Goal: Transaction & Acquisition: Purchase product/service

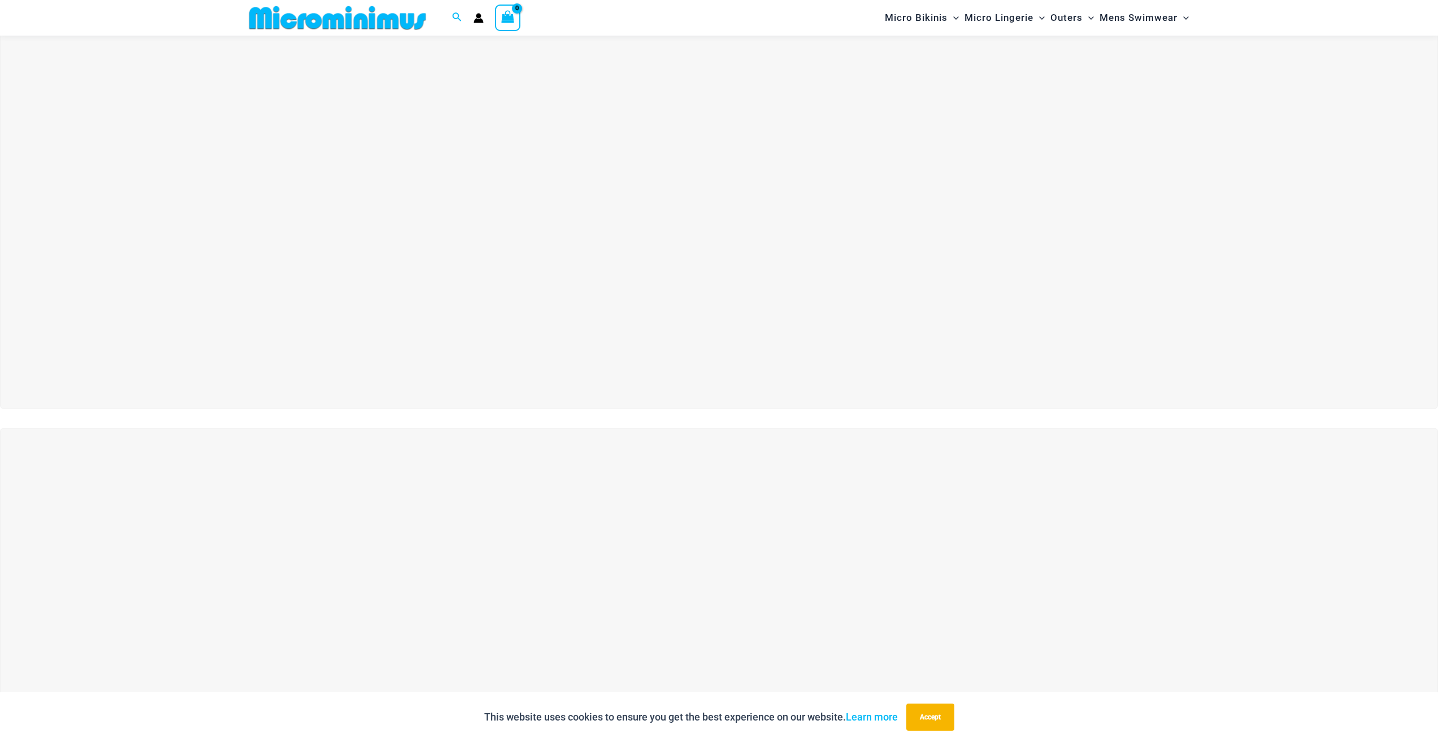
scroll to position [272, 0]
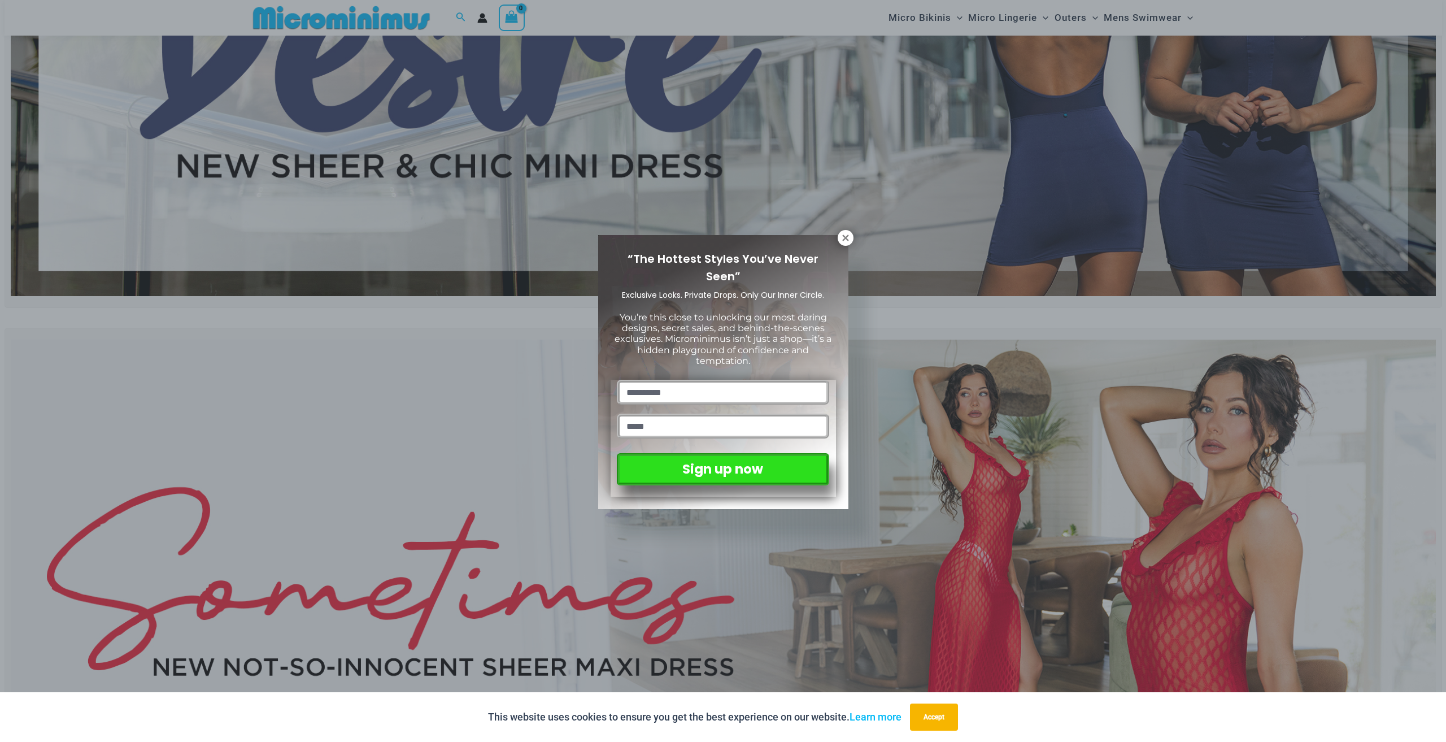
click at [836, 234] on div "“The Hottest Styles You’ve Never Seen” Exclusive Looks. Private Drops. Only Our…" at bounding box center [723, 371] width 1446 height 742
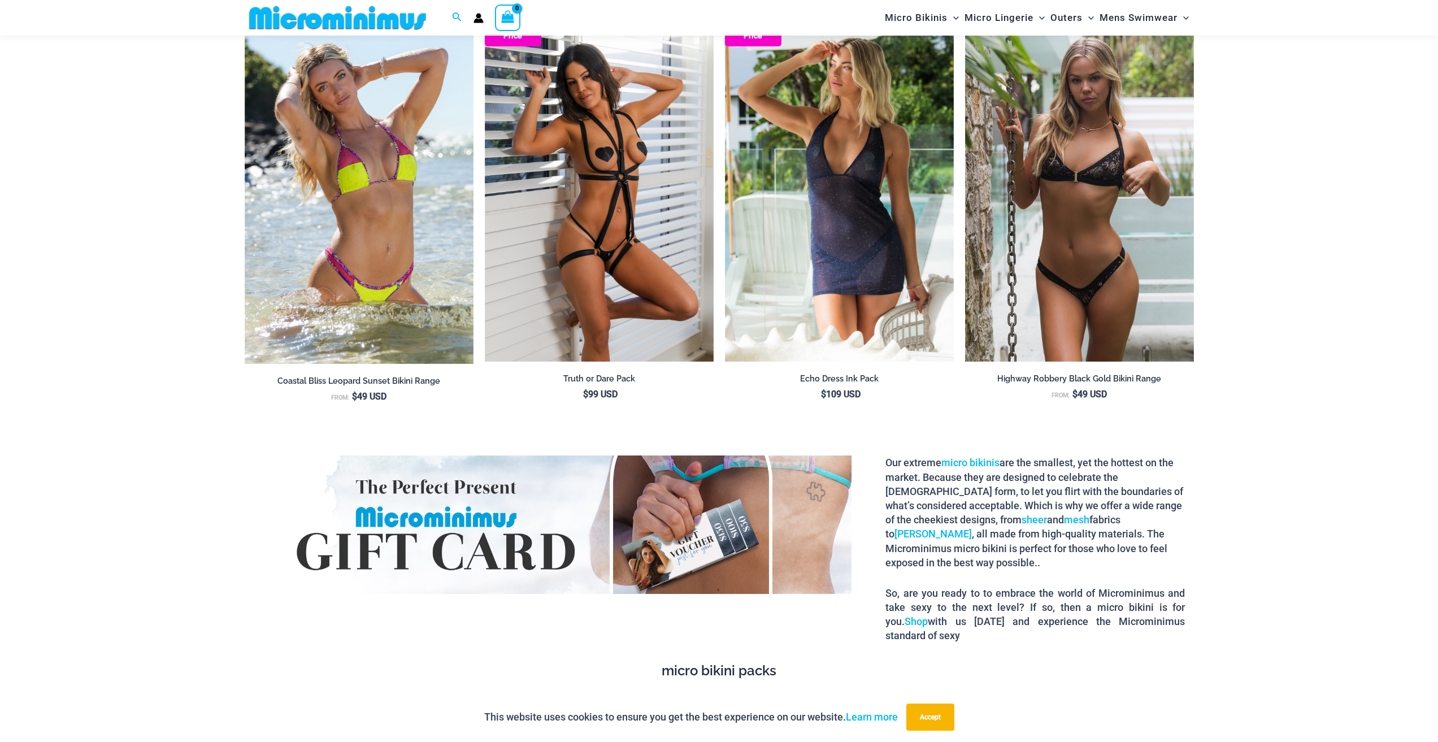
scroll to position [2023, 0]
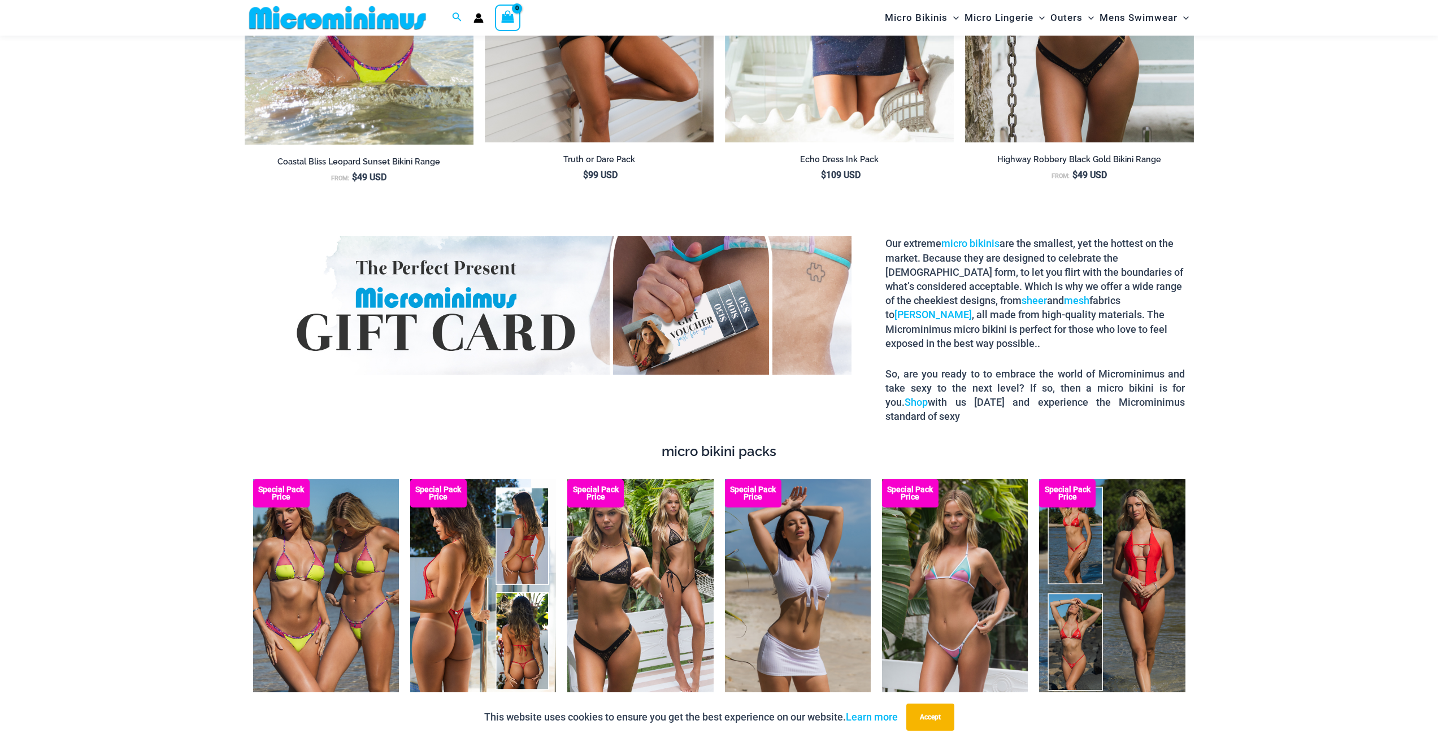
click at [513, 623] on img at bounding box center [483, 588] width 146 height 219
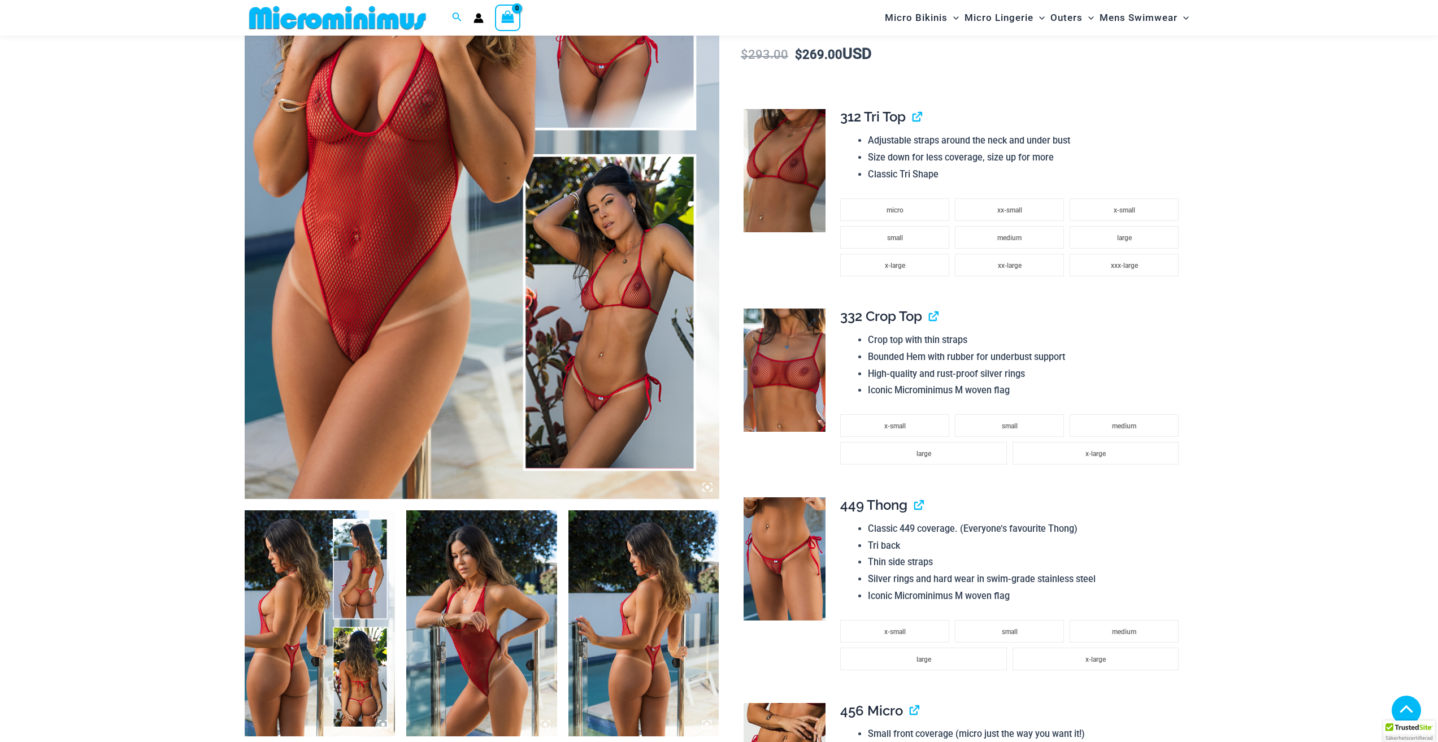
scroll to position [442, 0]
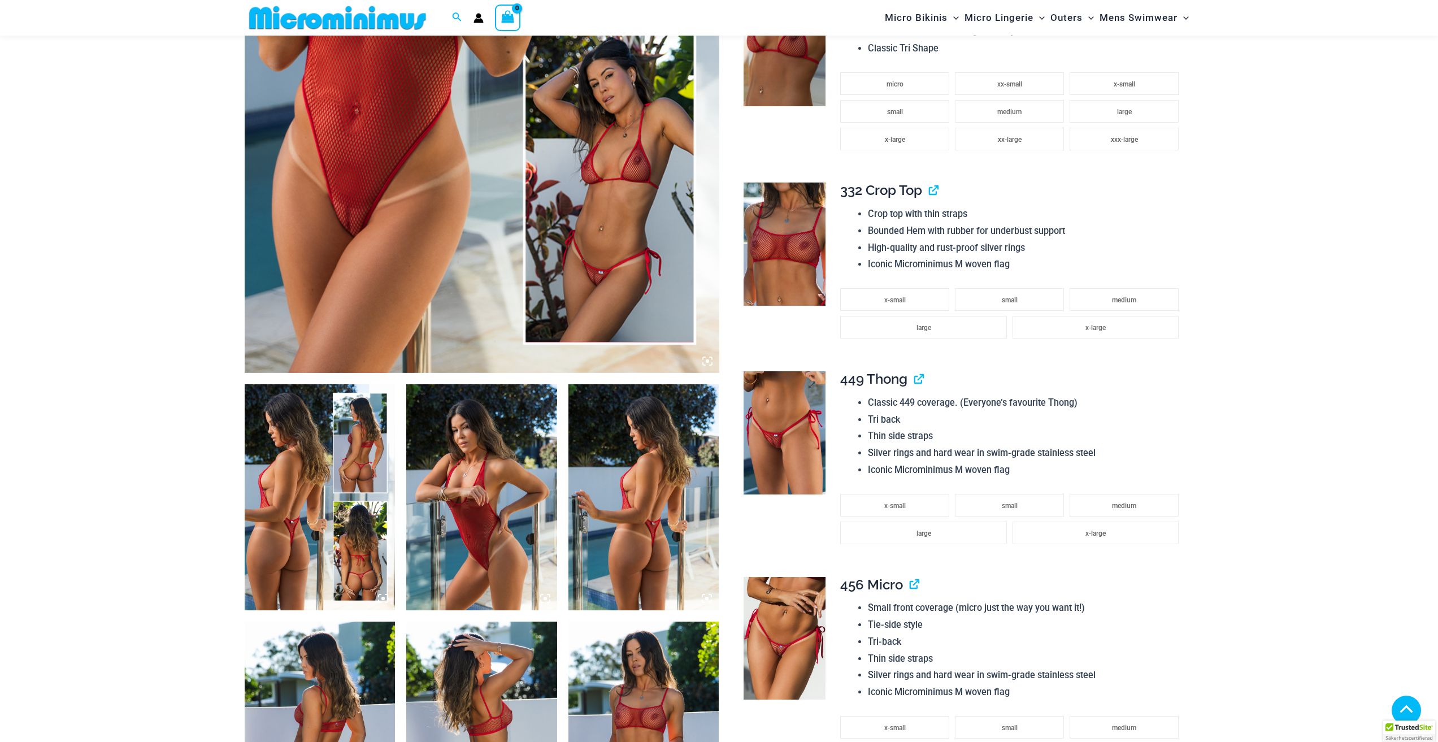
click at [810, 445] on img at bounding box center [784, 432] width 82 height 123
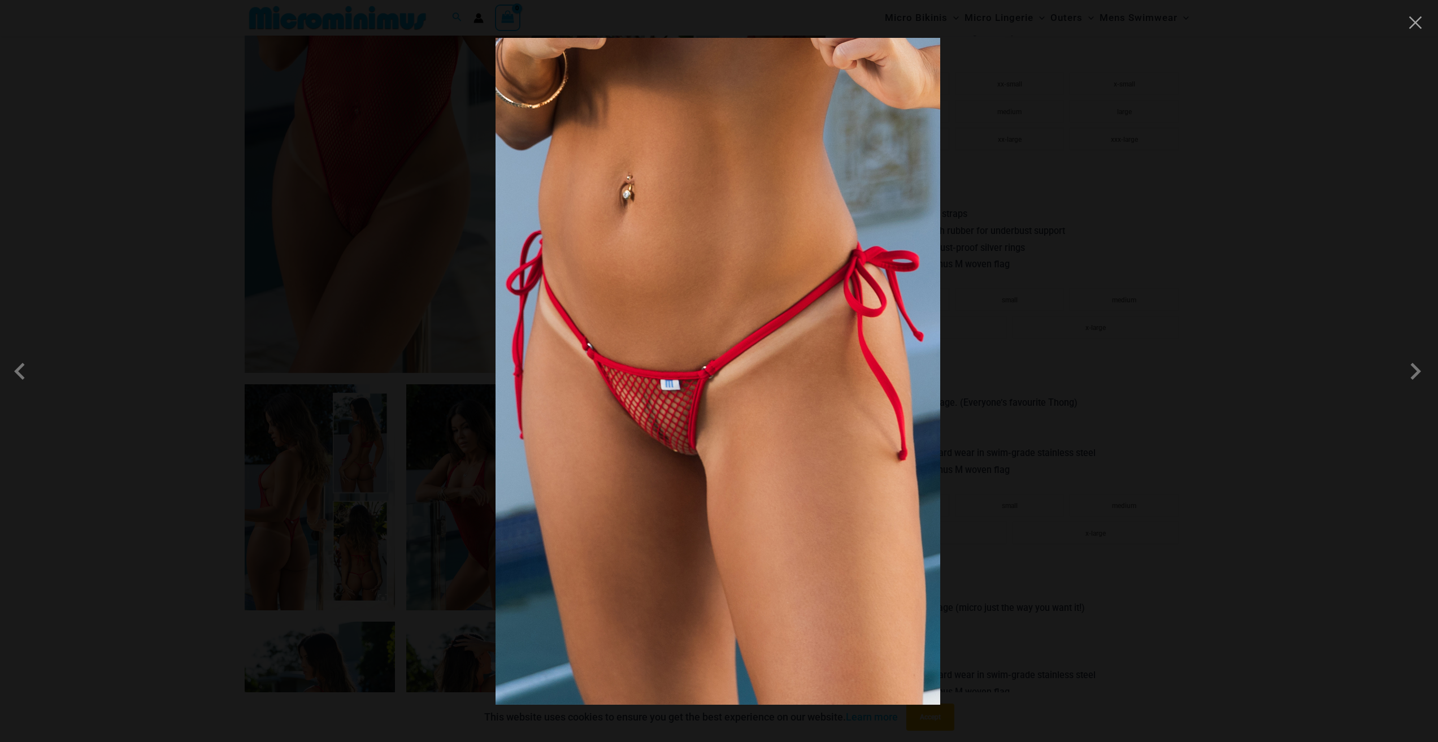
click at [727, 430] on img at bounding box center [717, 371] width 445 height 667
click at [1412, 359] on span at bounding box center [1415, 371] width 34 height 34
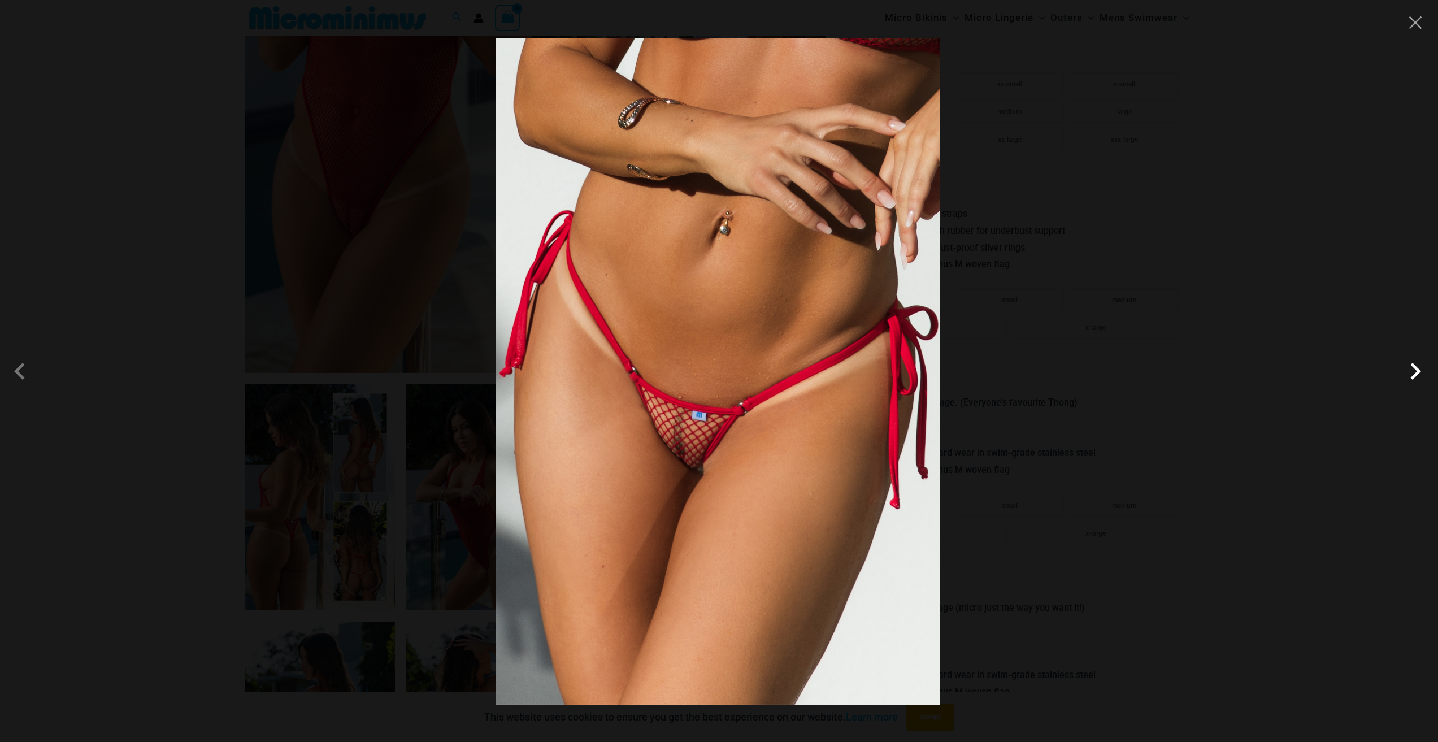
click at [1412, 359] on span at bounding box center [1415, 371] width 34 height 34
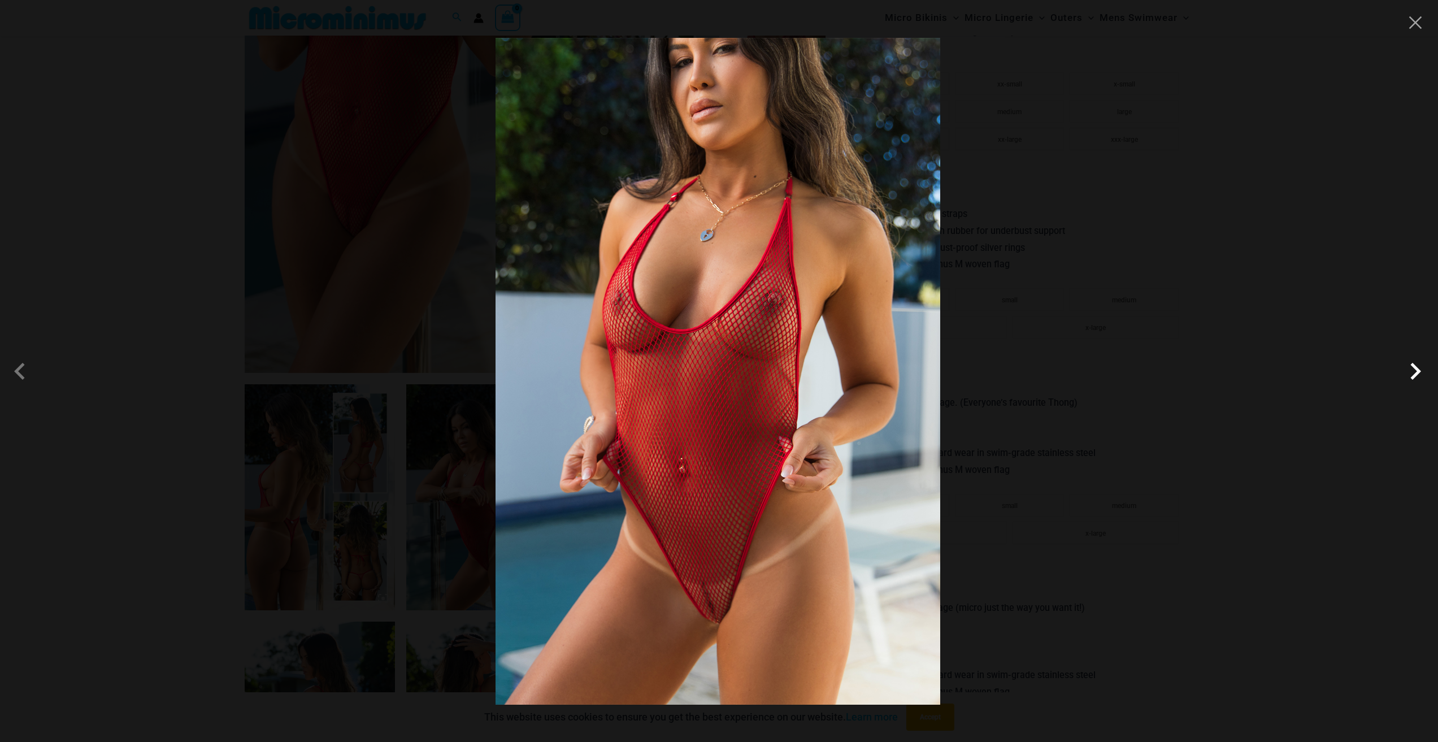
click at [1412, 359] on span at bounding box center [1415, 371] width 34 height 34
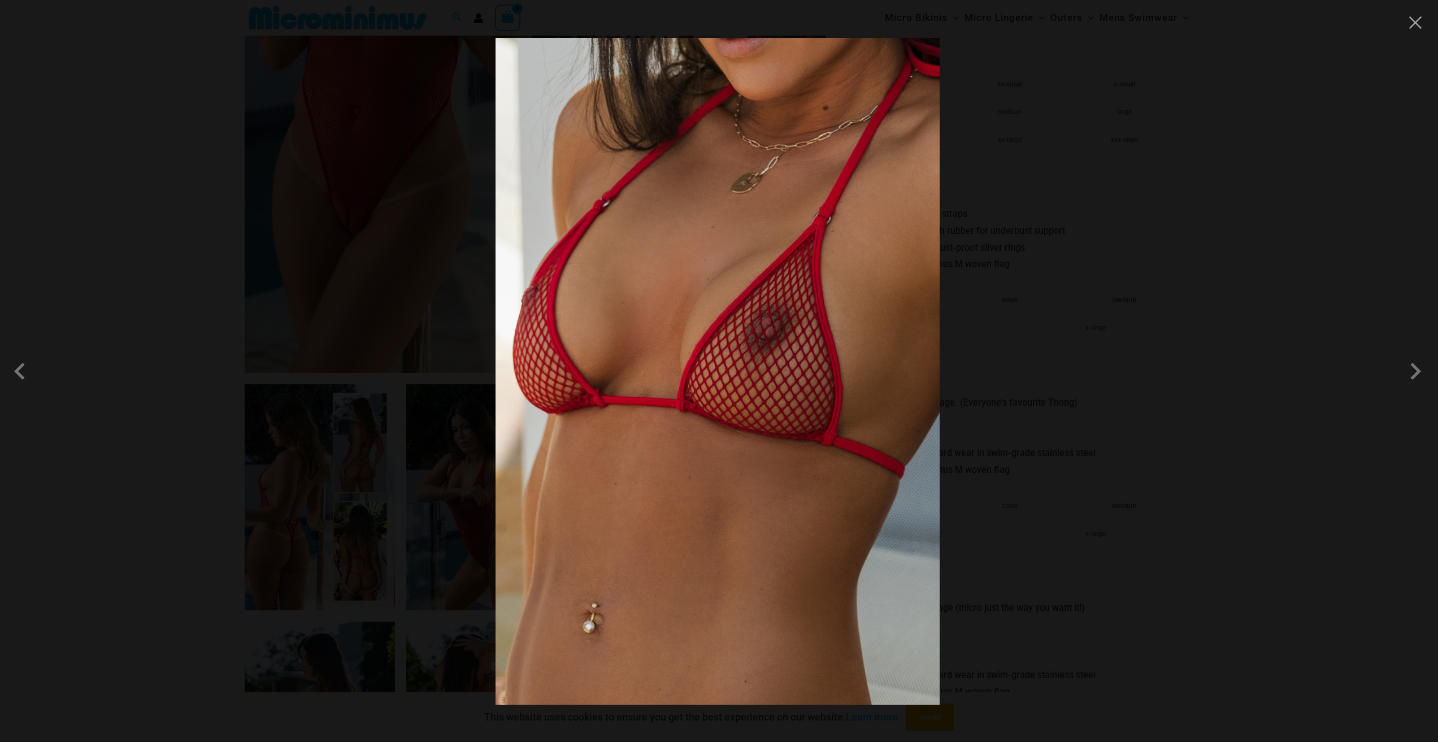
click at [1161, 293] on div at bounding box center [719, 371] width 1438 height 742
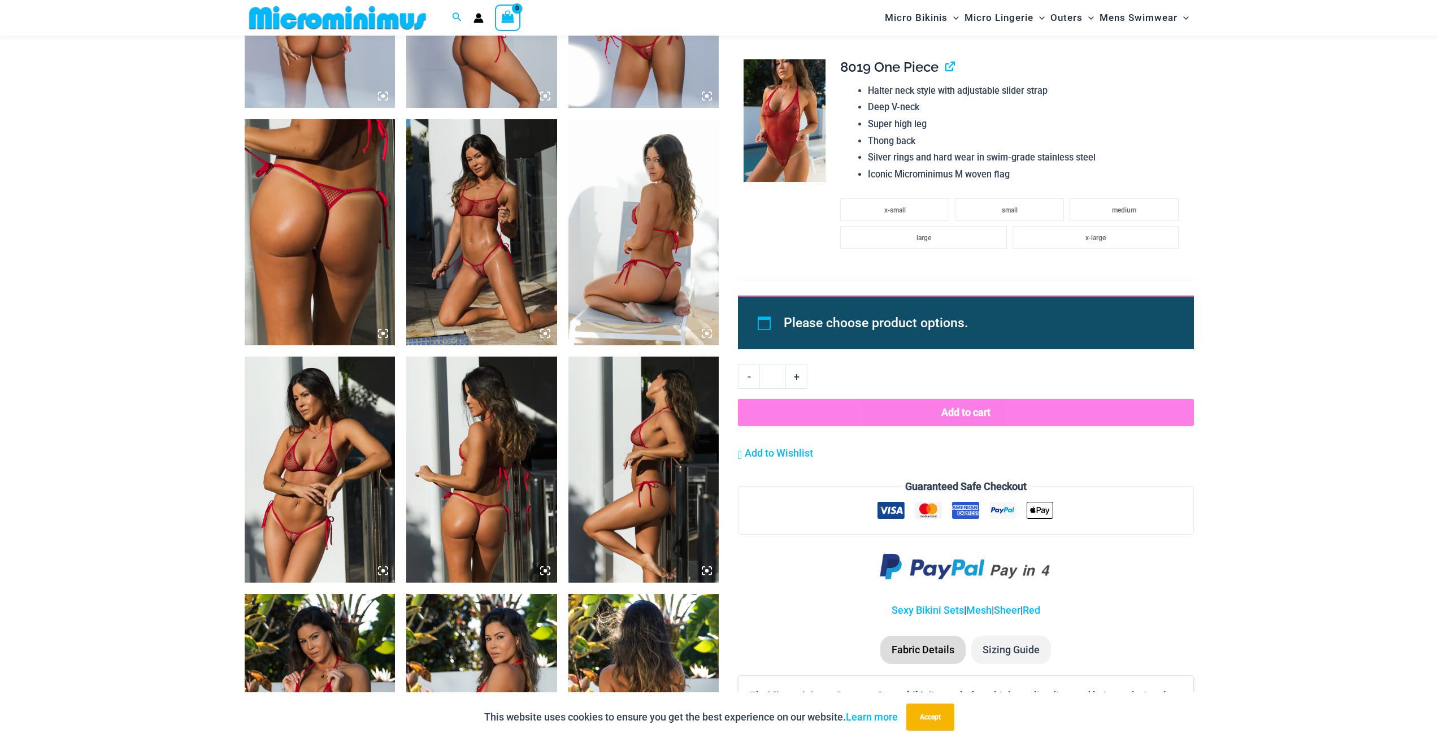
scroll to position [1176, 0]
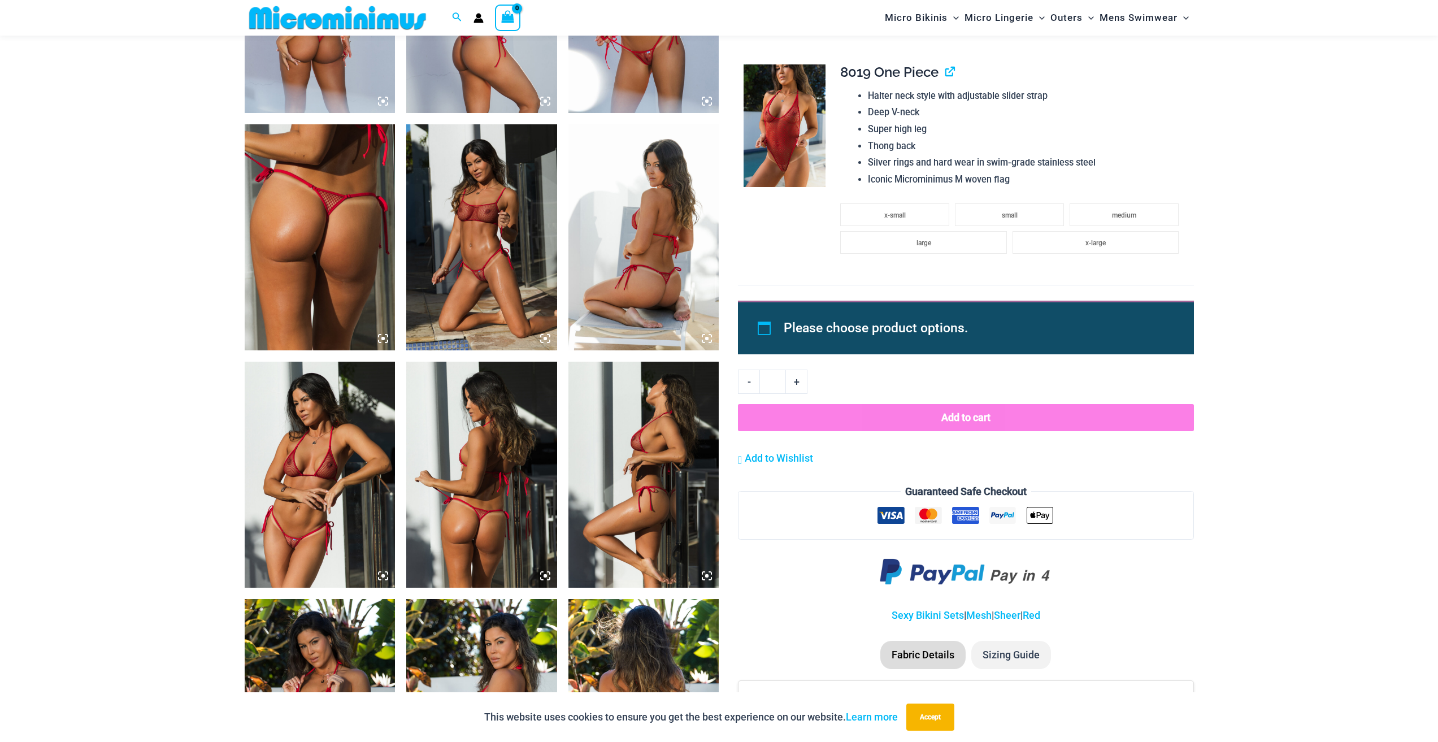
click at [511, 254] on img at bounding box center [481, 237] width 151 height 226
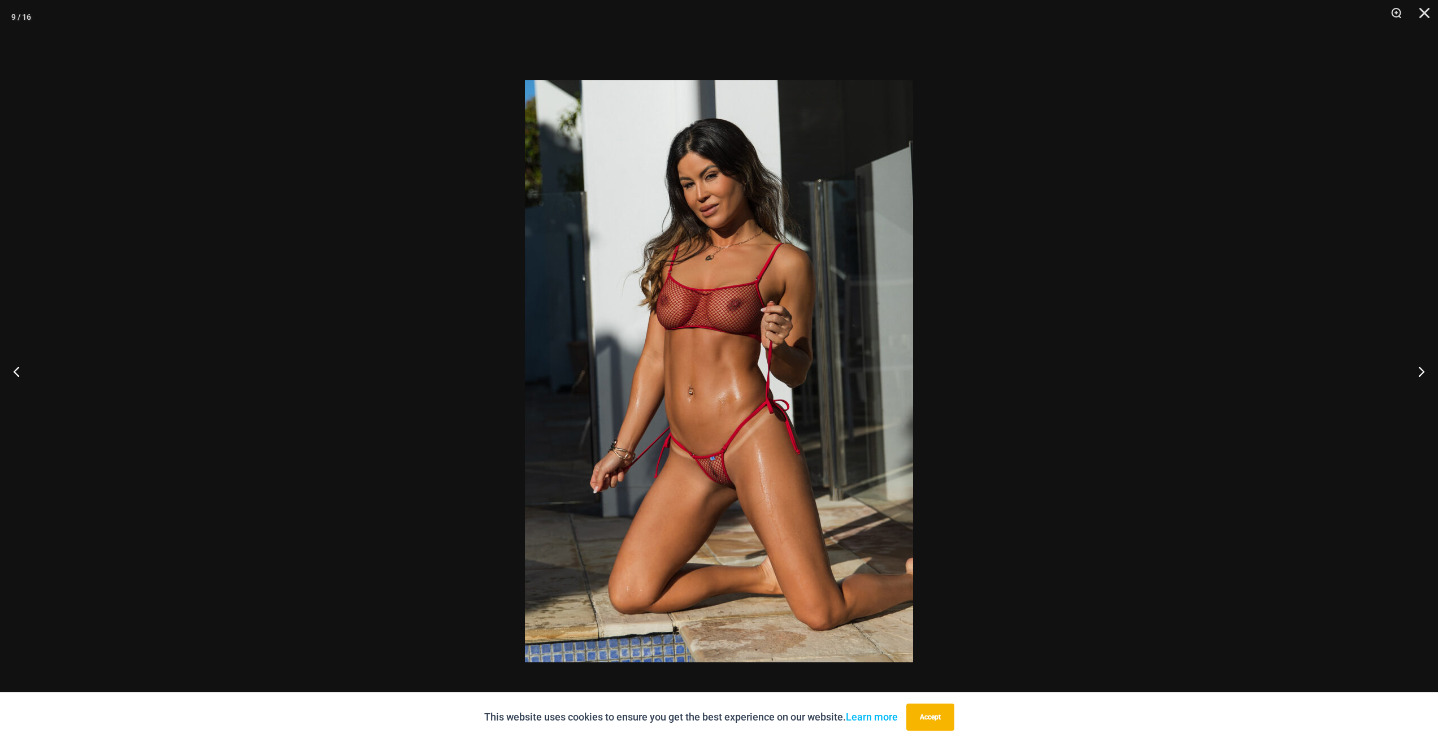
click at [685, 332] on img at bounding box center [719, 371] width 388 height 582
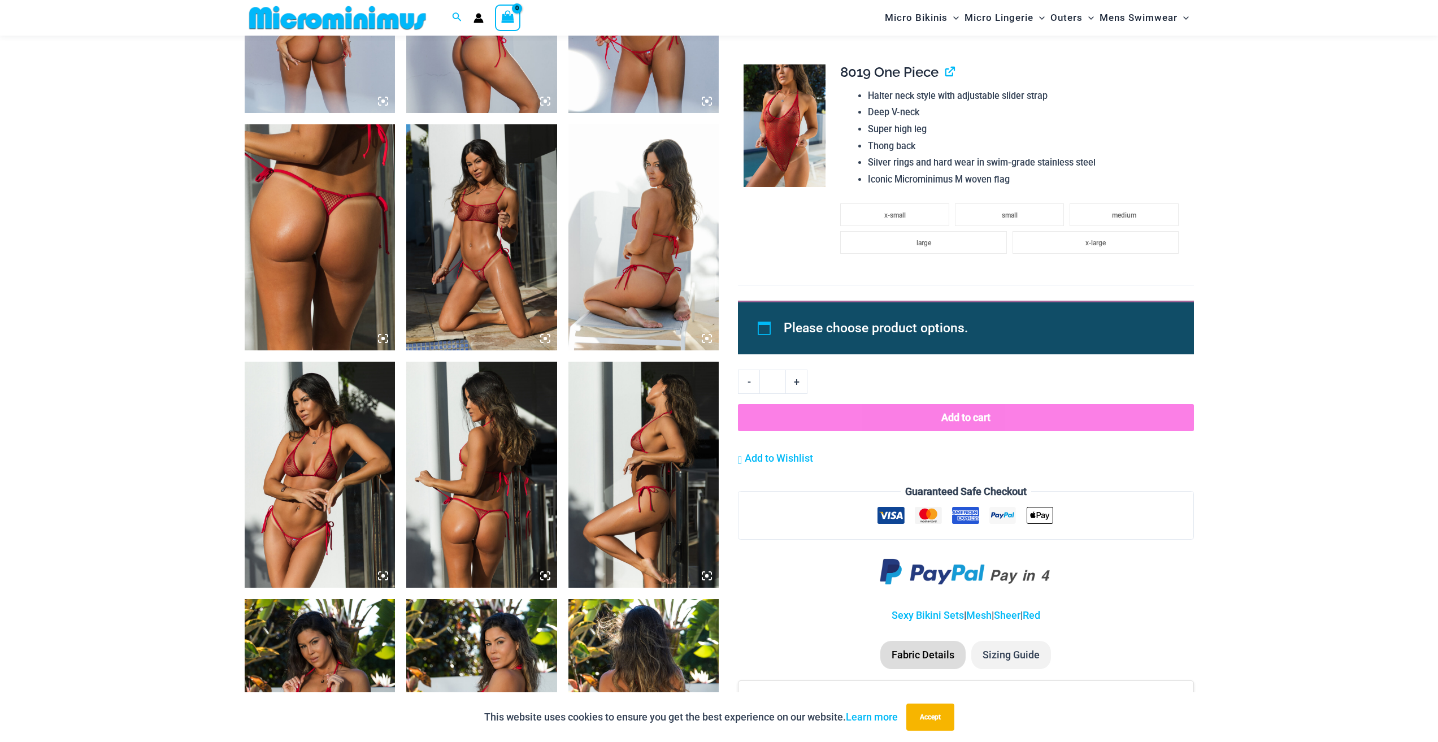
click at [538, 272] on img at bounding box center [481, 237] width 151 height 226
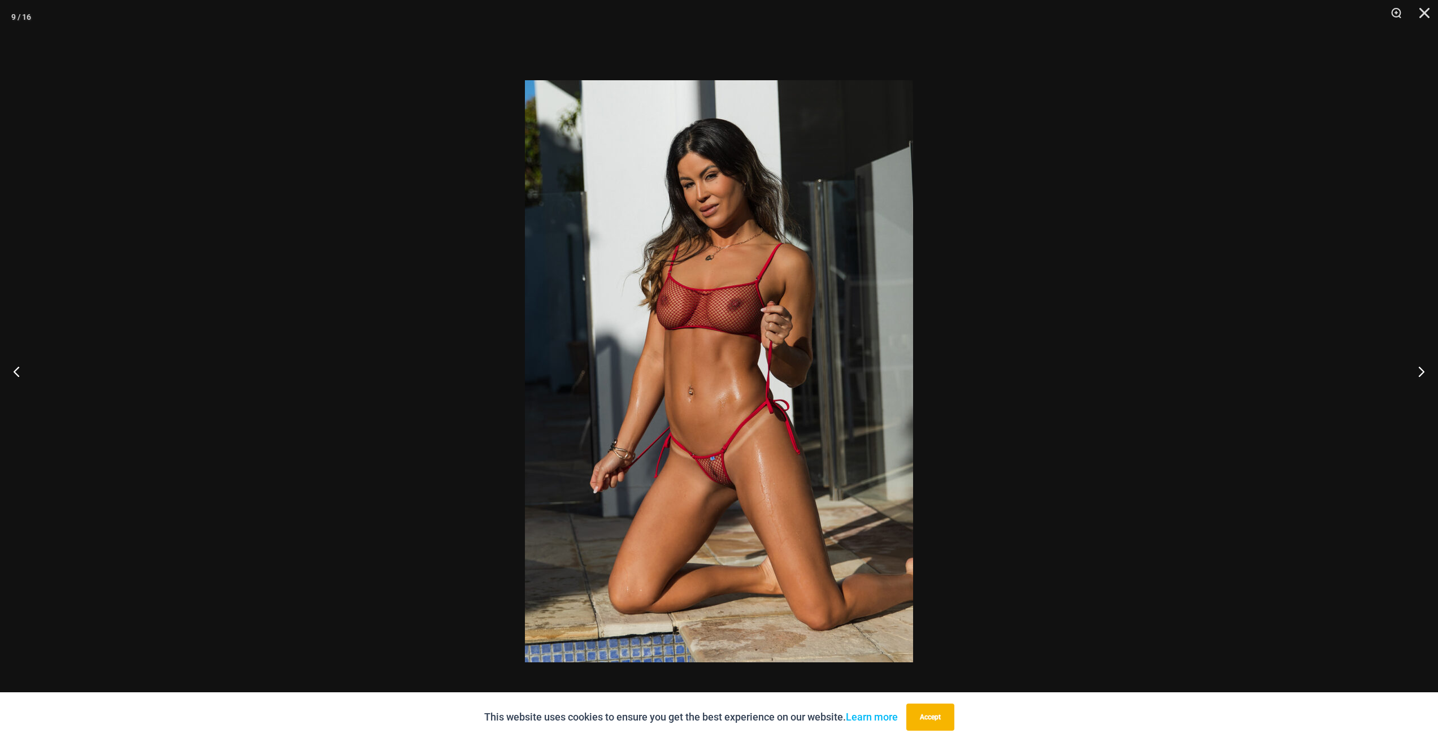
click at [1251, 291] on div at bounding box center [719, 371] width 1438 height 742
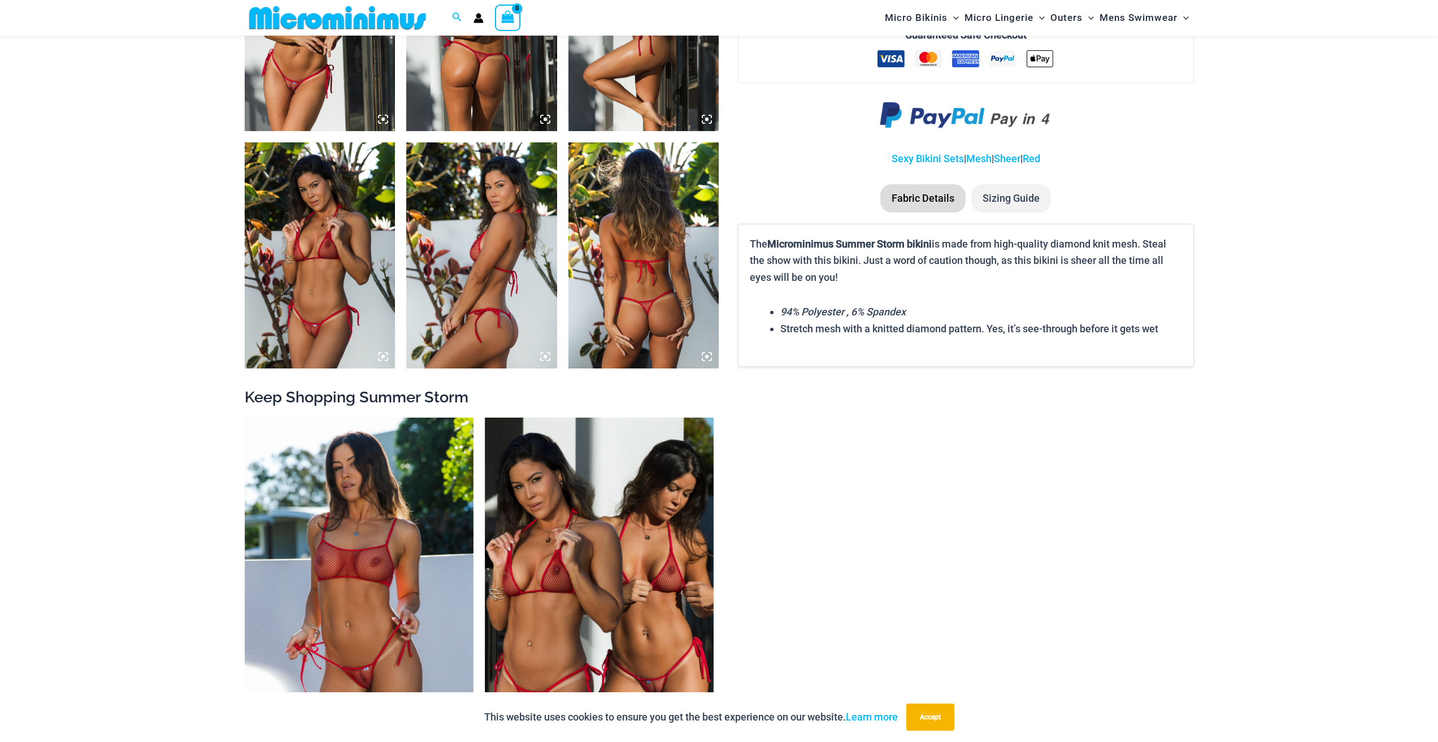
scroll to position [1741, 0]
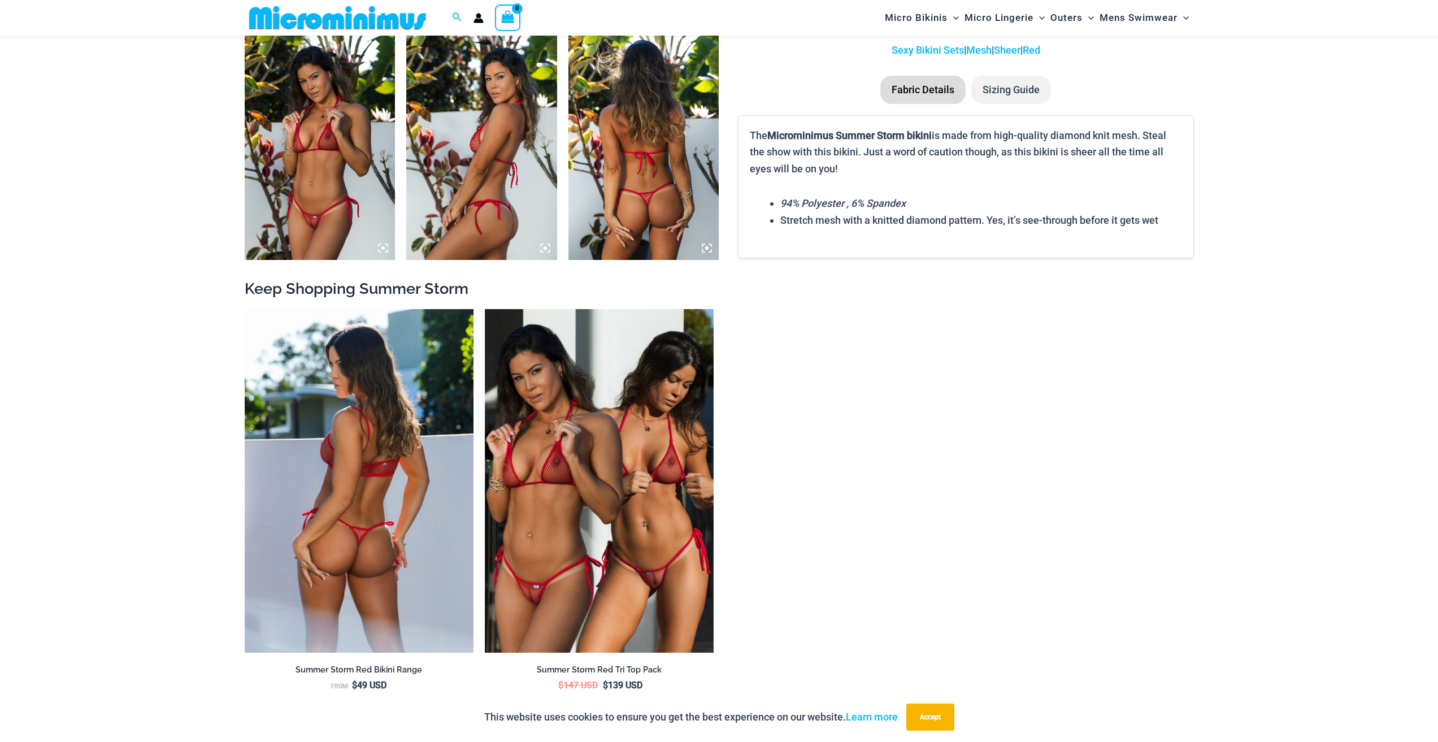
click at [377, 495] on img at bounding box center [359, 480] width 229 height 343
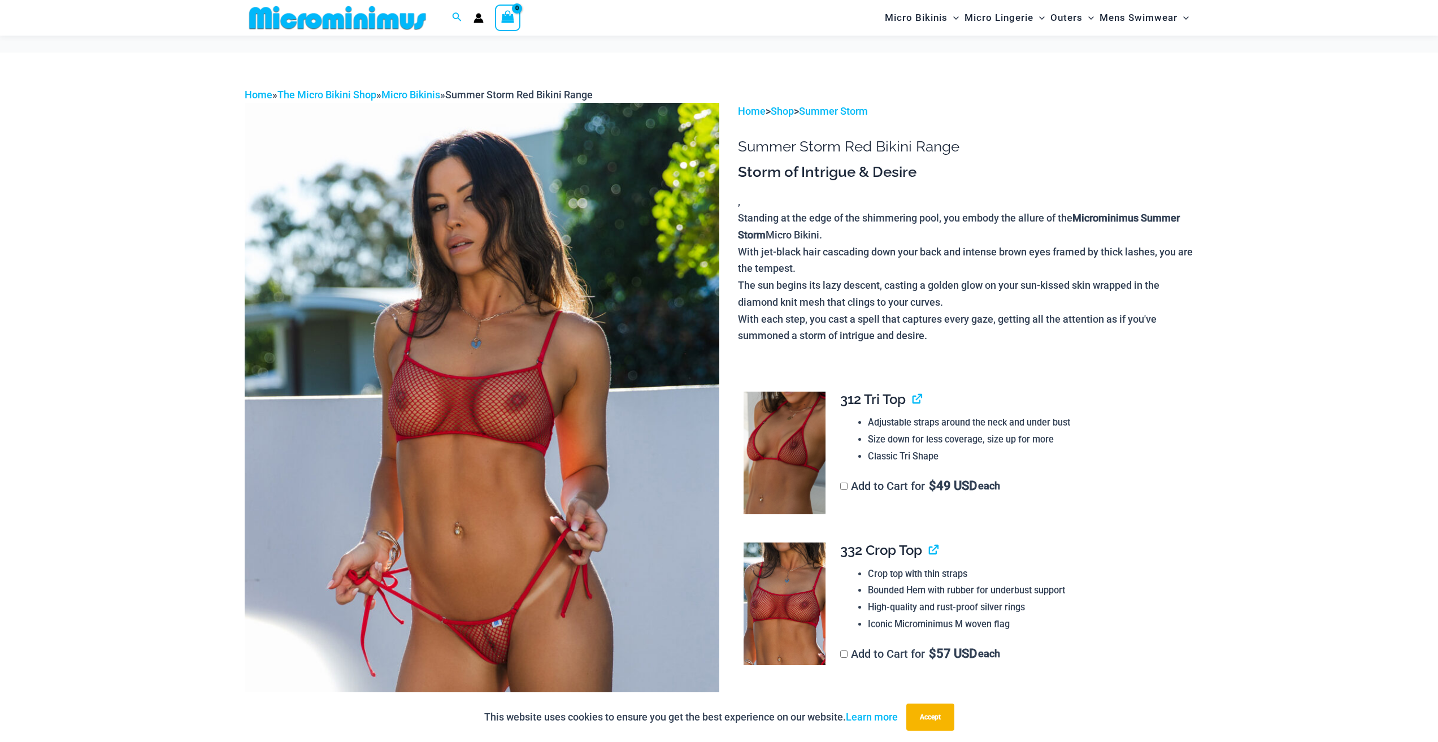
scroll to position [167, 0]
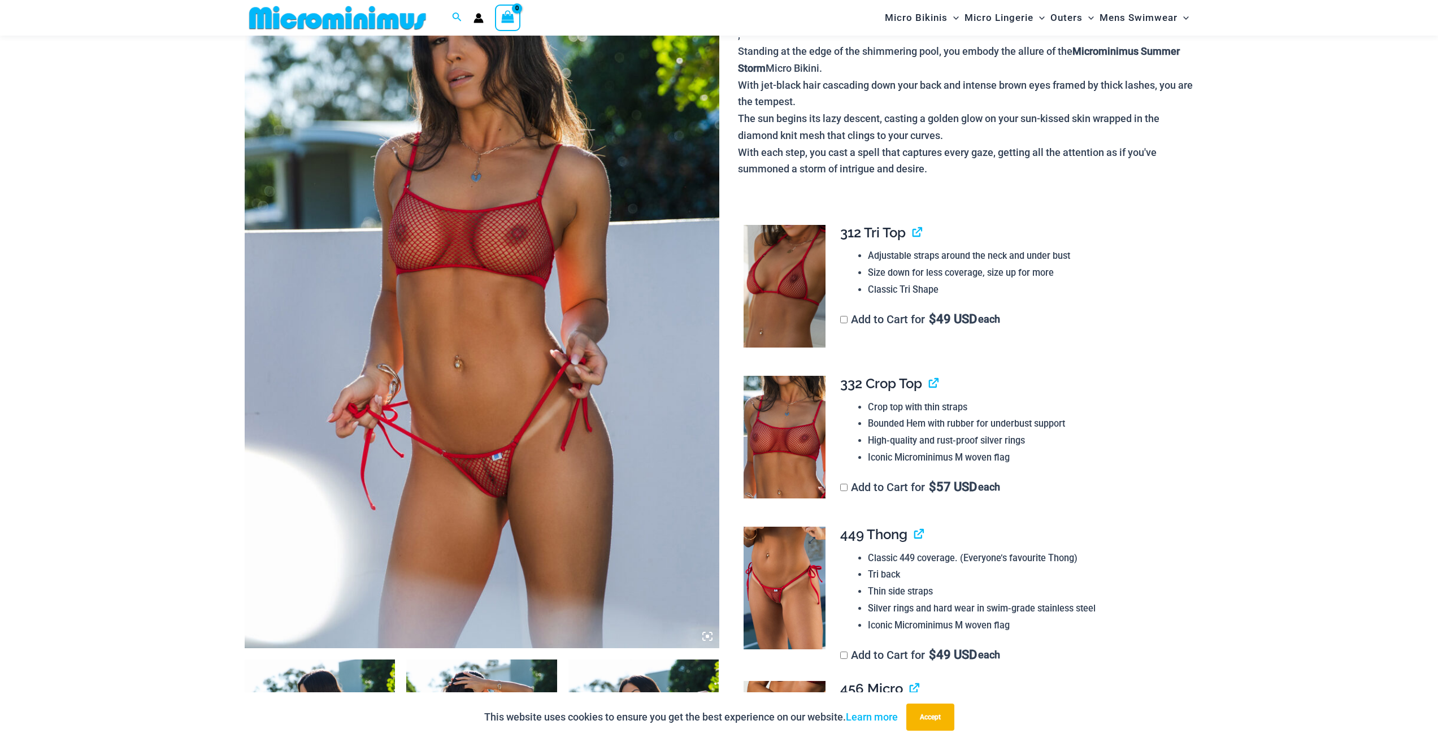
click at [811, 584] on img at bounding box center [784, 587] width 82 height 123
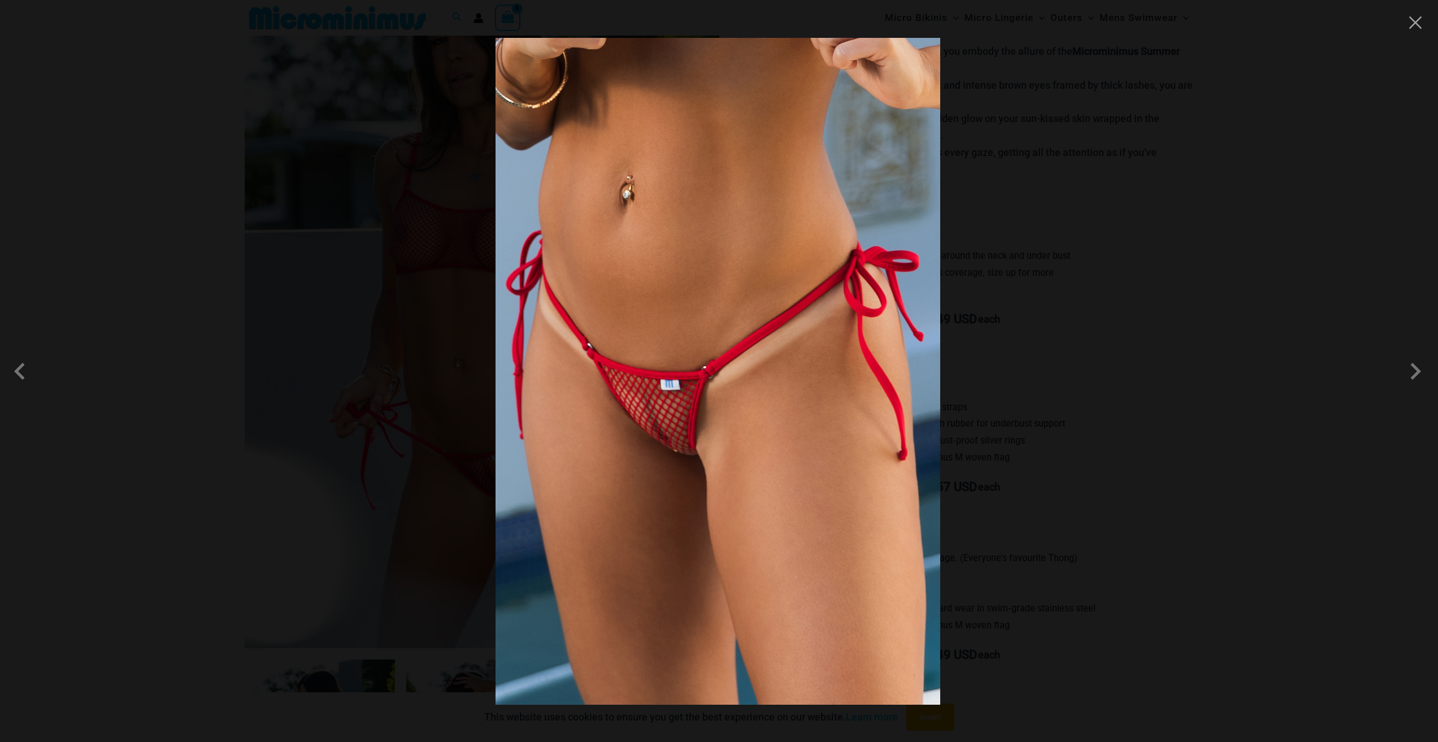
click at [1070, 530] on div at bounding box center [719, 371] width 1438 height 742
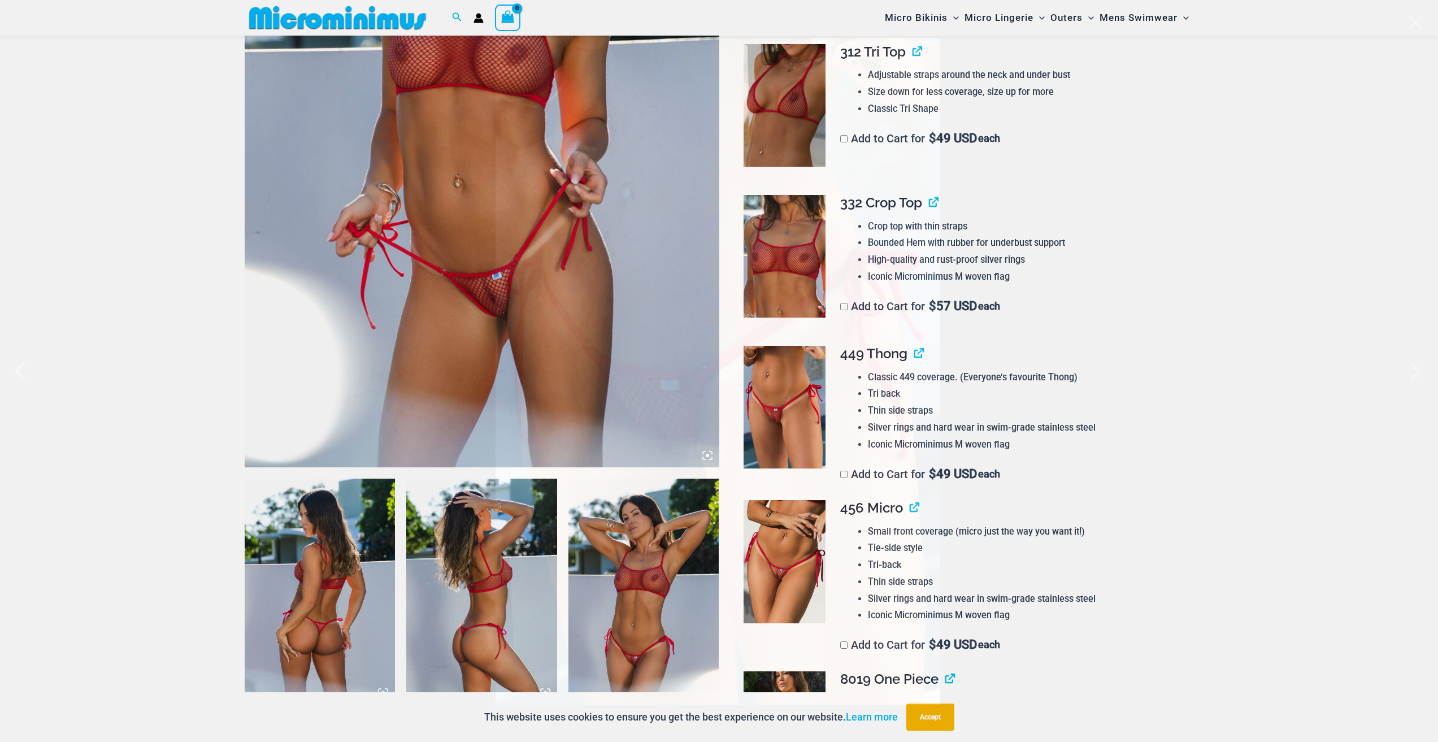
scroll to position [393, 0]
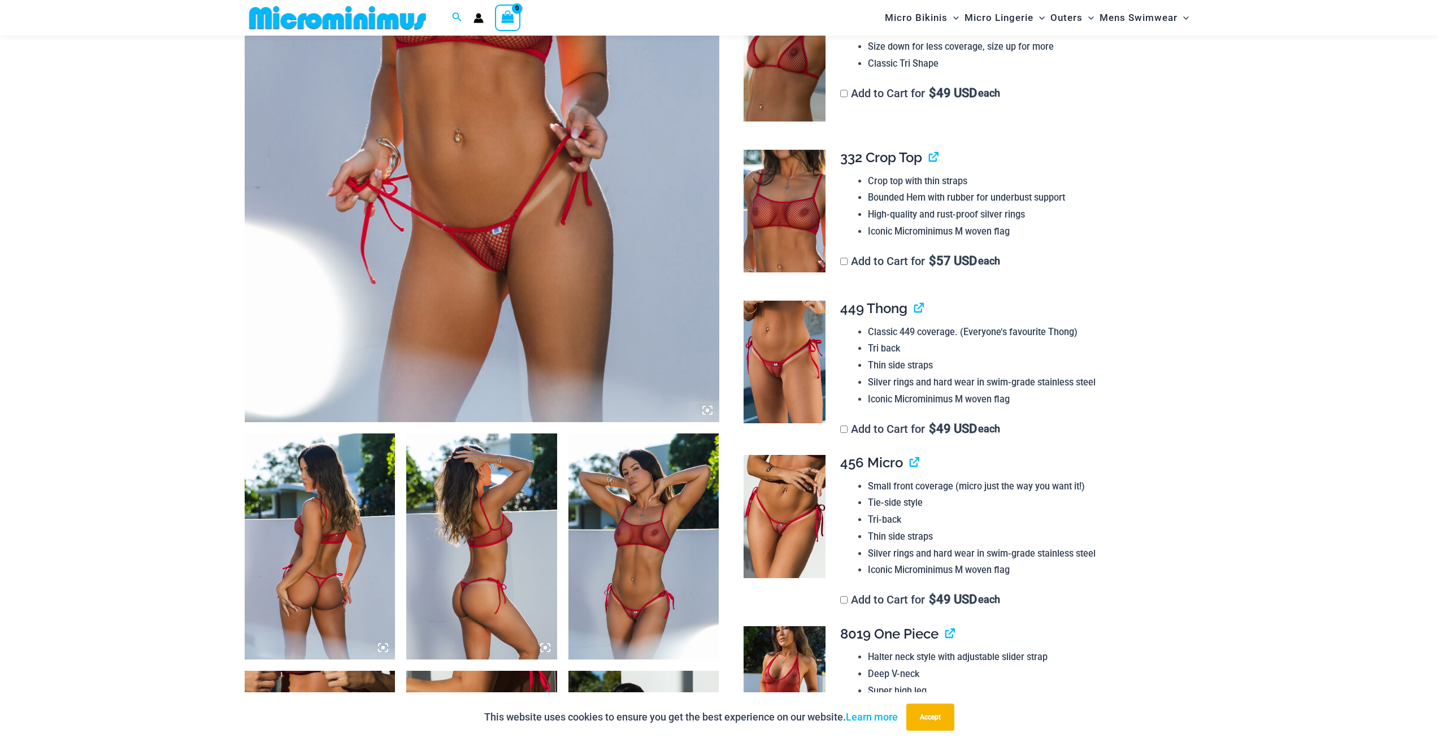
click at [763, 547] on img at bounding box center [784, 516] width 82 height 123
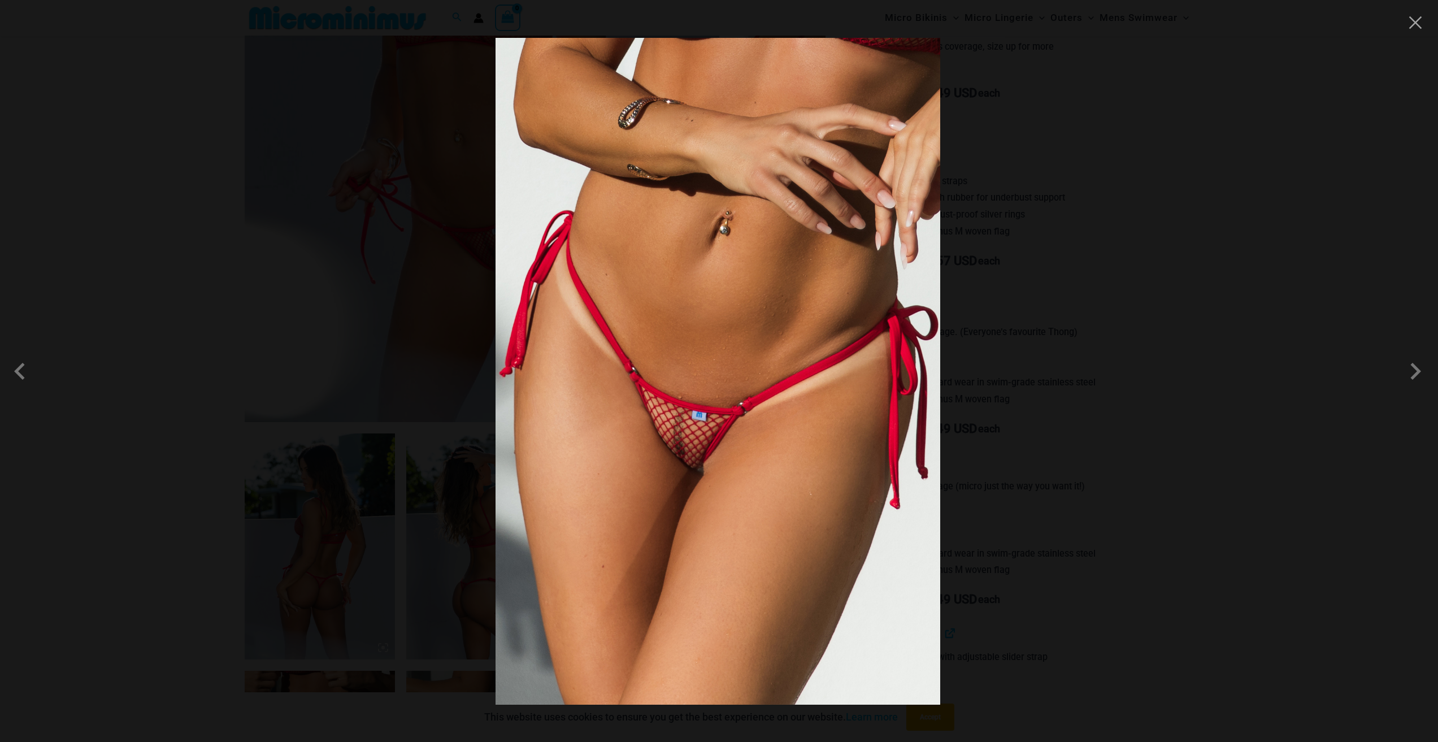
click at [1047, 543] on div at bounding box center [719, 371] width 1438 height 742
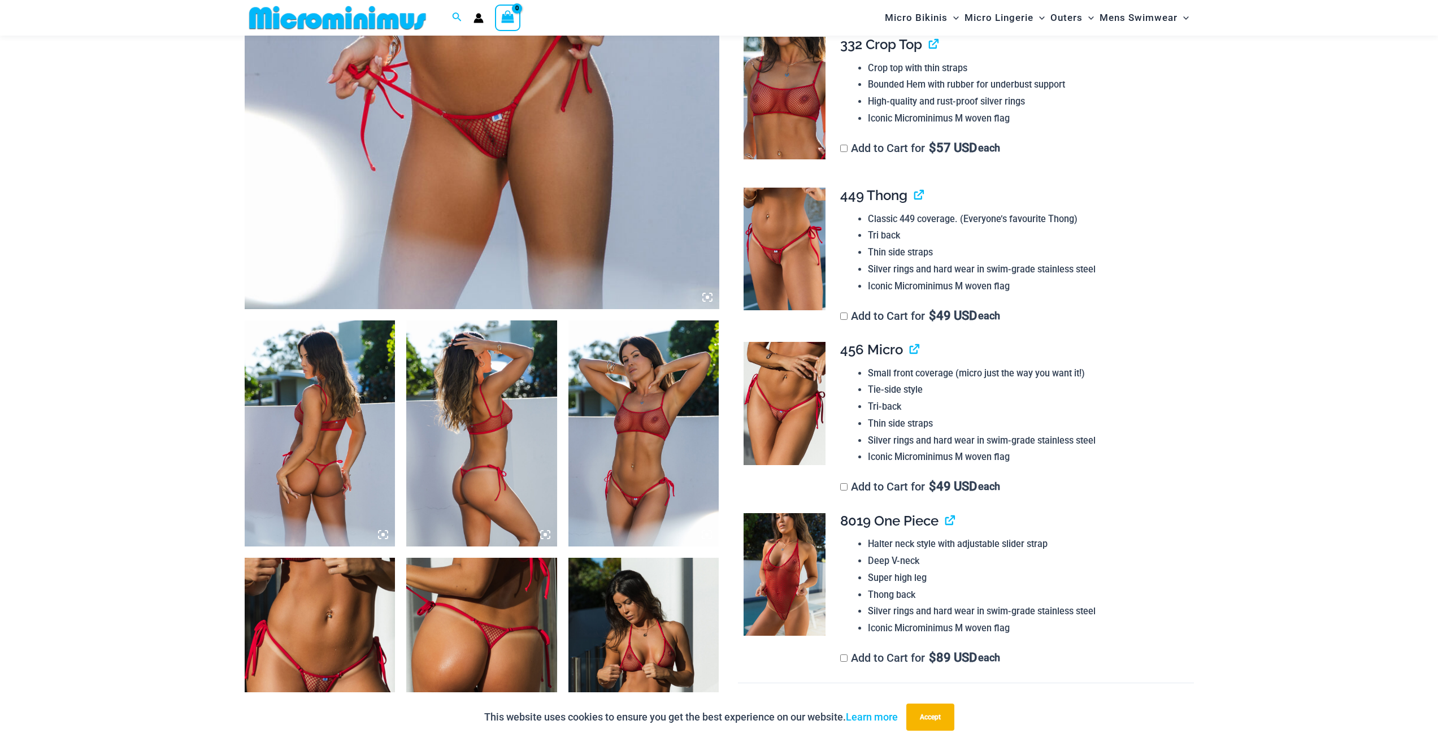
scroll to position [562, 0]
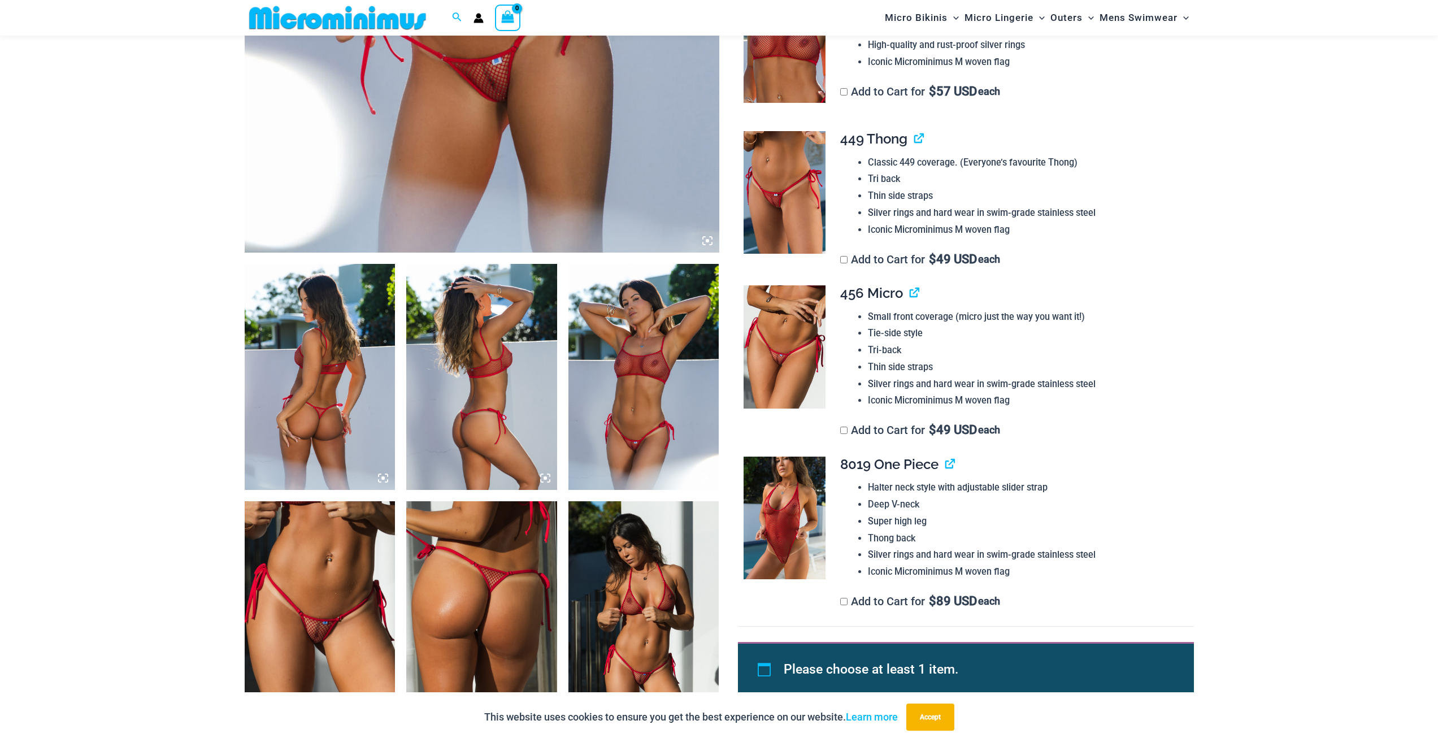
click at [787, 543] on img at bounding box center [784, 517] width 82 height 123
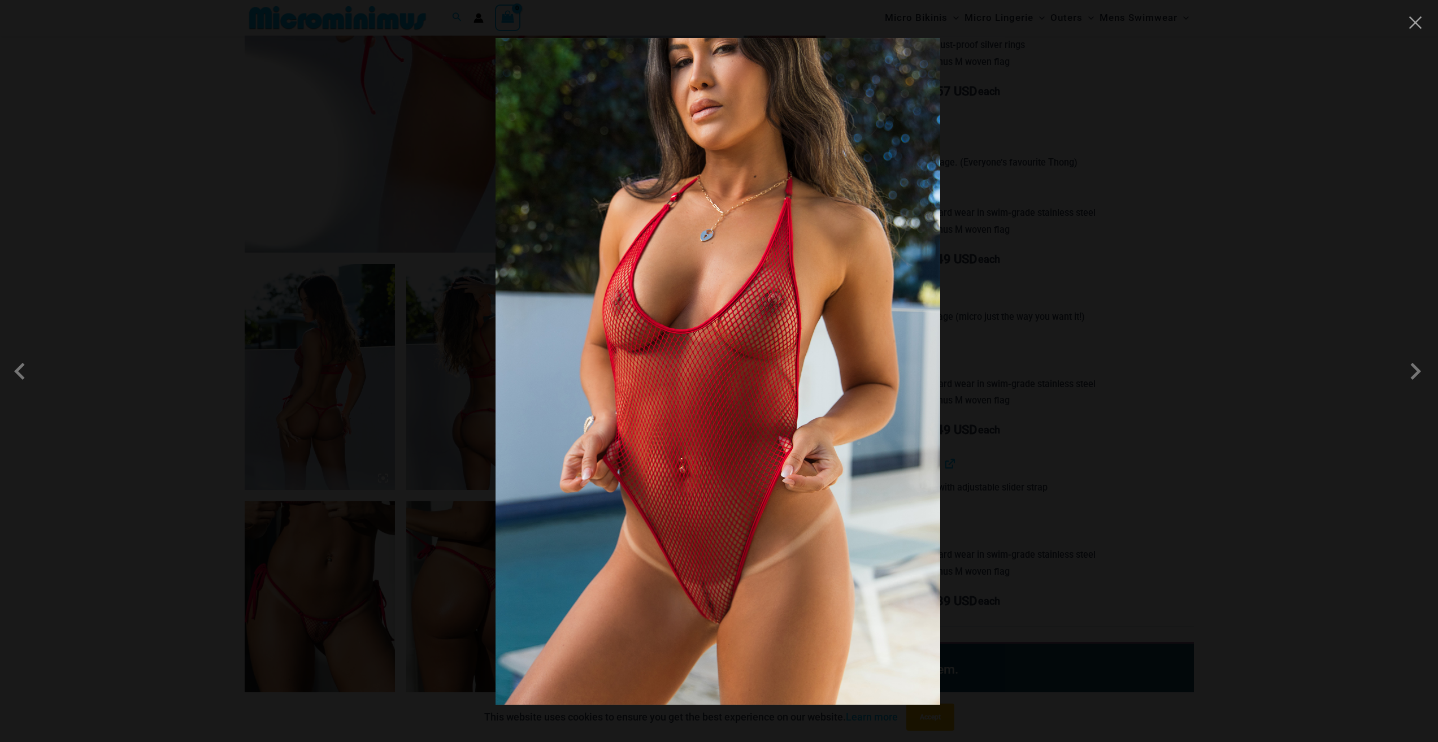
click at [1031, 428] on div at bounding box center [719, 371] width 1438 height 742
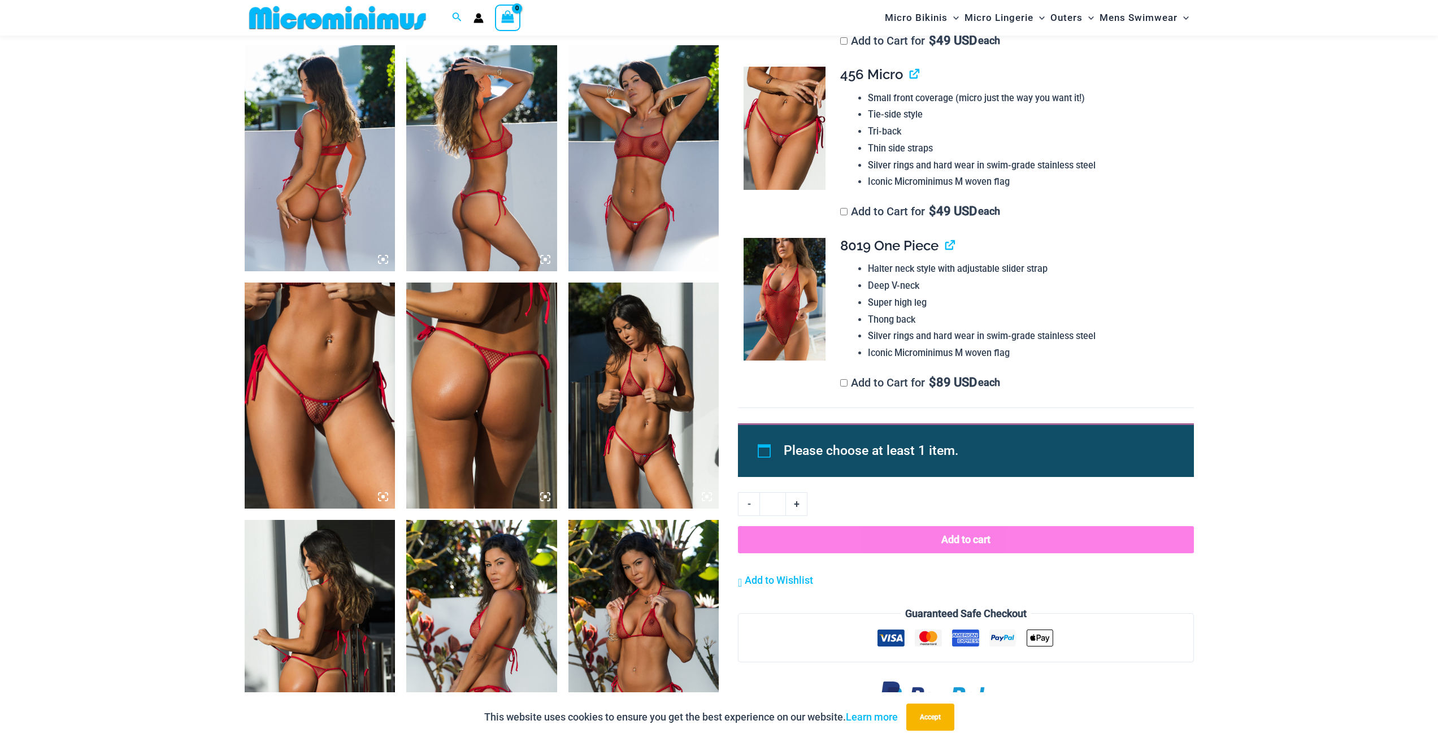
scroll to position [788, 0]
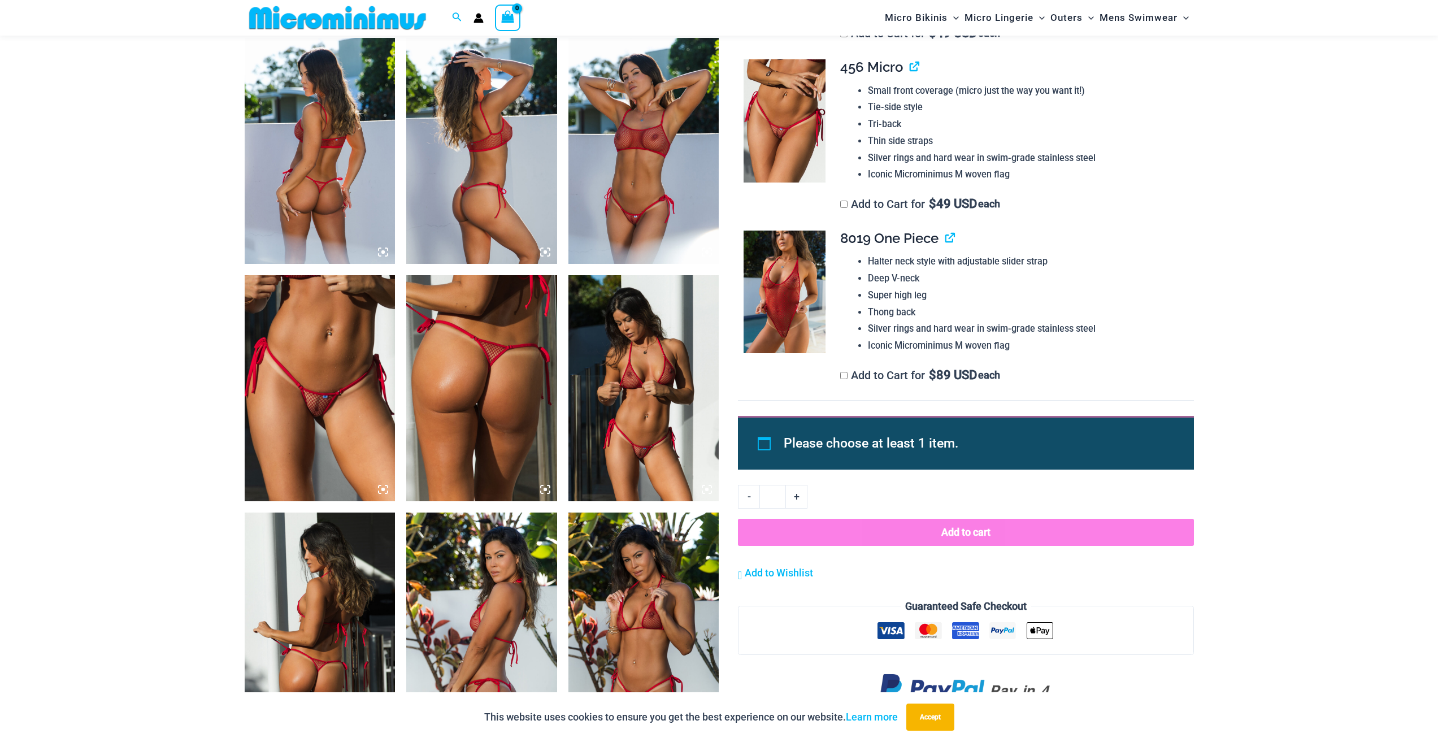
click at [335, 420] on img at bounding box center [320, 388] width 151 height 226
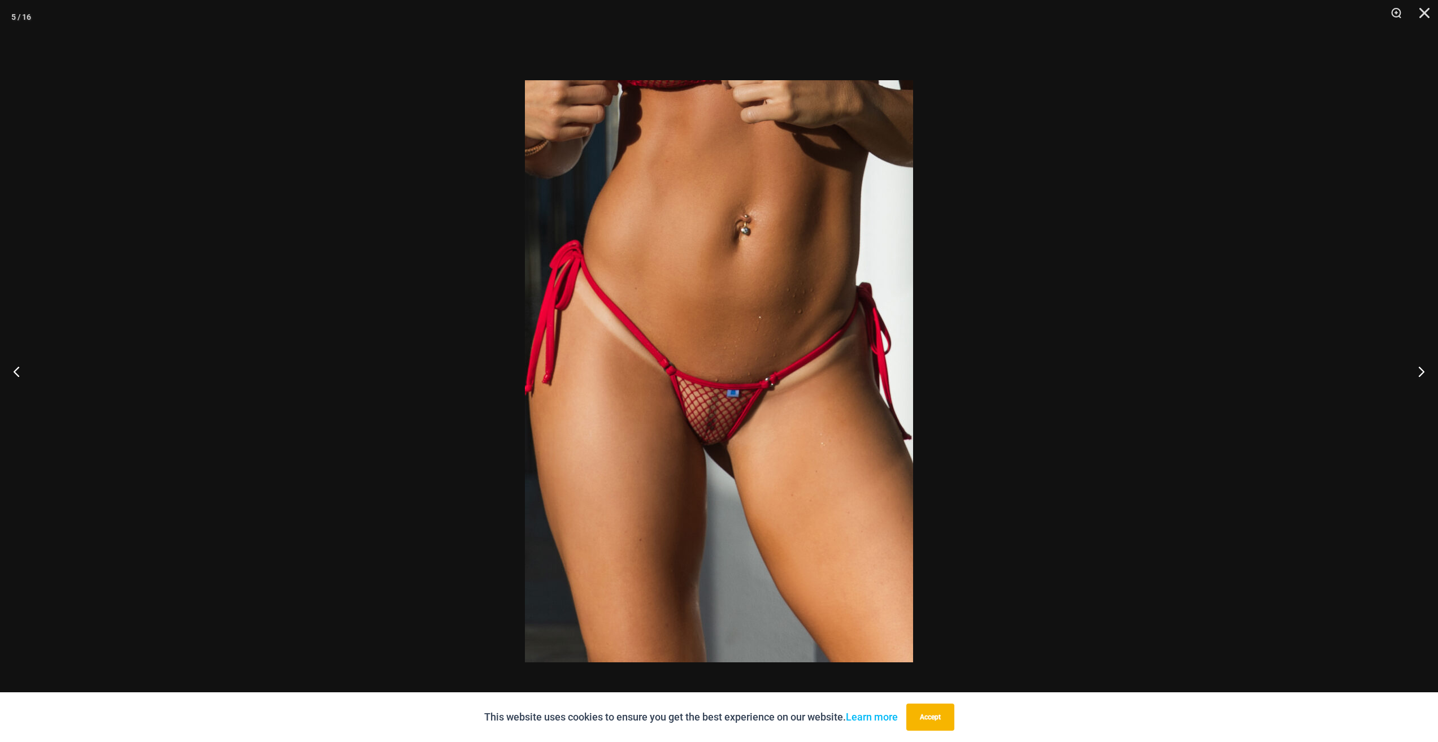
click at [1129, 406] on div at bounding box center [719, 371] width 1438 height 742
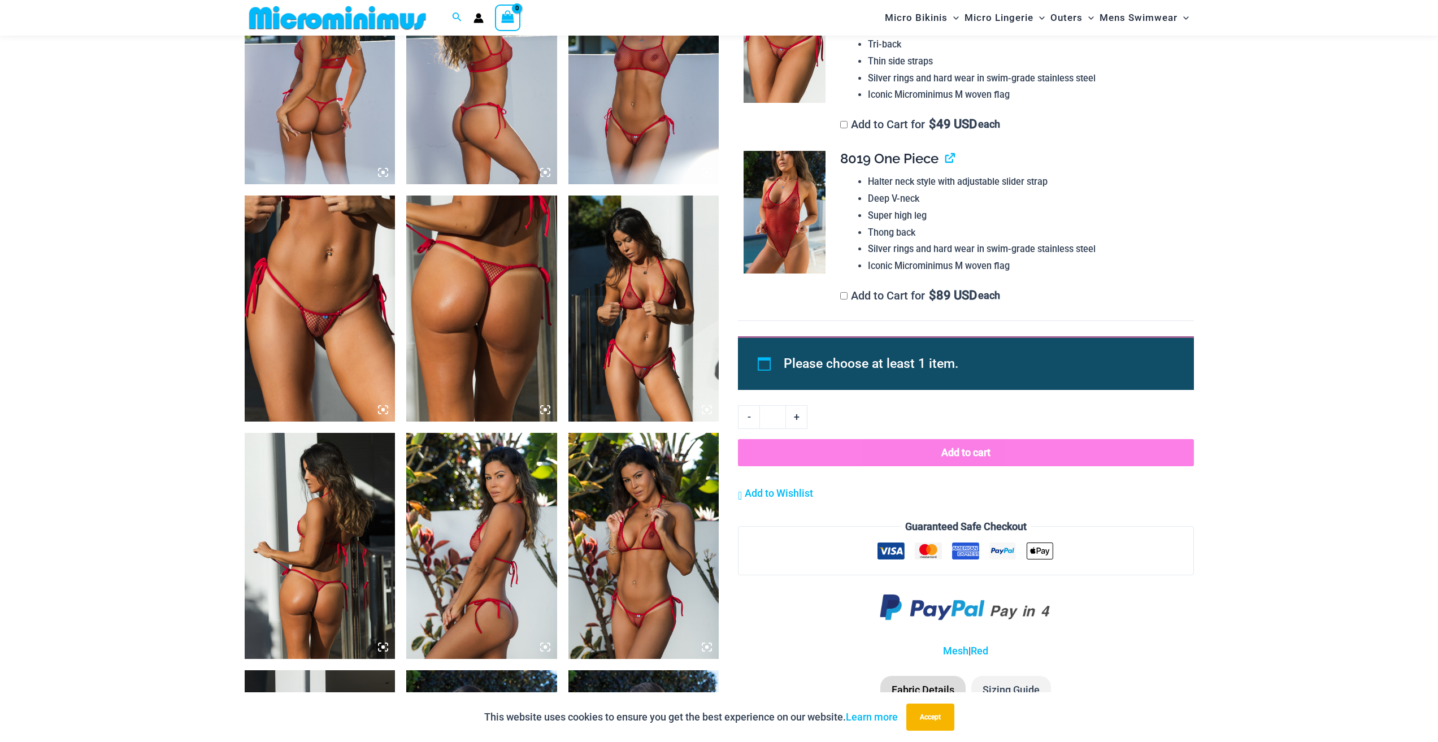
scroll to position [1014, 0]
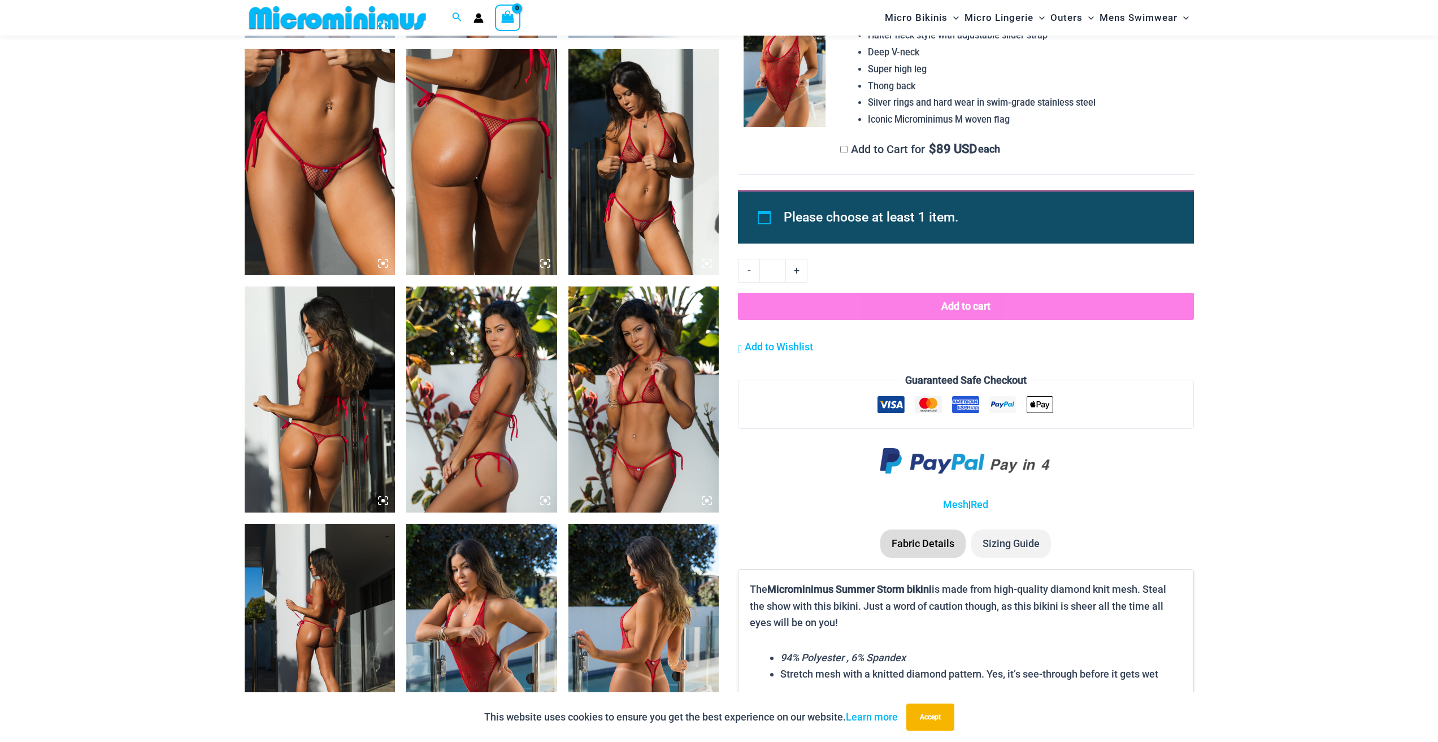
click at [703, 198] on img at bounding box center [643, 162] width 151 height 226
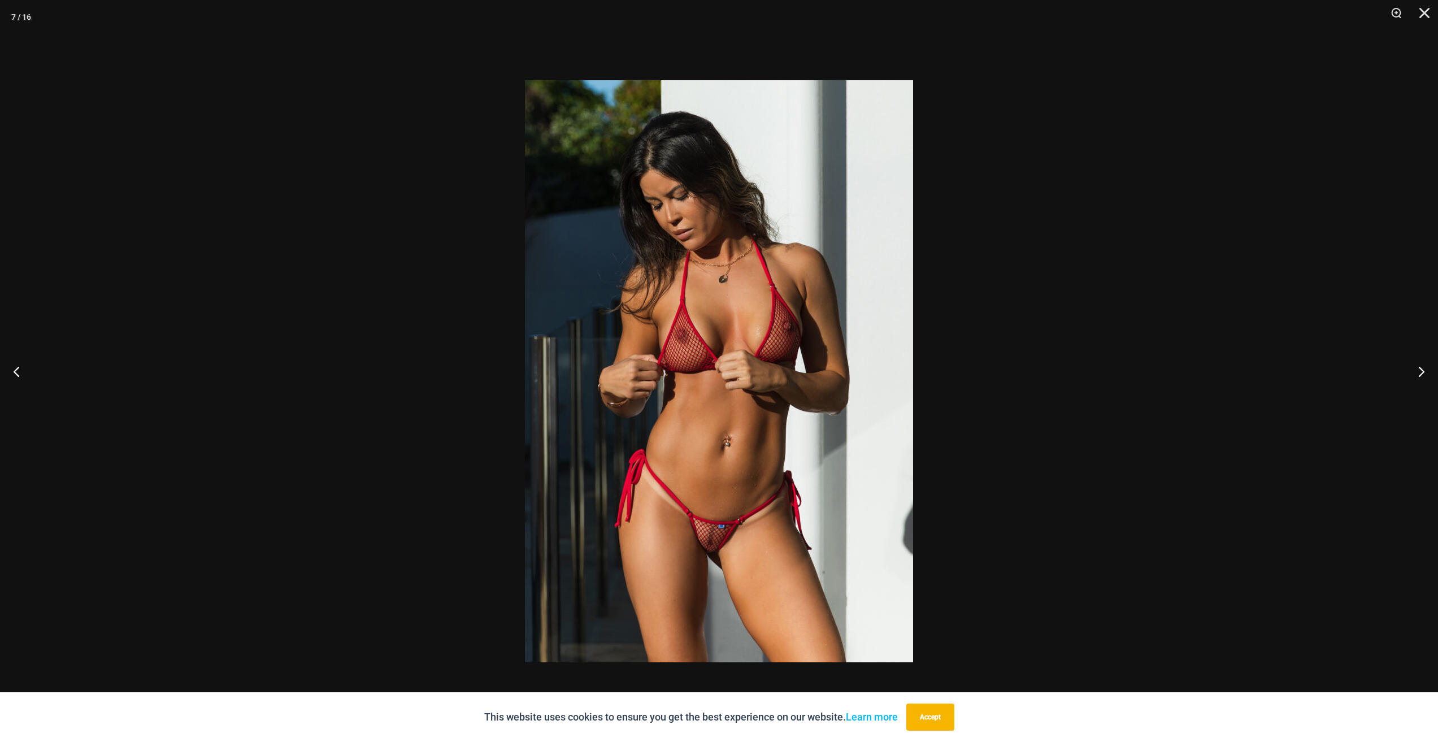
click at [1154, 477] on div at bounding box center [719, 371] width 1438 height 742
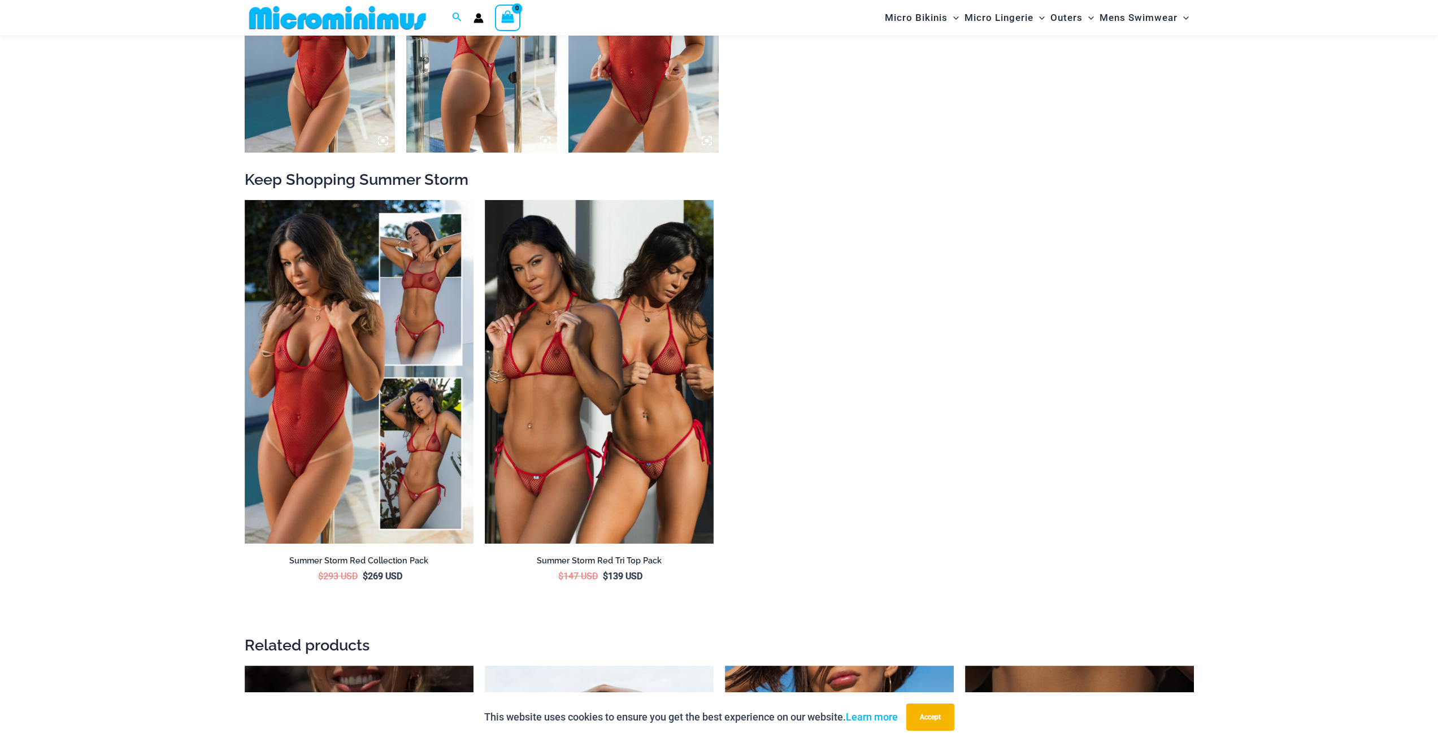
scroll to position [1861, 0]
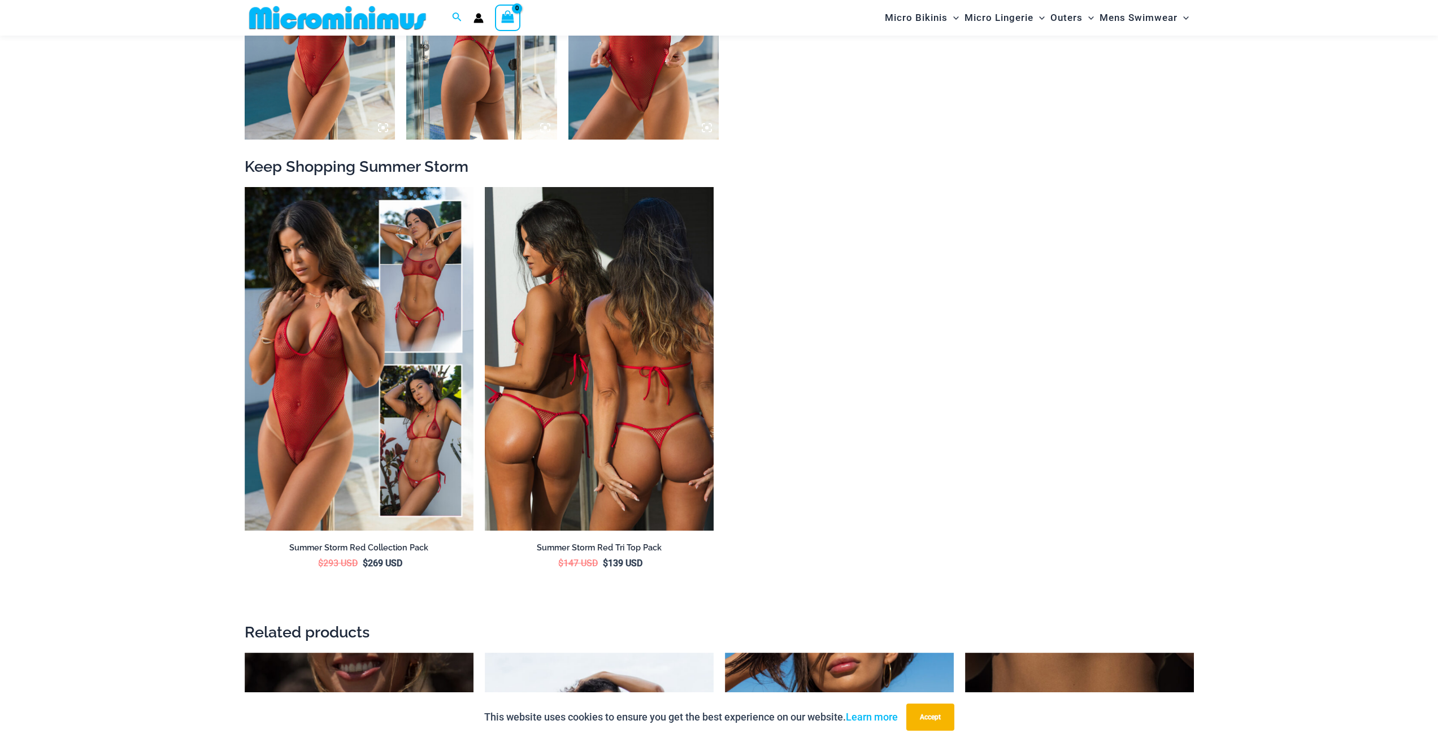
click at [602, 382] on img at bounding box center [599, 358] width 229 height 343
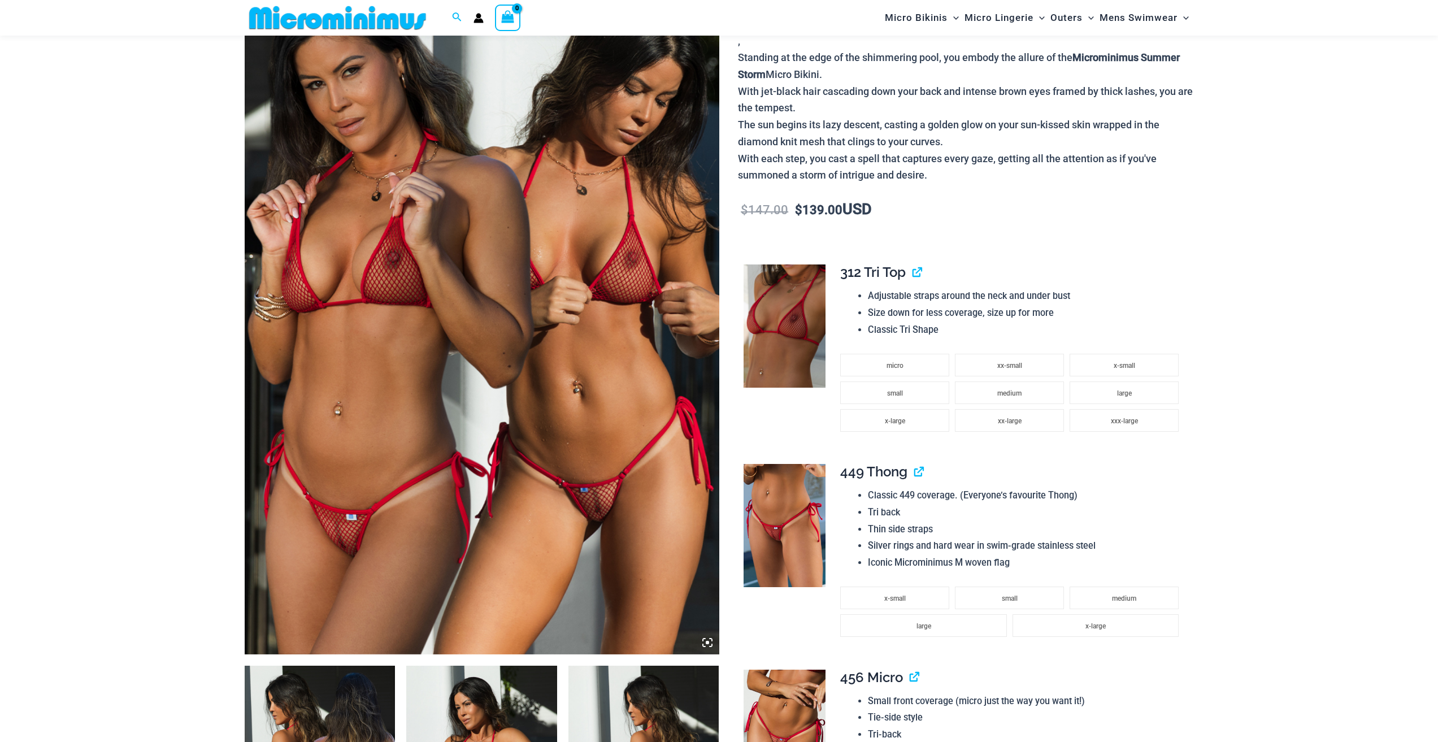
scroll to position [159, 0]
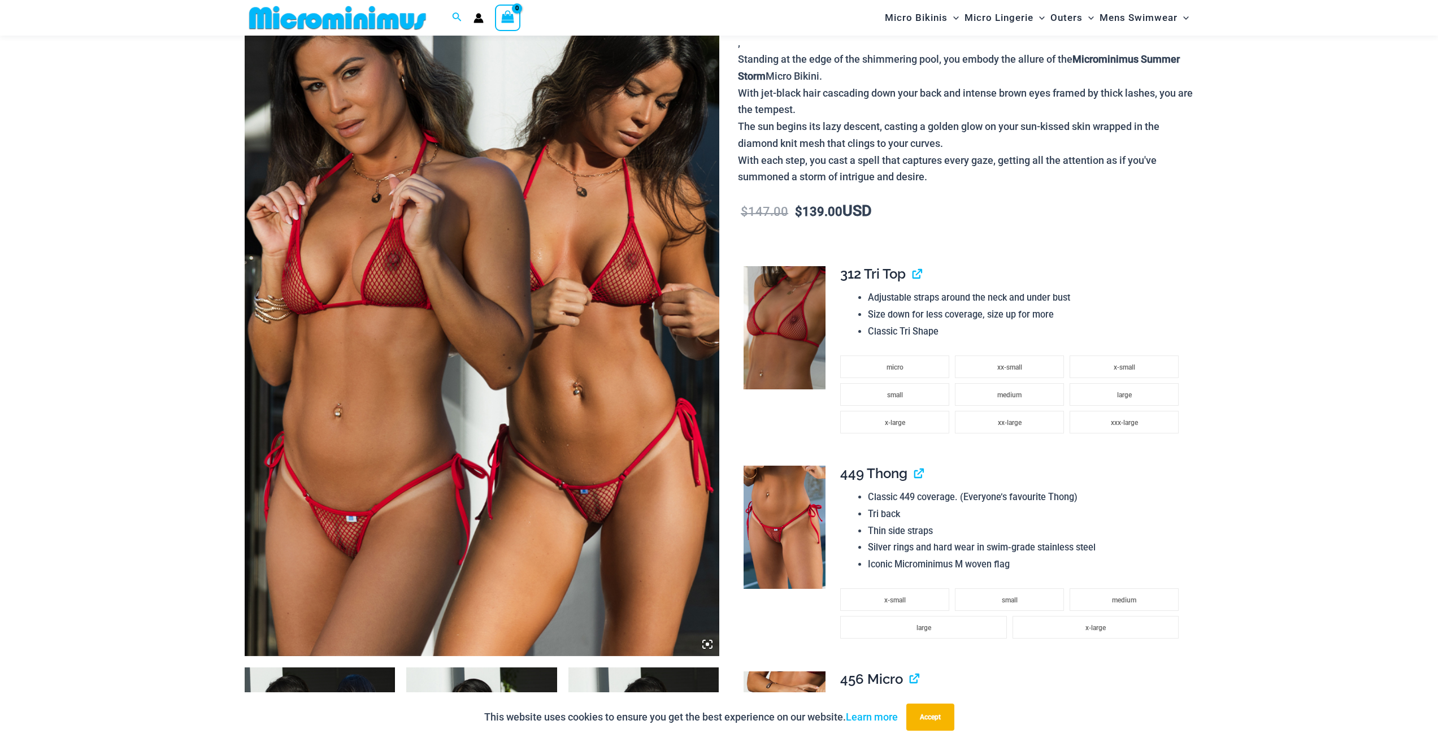
click at [597, 375] on img at bounding box center [482, 300] width 474 height 712
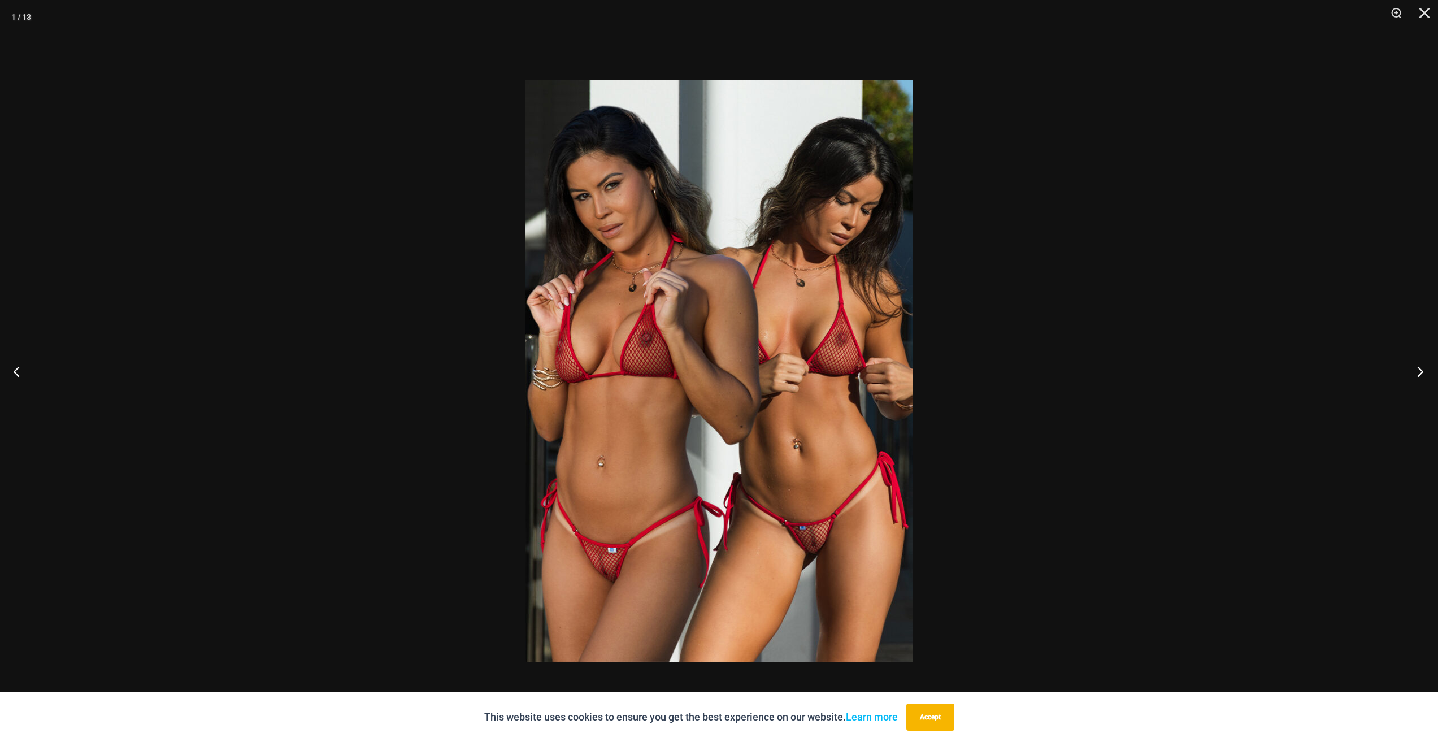
scroll to position [215, 0]
click at [1414, 385] on button "Next" at bounding box center [1416, 371] width 42 height 56
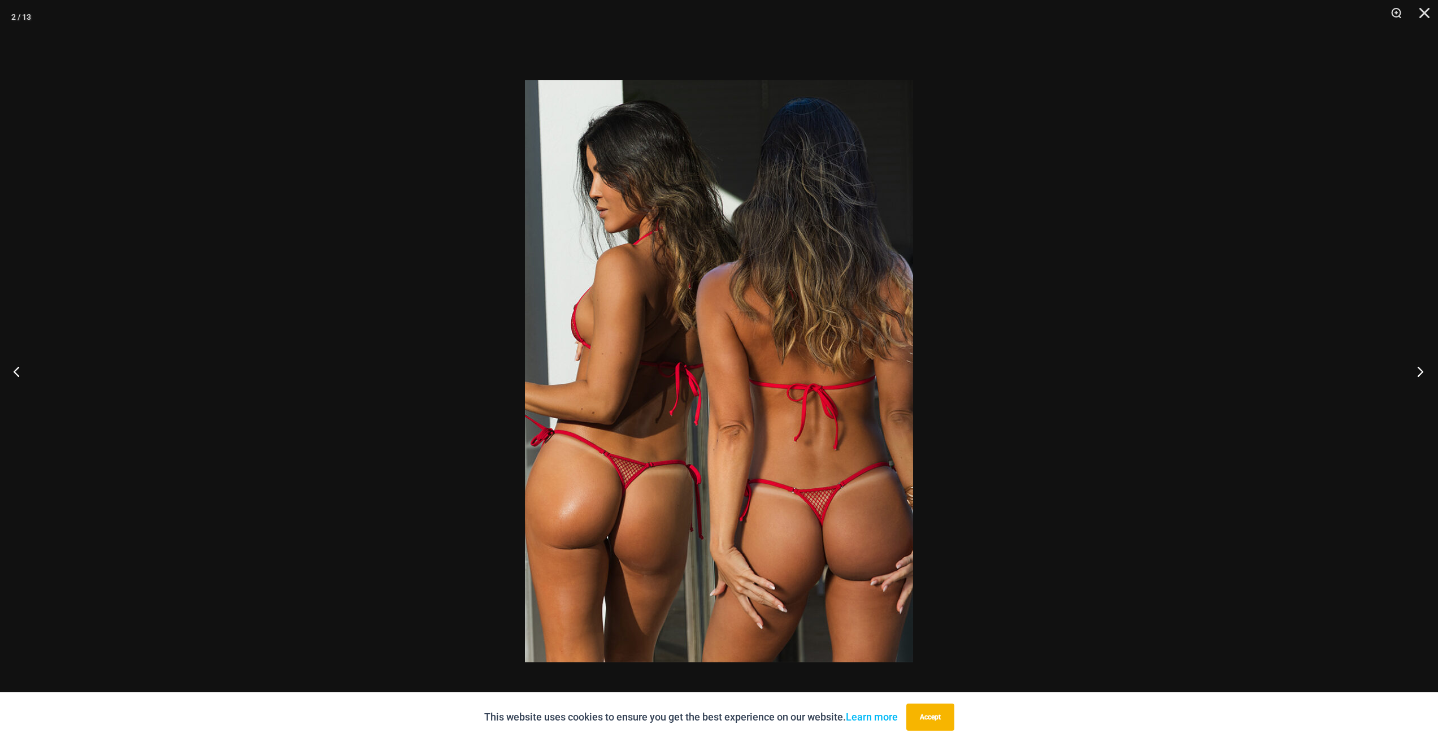
click at [1414, 385] on button "Next" at bounding box center [1416, 371] width 42 height 56
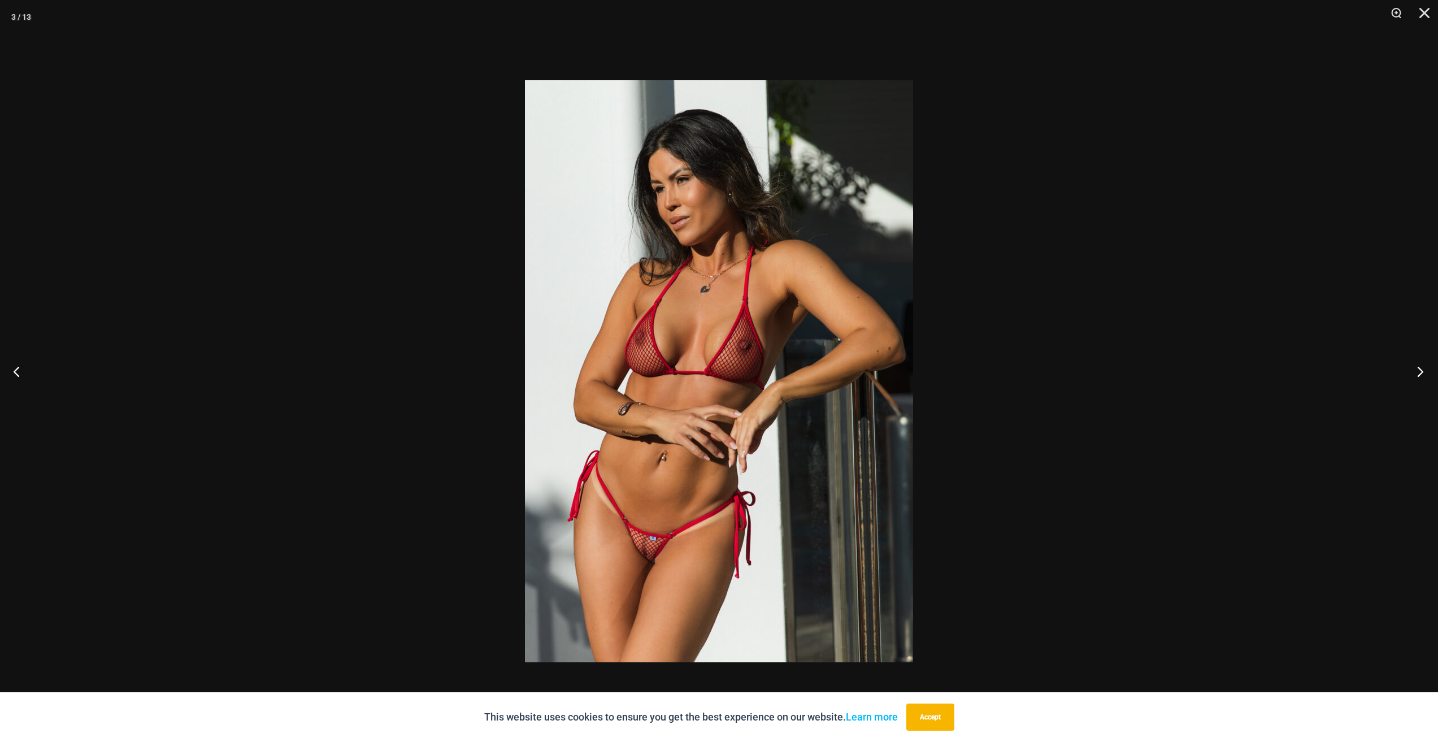
click at [1414, 385] on button "Next" at bounding box center [1416, 371] width 42 height 56
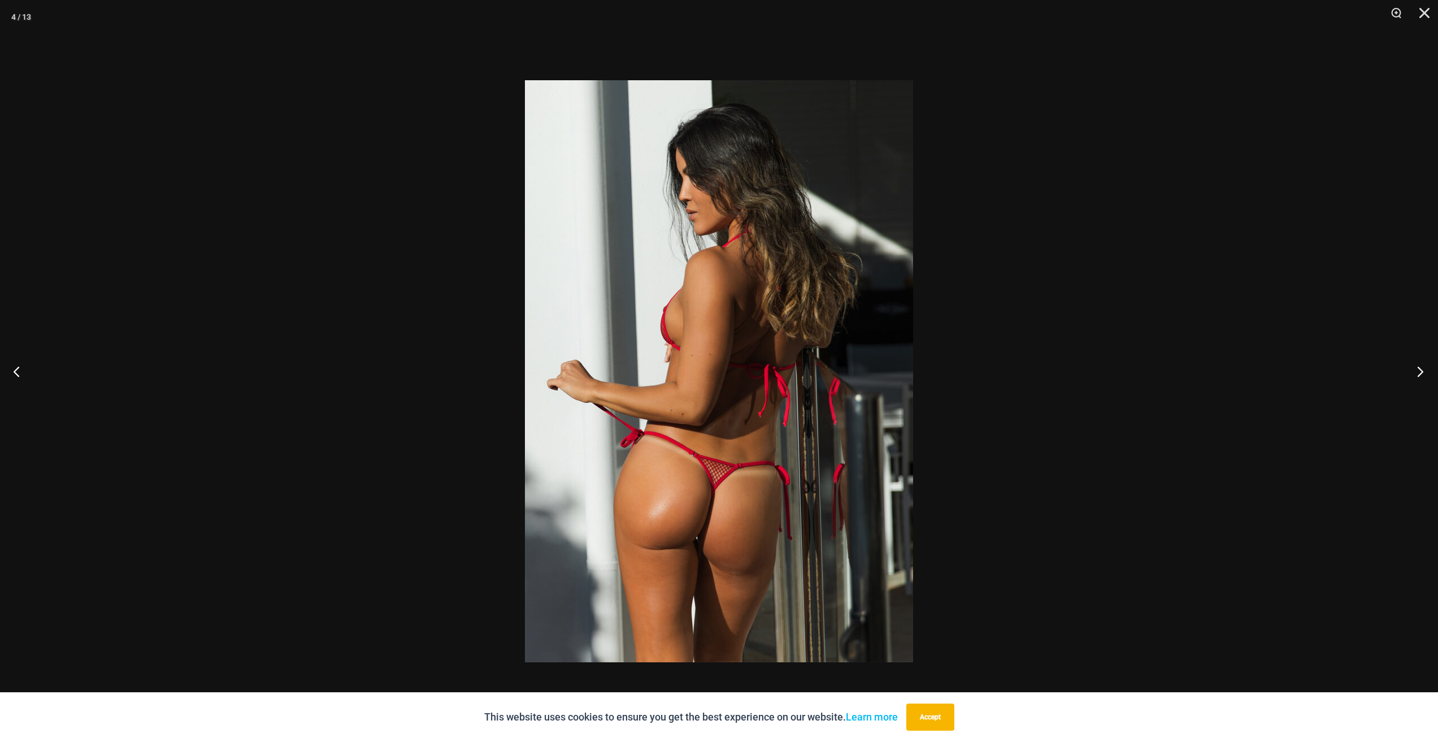
click at [1414, 385] on button "Next" at bounding box center [1416, 371] width 42 height 56
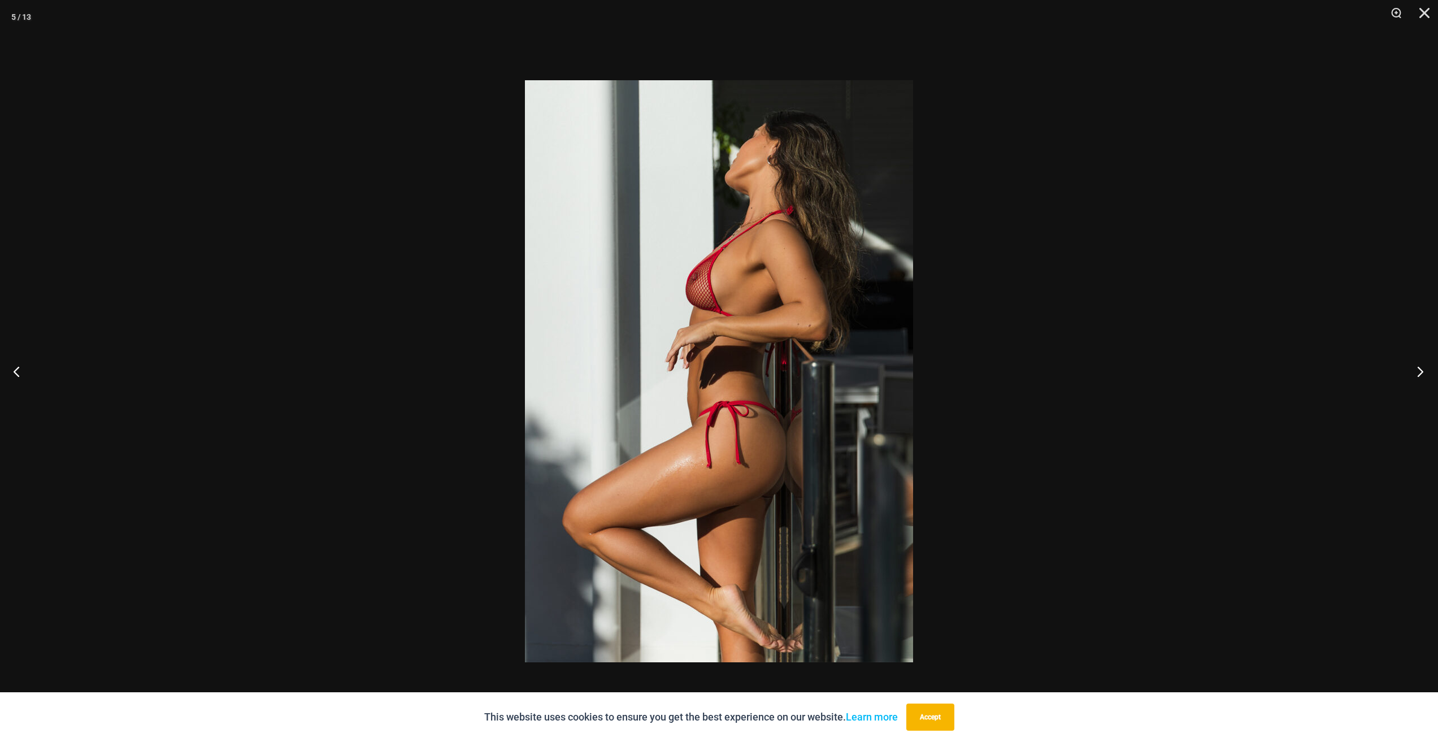
click at [1414, 385] on button "Next" at bounding box center [1416, 371] width 42 height 56
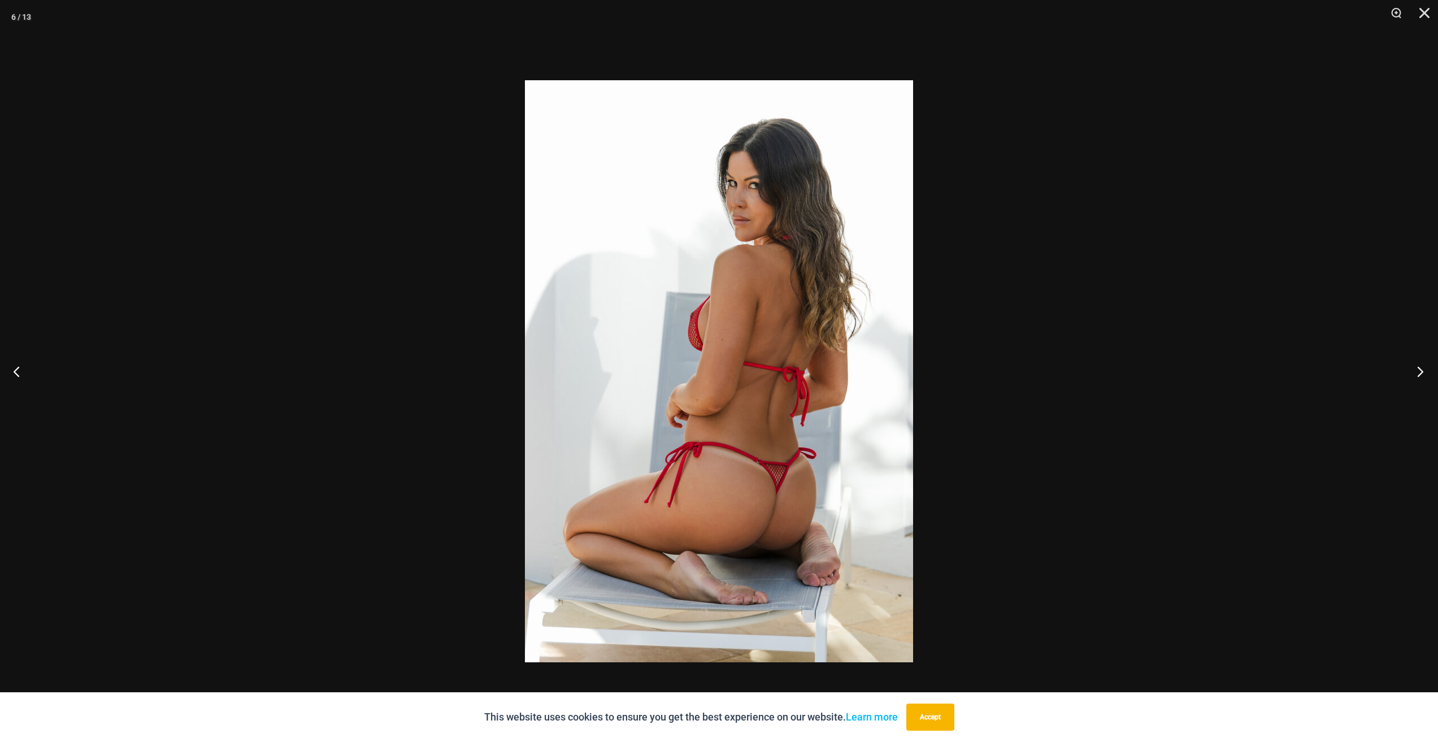
click at [1414, 385] on button "Next" at bounding box center [1416, 371] width 42 height 56
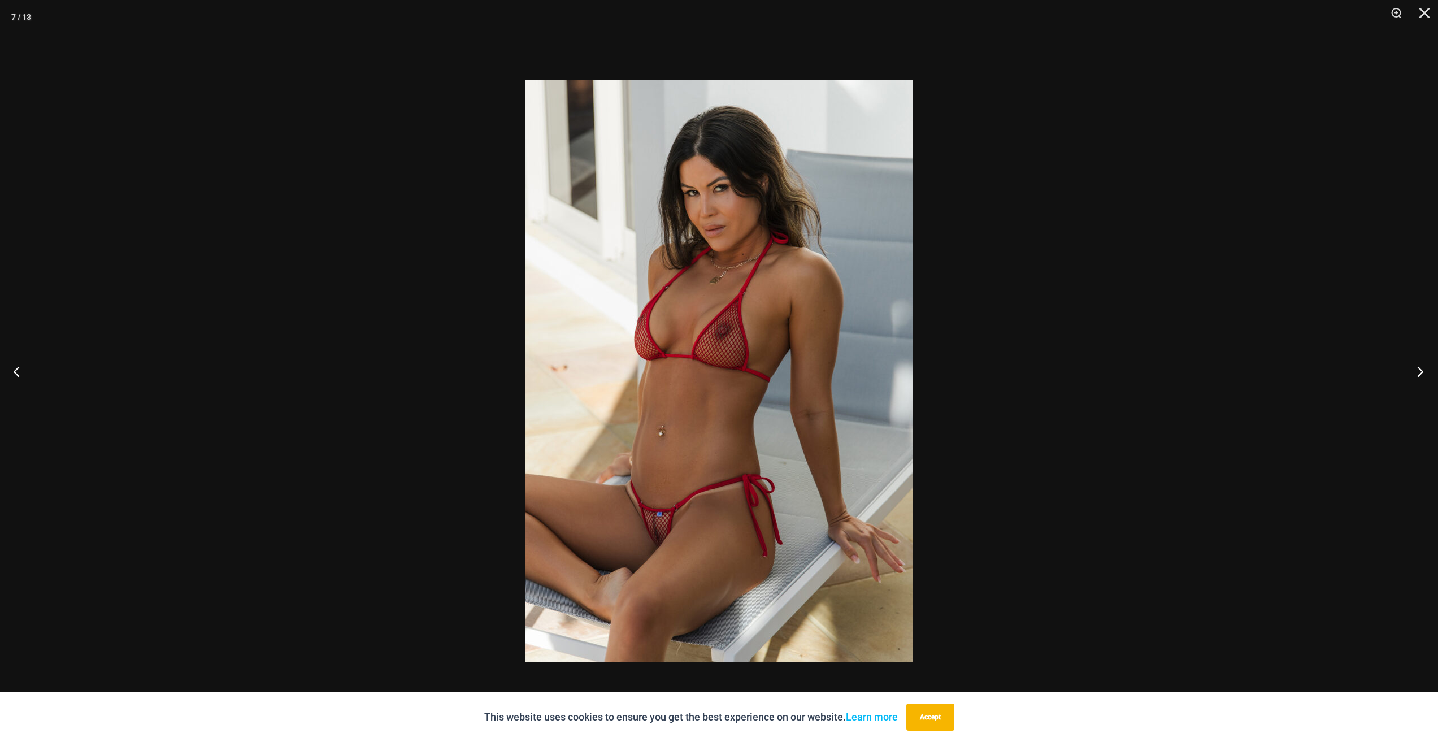
click at [1414, 385] on button "Next" at bounding box center [1416, 371] width 42 height 56
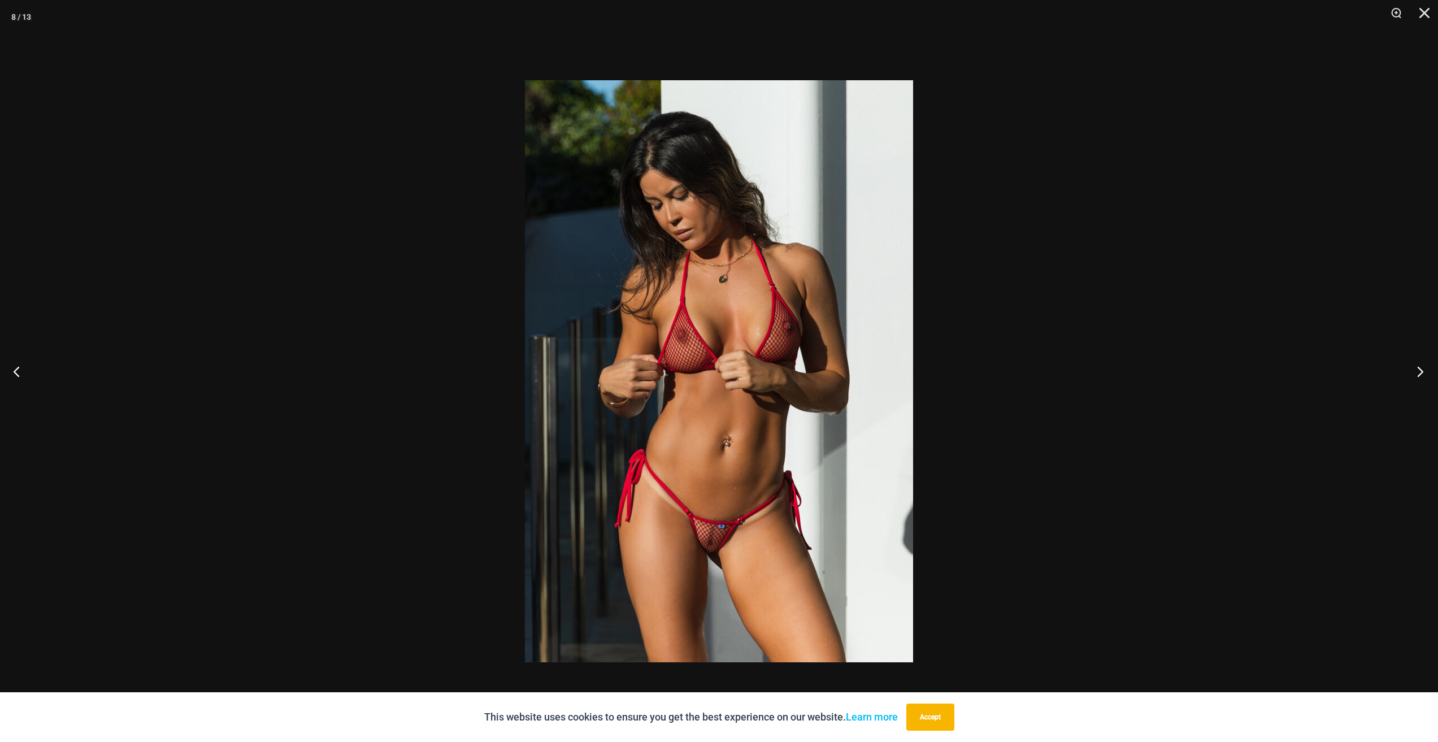
click at [1414, 385] on button "Next" at bounding box center [1416, 371] width 42 height 56
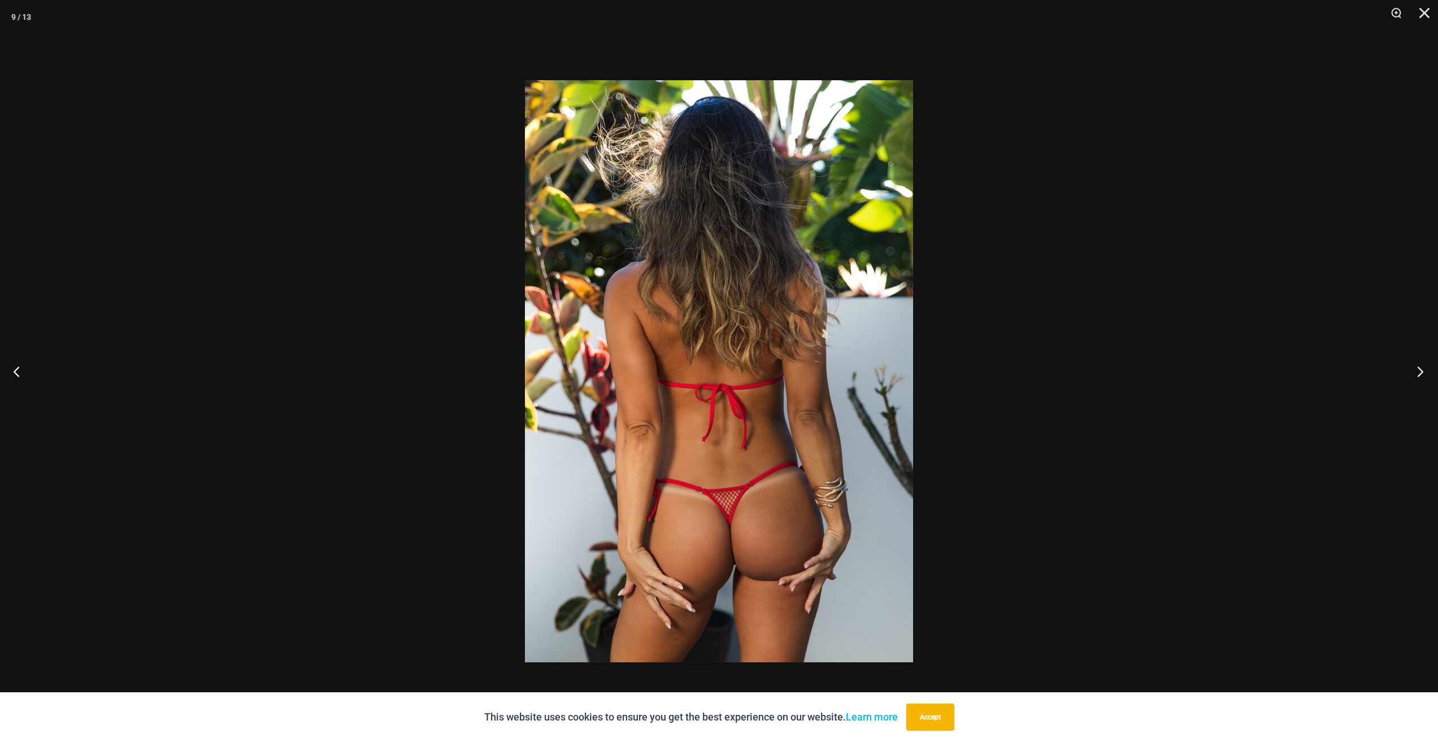
click at [1414, 385] on button "Next" at bounding box center [1416, 371] width 42 height 56
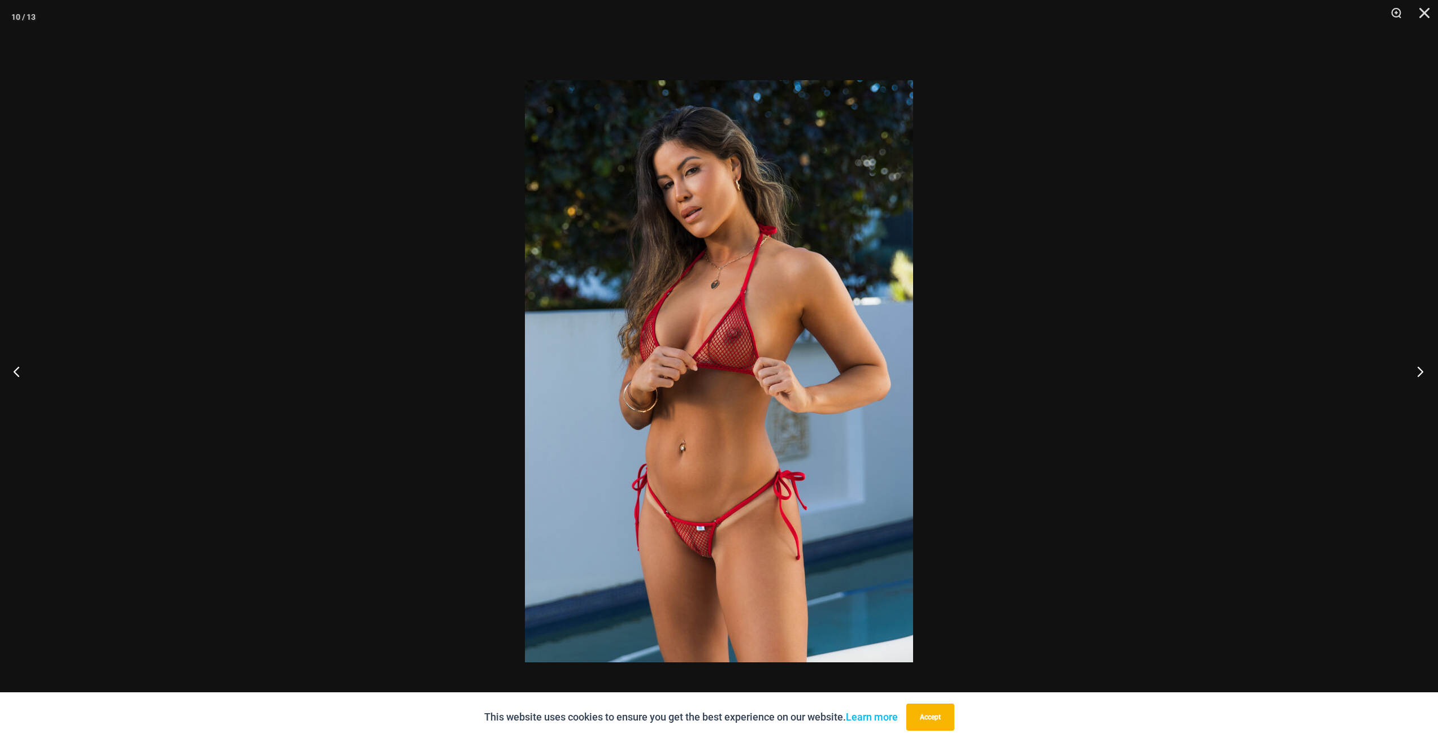
click at [1414, 385] on button "Next" at bounding box center [1416, 371] width 42 height 56
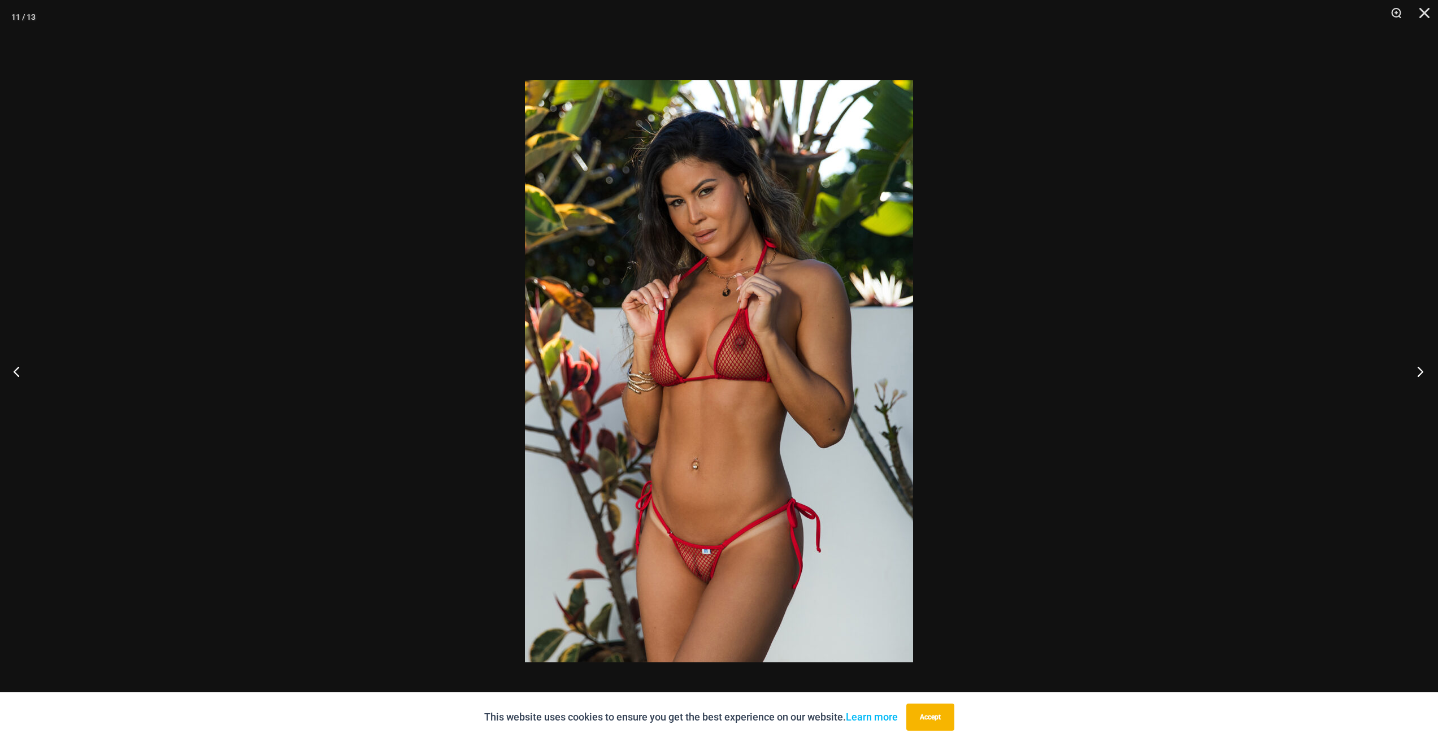
click at [1414, 385] on button "Next" at bounding box center [1416, 371] width 42 height 56
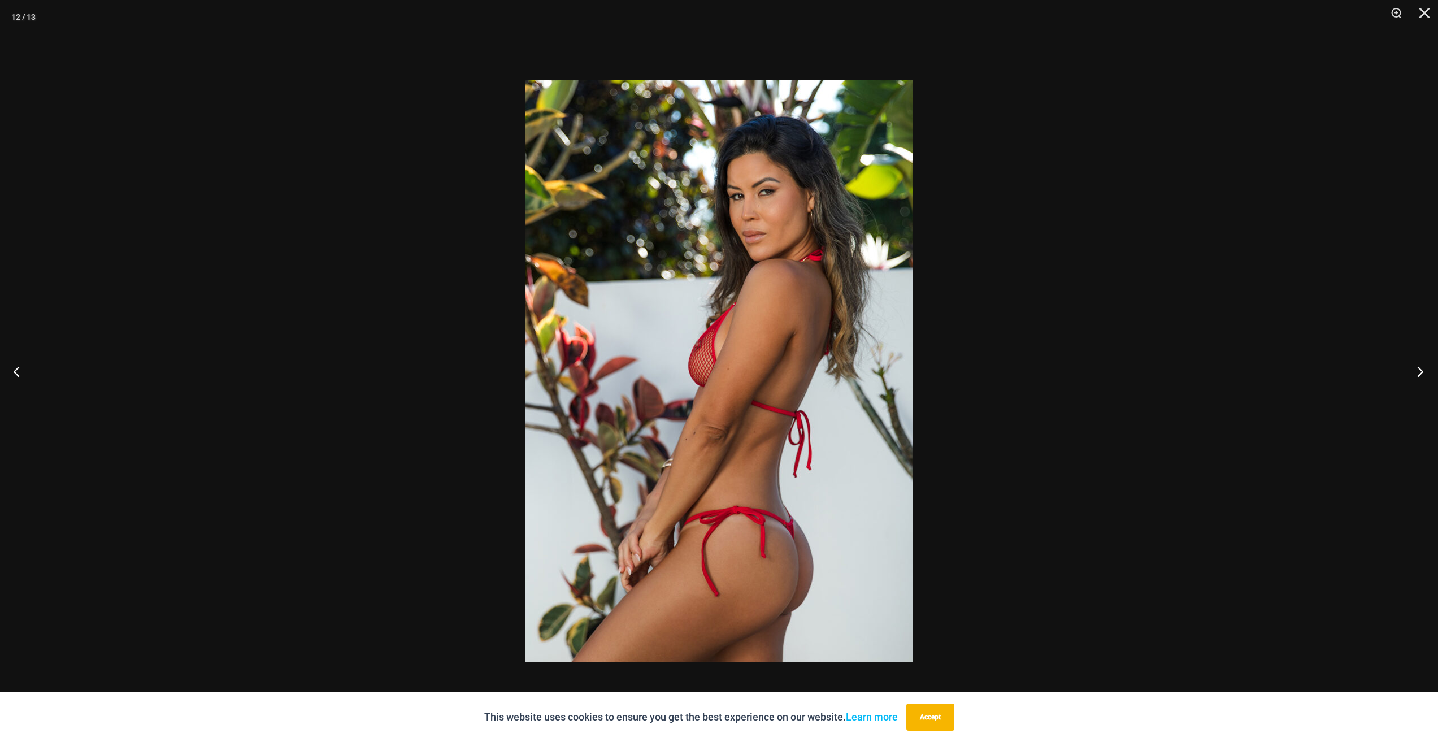
click at [1414, 385] on button "Next" at bounding box center [1416, 371] width 42 height 56
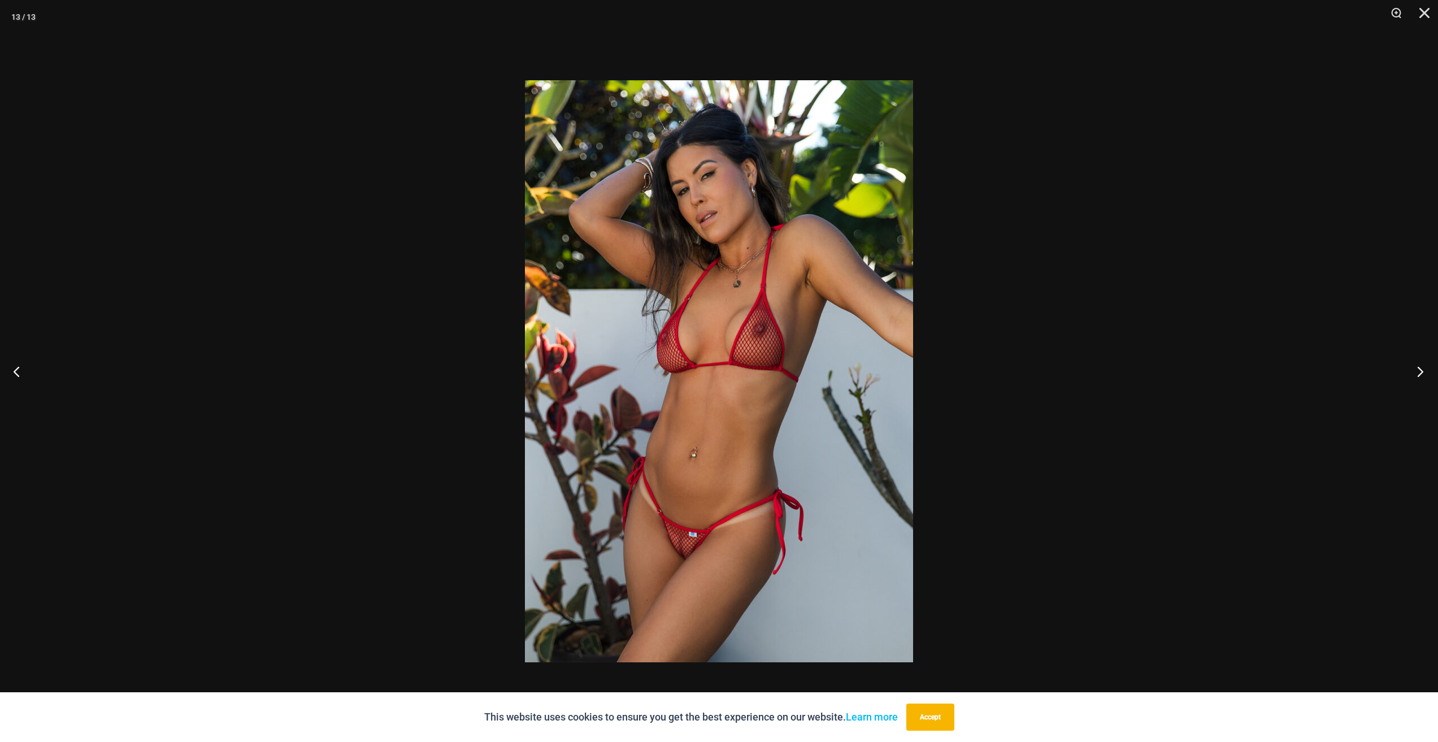
click at [1414, 385] on button "Next" at bounding box center [1416, 371] width 42 height 56
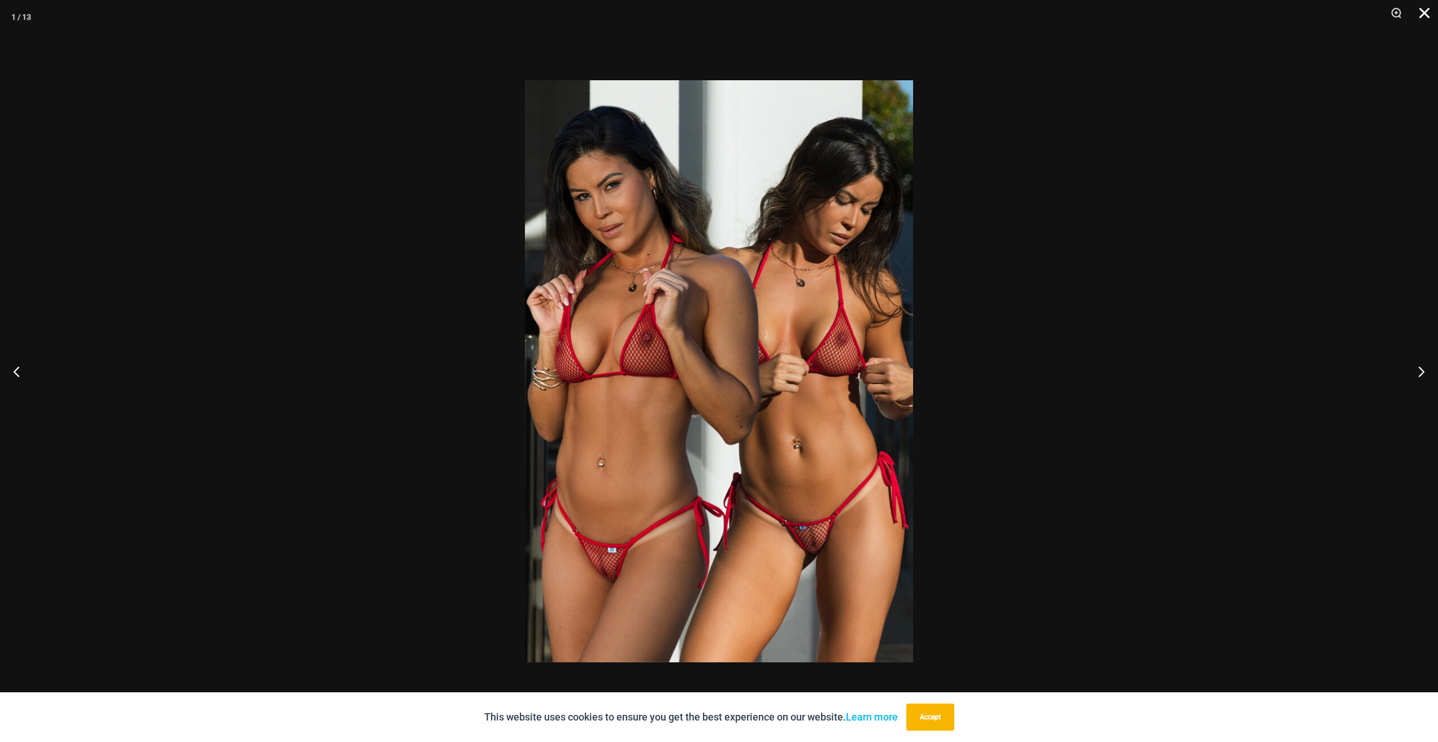
click at [1419, 20] on button "Close" at bounding box center [1420, 17] width 28 height 34
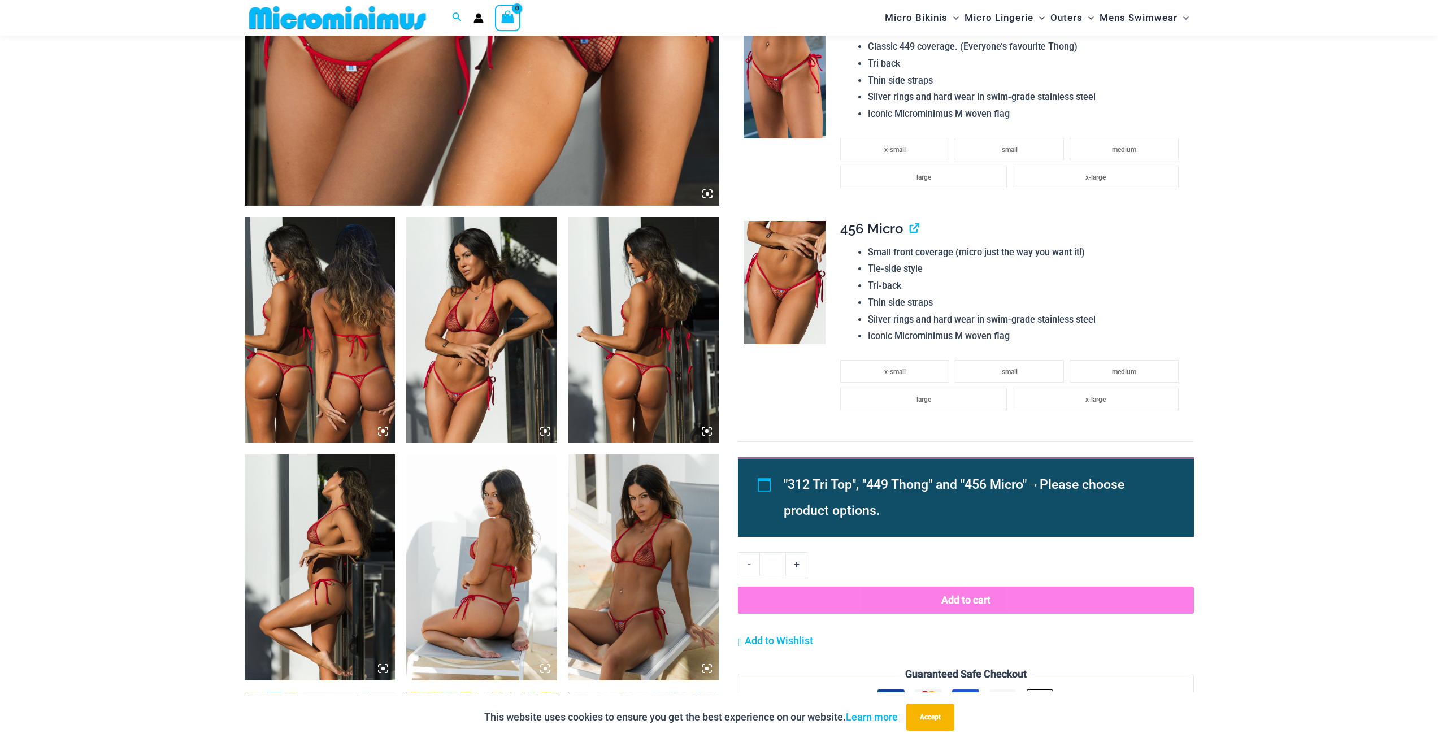
scroll to position [780, 0]
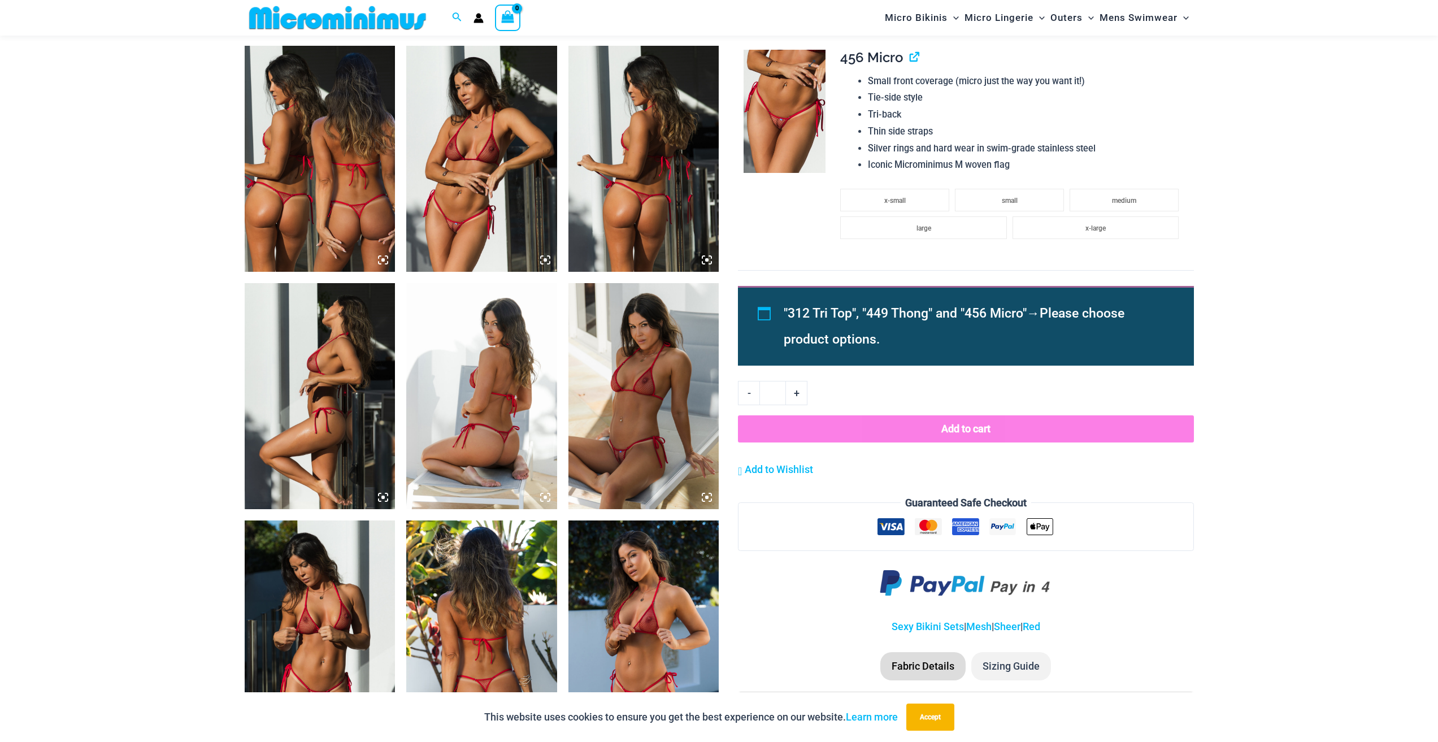
click at [769, 108] on img at bounding box center [784, 111] width 82 height 123
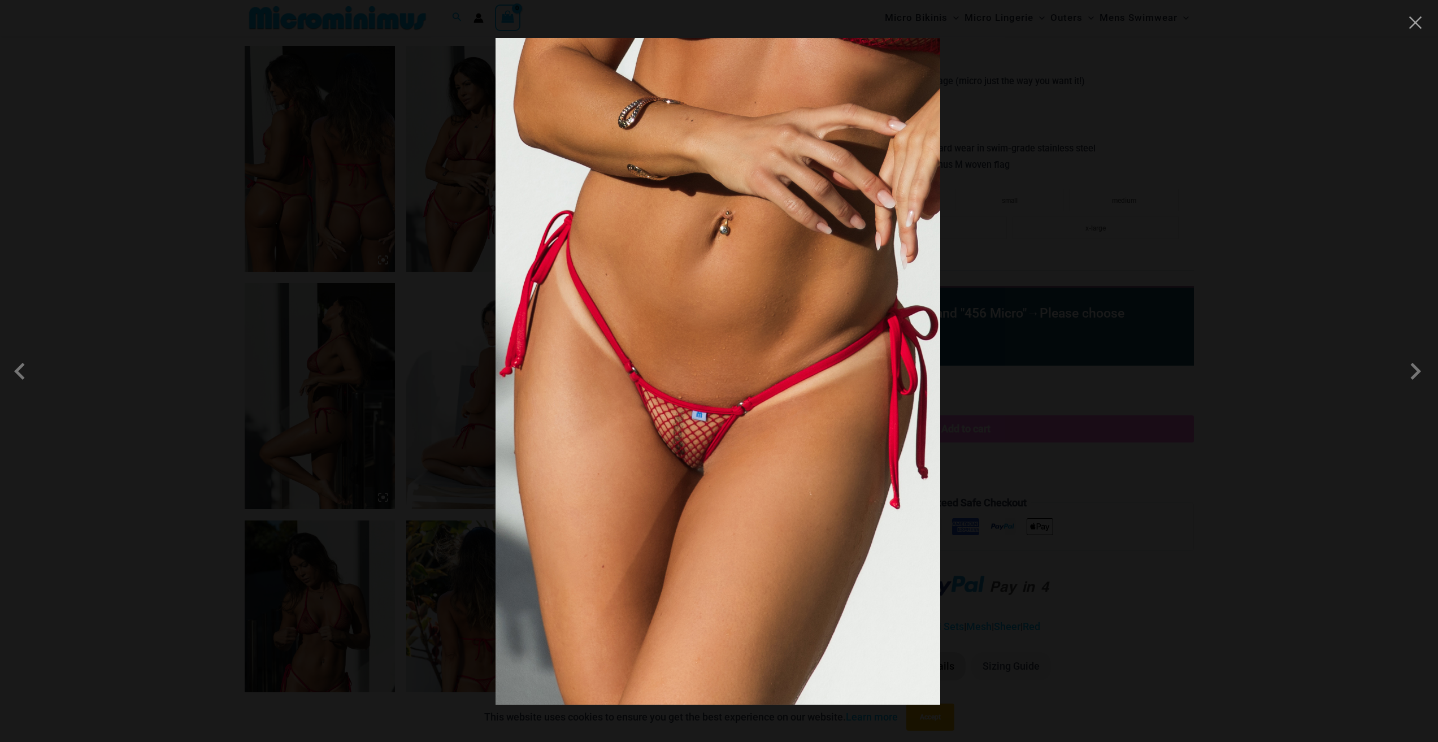
drag, startPoint x: 1197, startPoint y: 542, endPoint x: 1201, endPoint y: 486, distance: 56.1
click at [1197, 541] on div at bounding box center [719, 371] width 1438 height 742
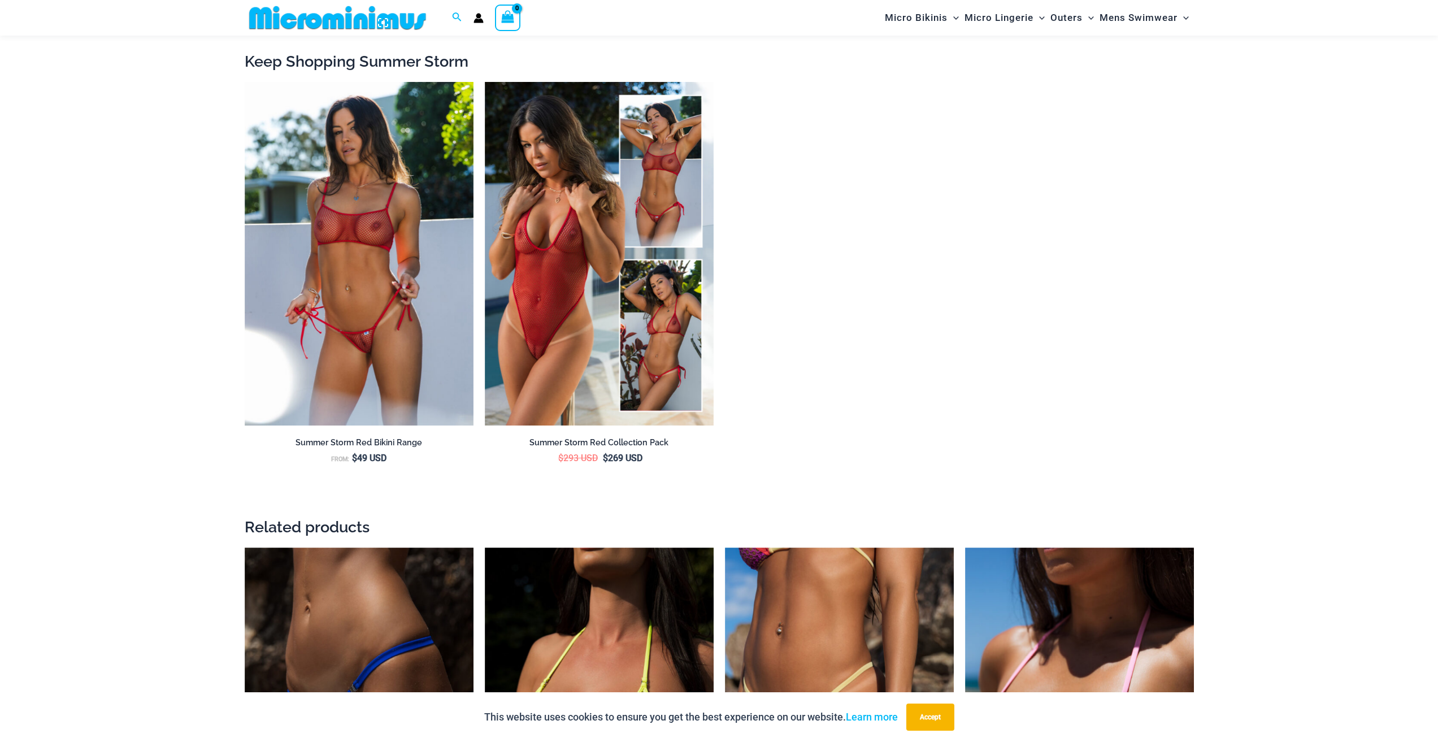
scroll to position [1740, 0]
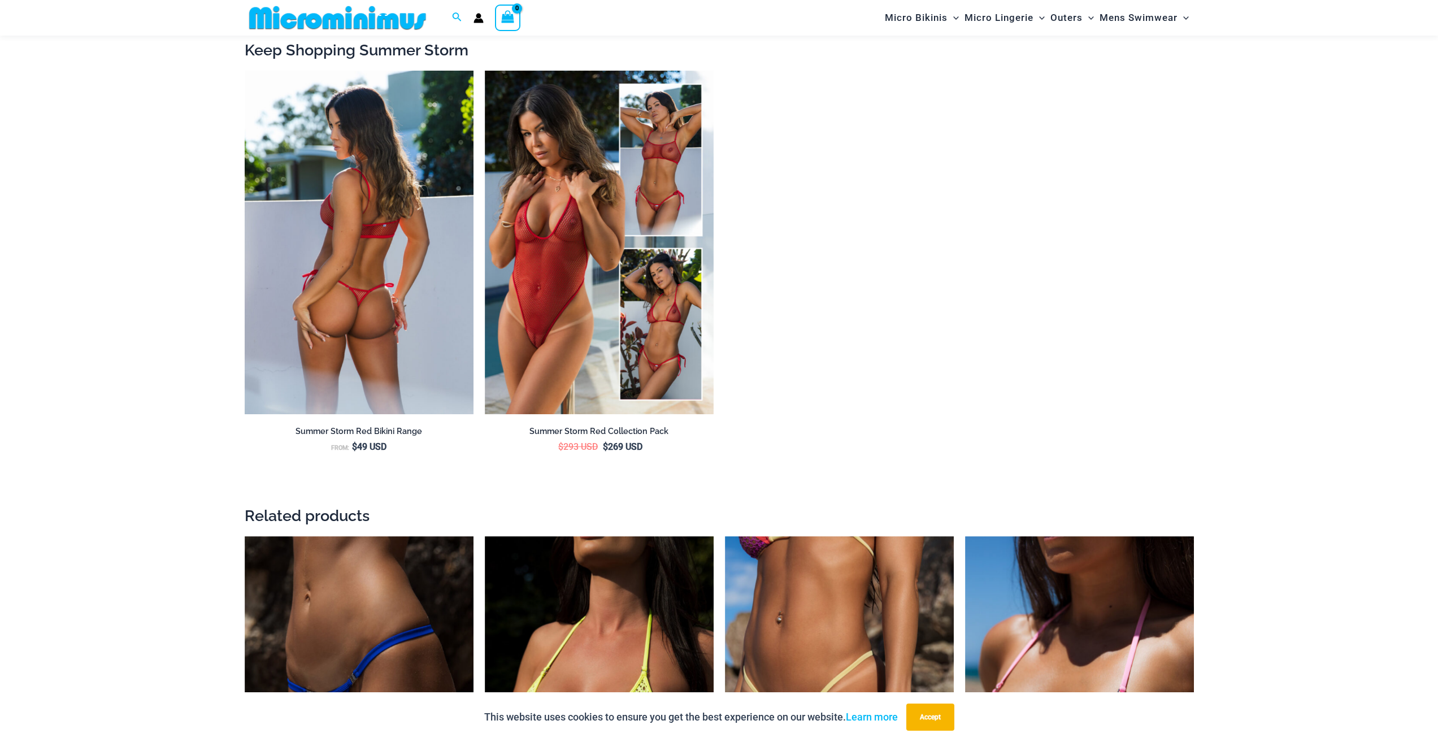
click at [349, 268] on img at bounding box center [359, 242] width 229 height 343
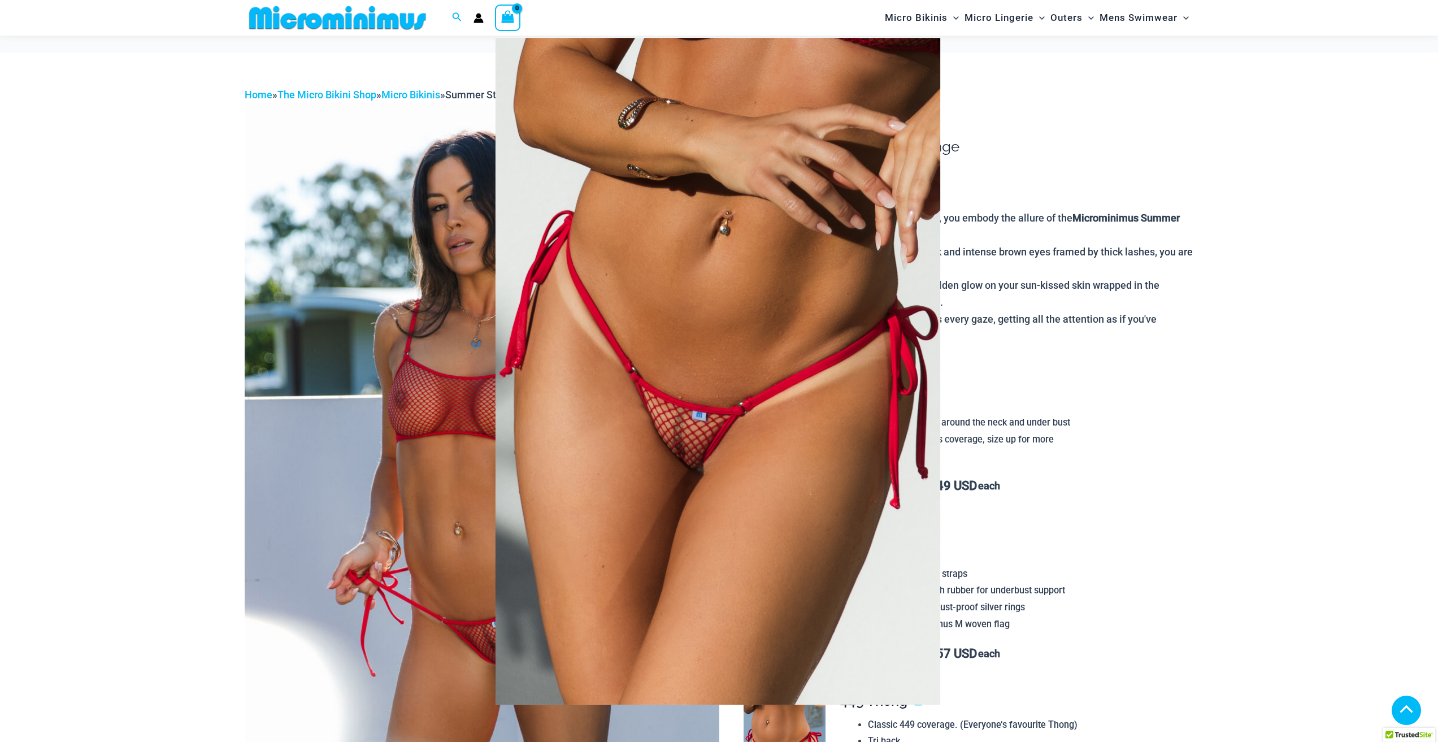
scroll to position [445, 0]
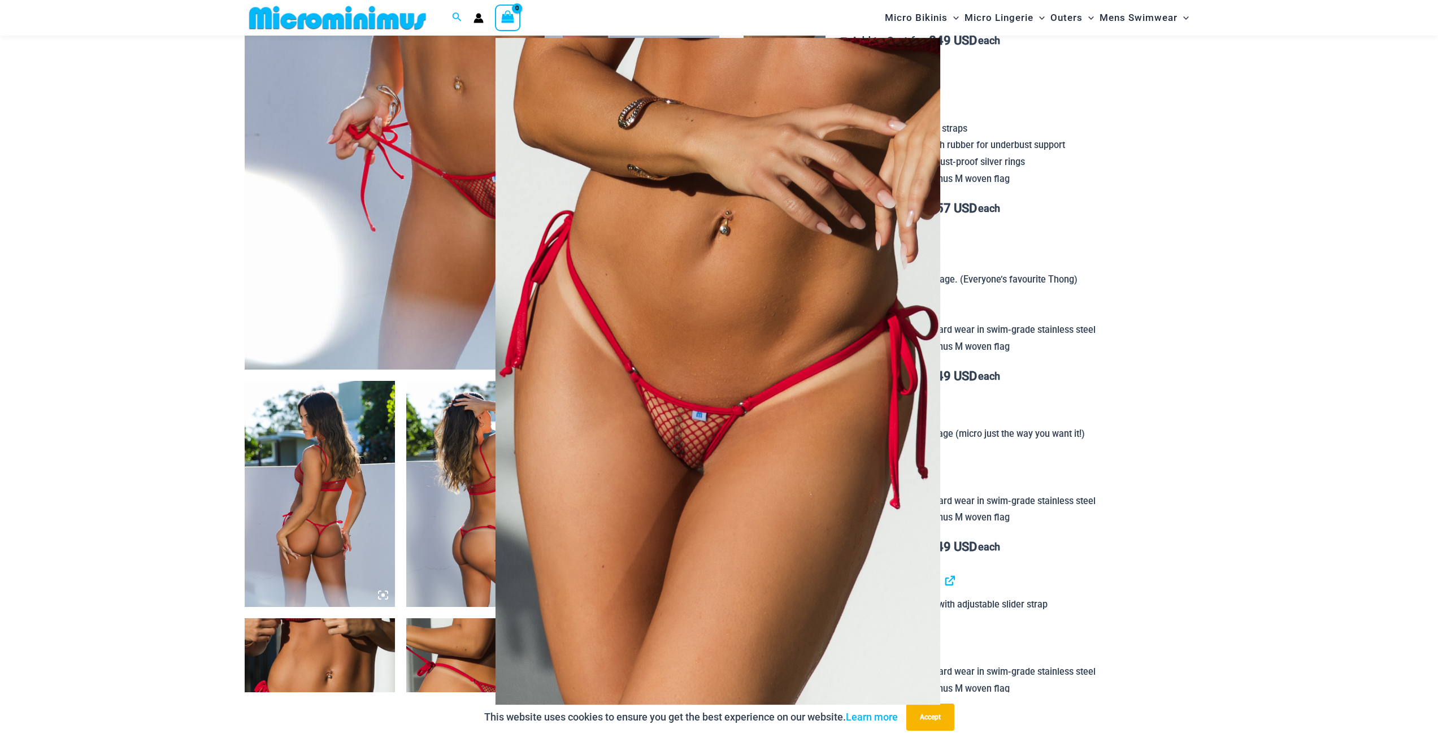
click at [1136, 384] on div at bounding box center [719, 371] width 1438 height 742
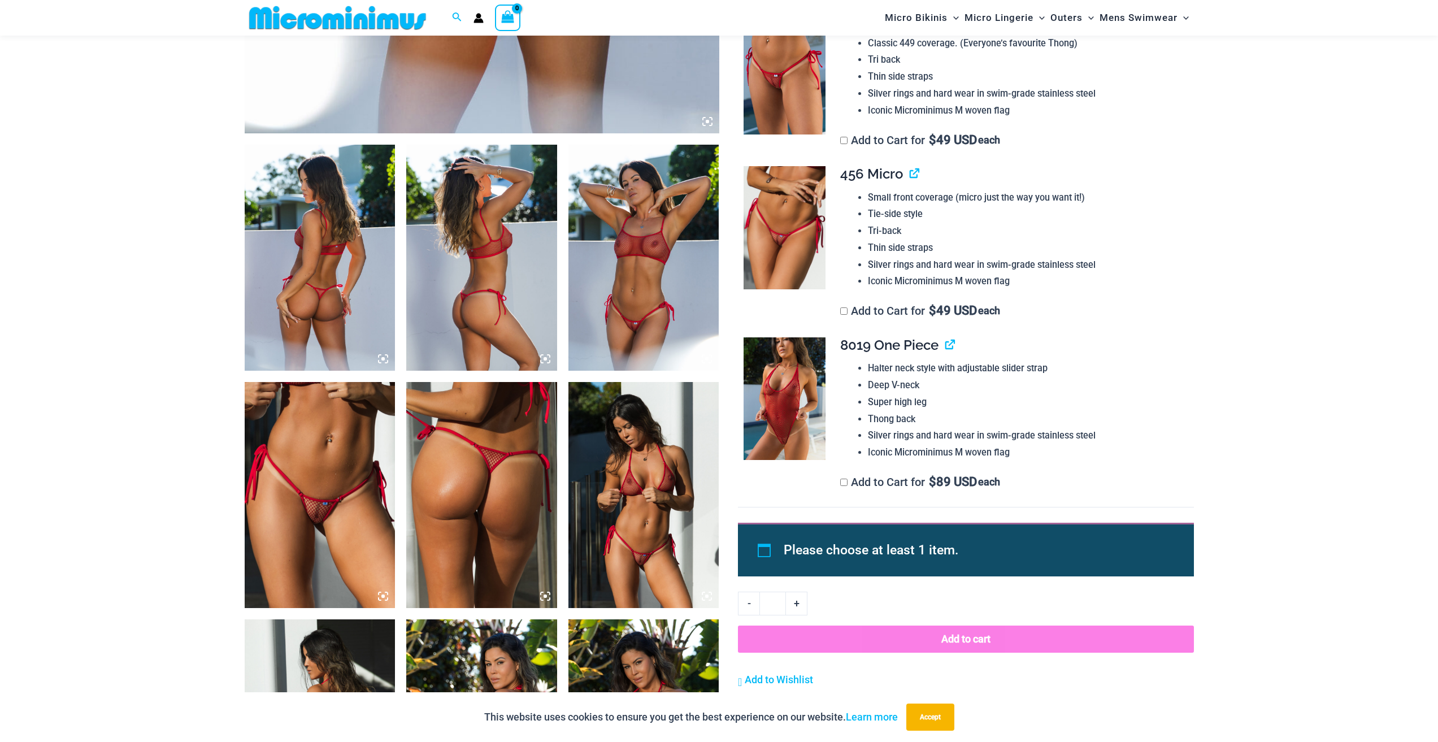
scroll to position [784, 0]
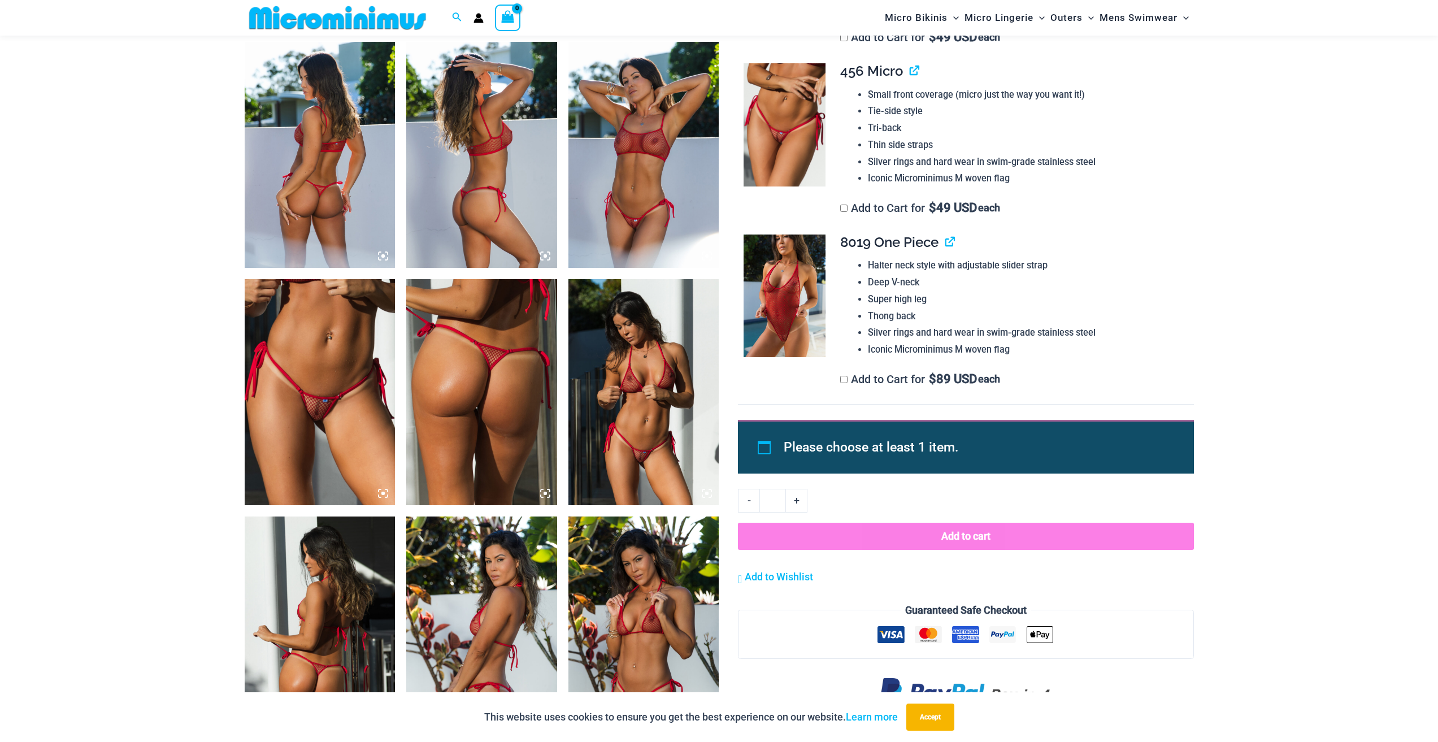
click at [289, 449] on img at bounding box center [320, 392] width 151 height 226
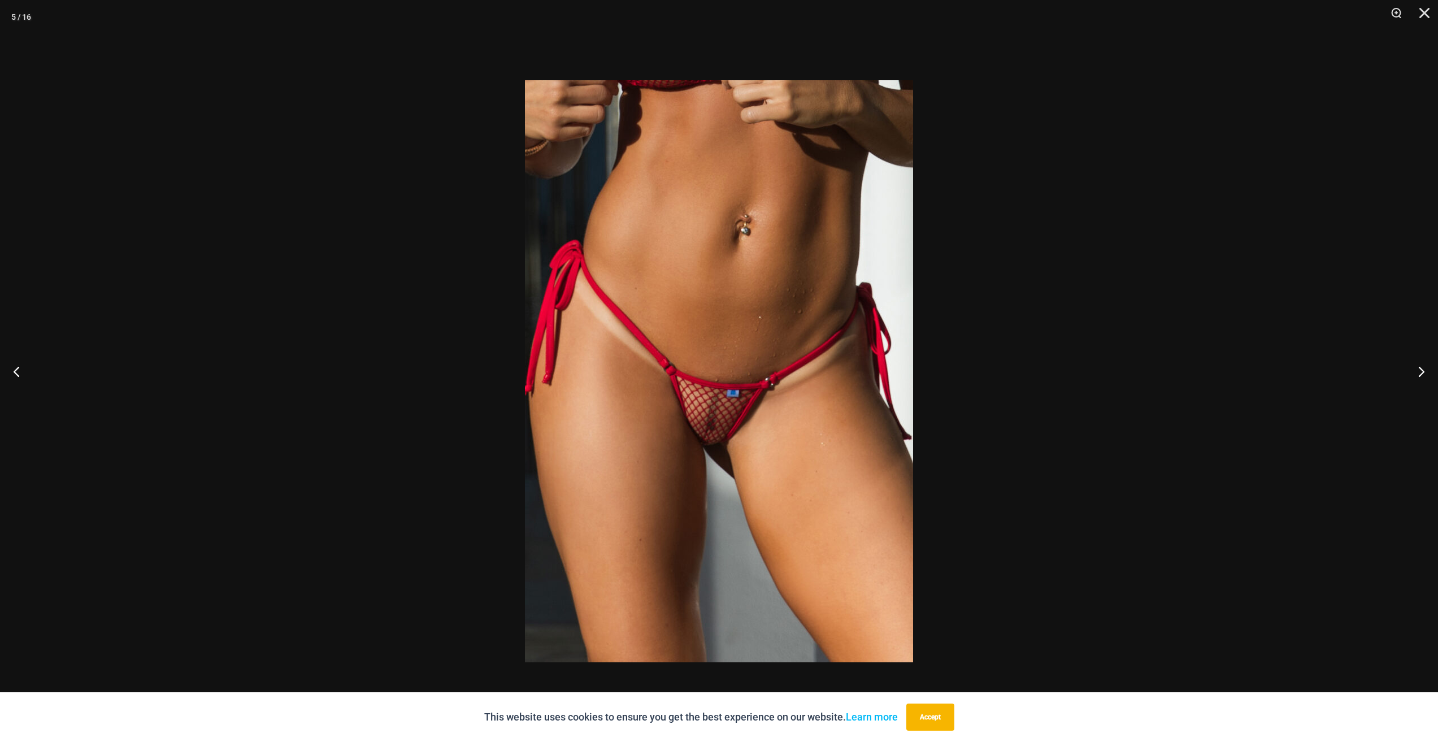
click at [356, 310] on div at bounding box center [719, 371] width 1438 height 742
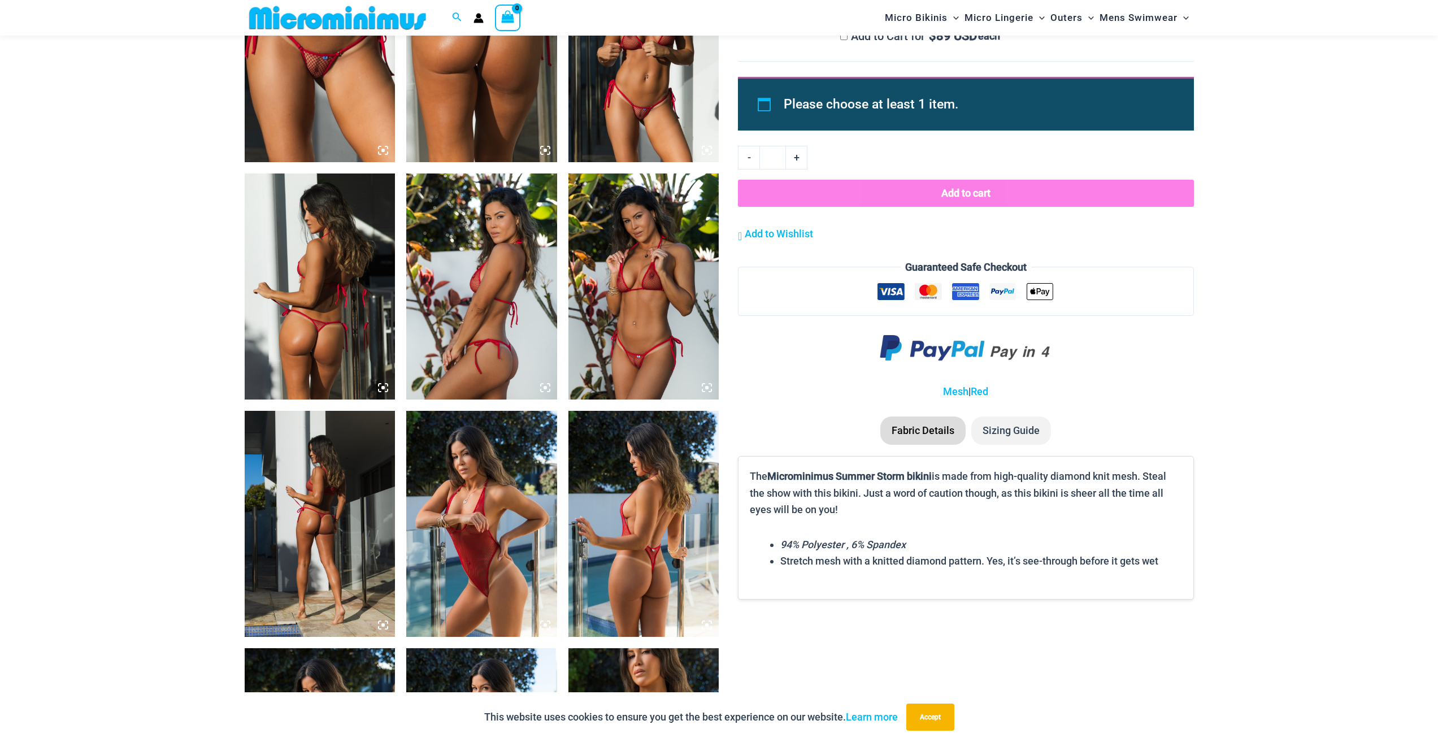
scroll to position [1010, 0]
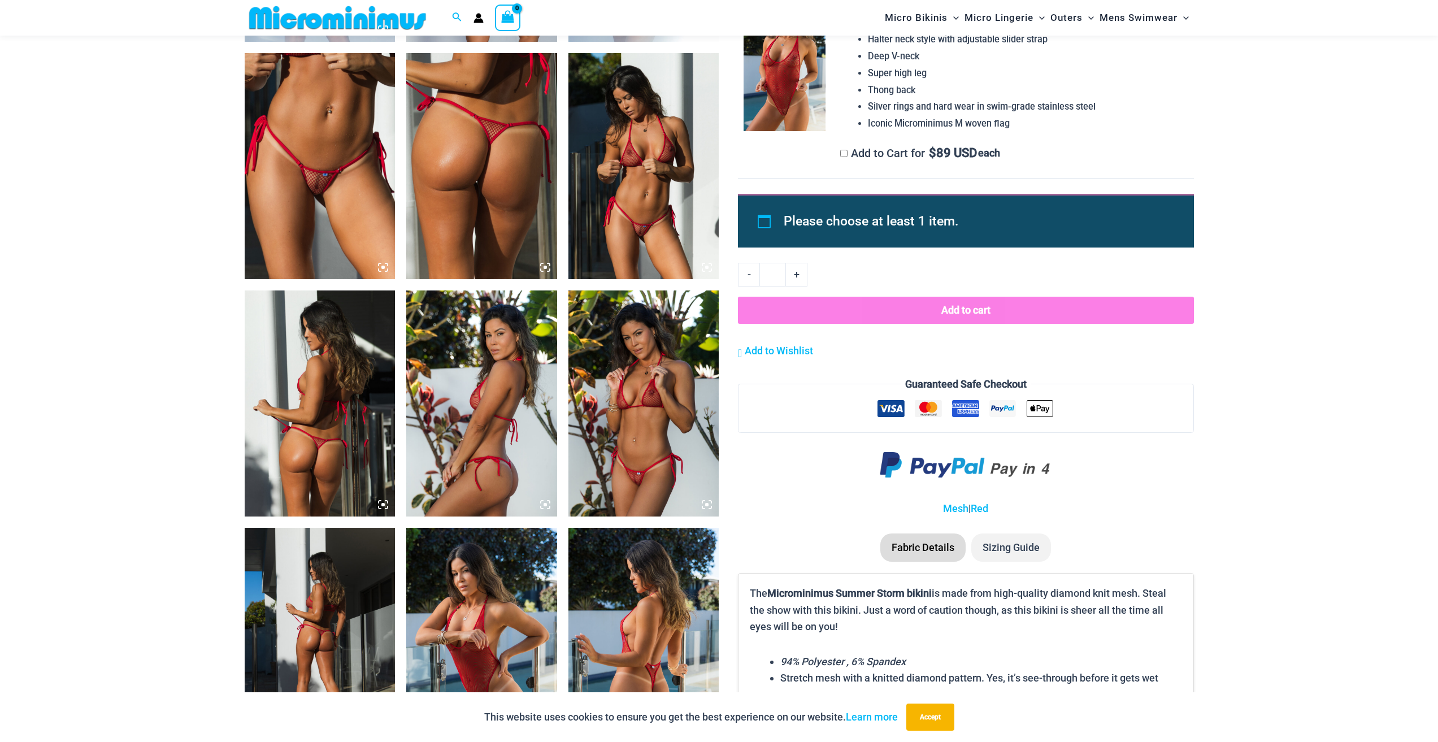
click at [362, 216] on img at bounding box center [320, 166] width 151 height 226
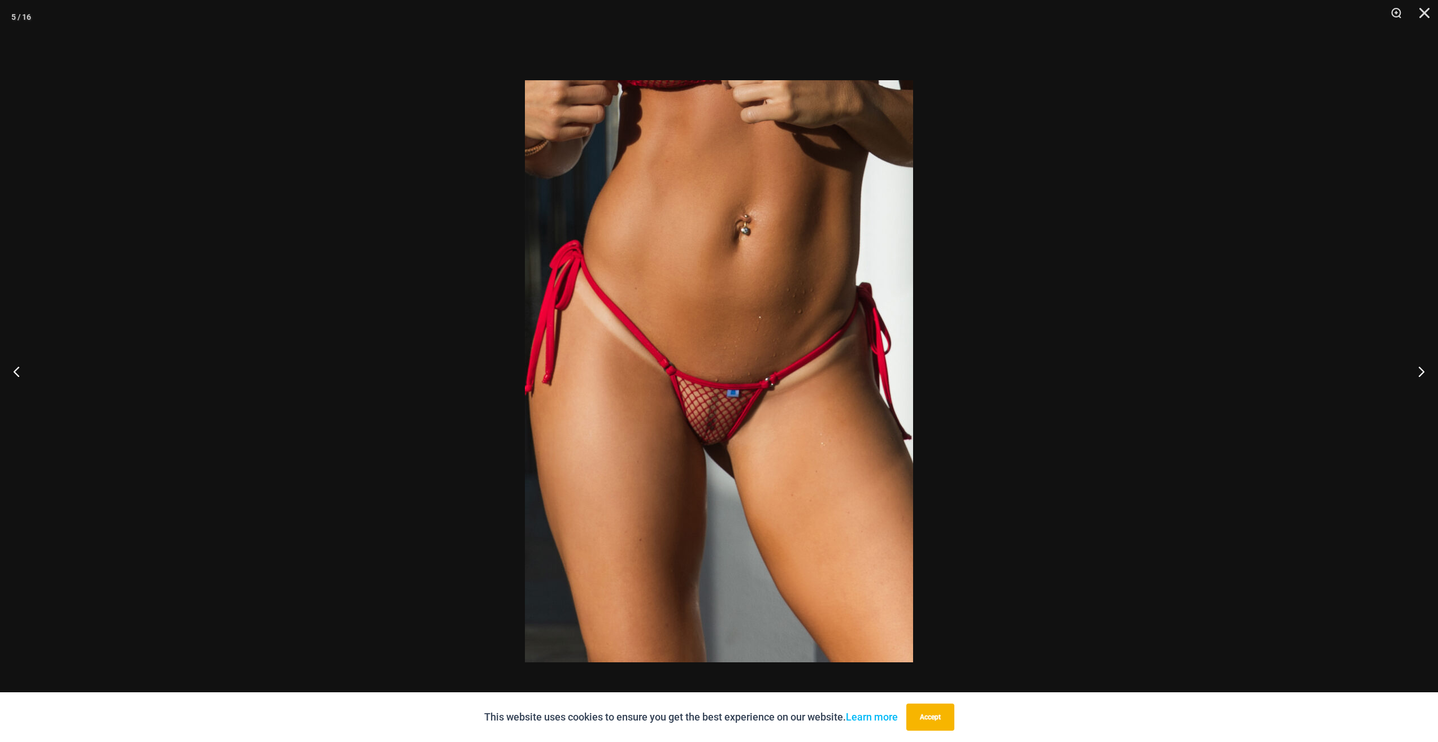
click at [1403, 471] on div at bounding box center [719, 371] width 1438 height 742
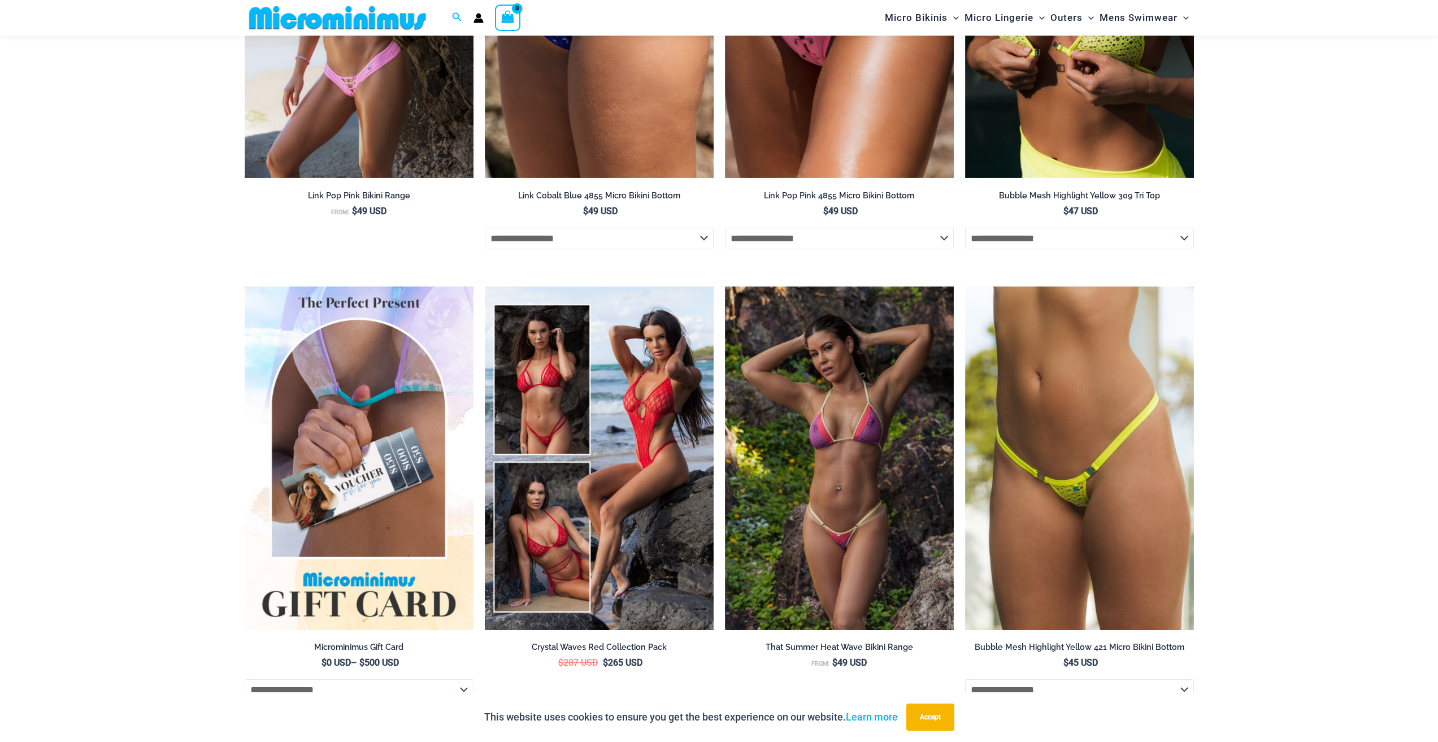
scroll to position [3213, 0]
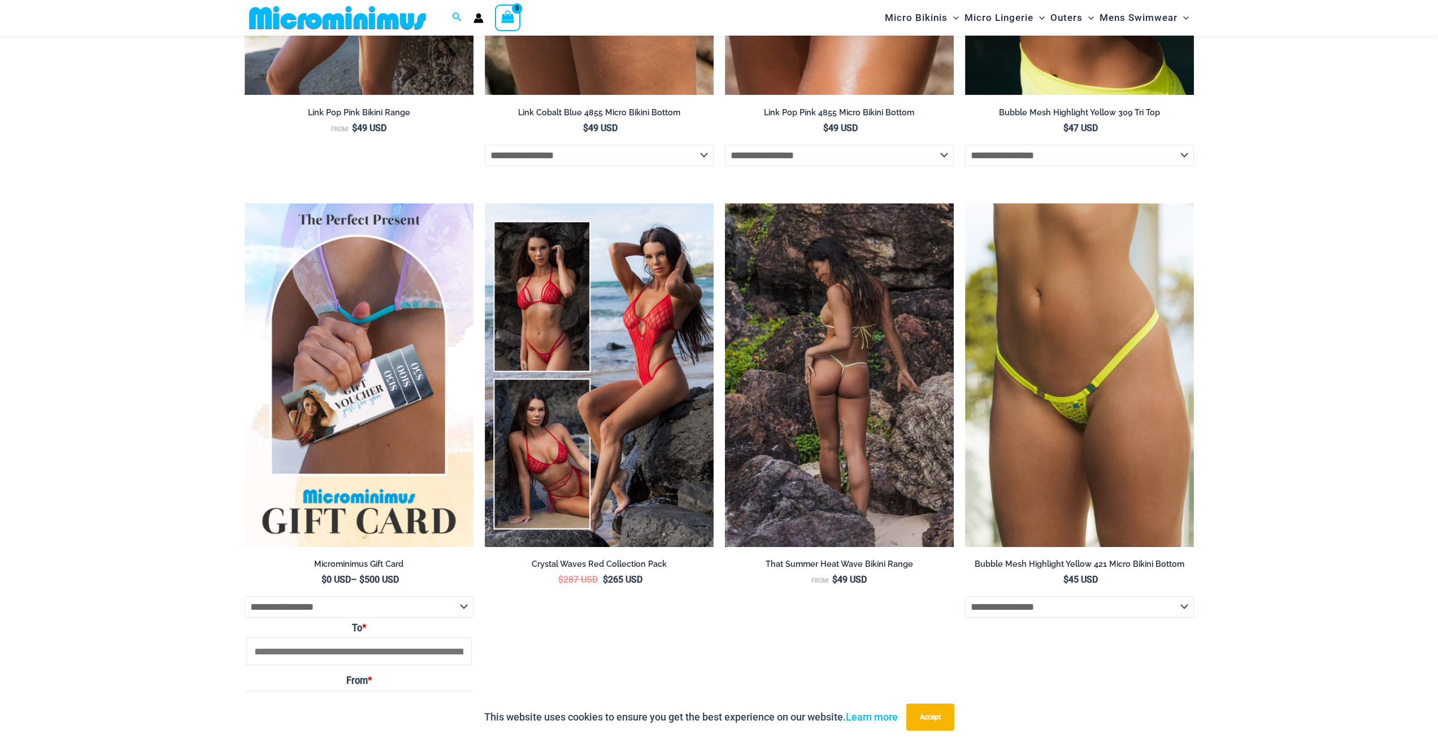
click at [921, 282] on img at bounding box center [839, 374] width 229 height 343
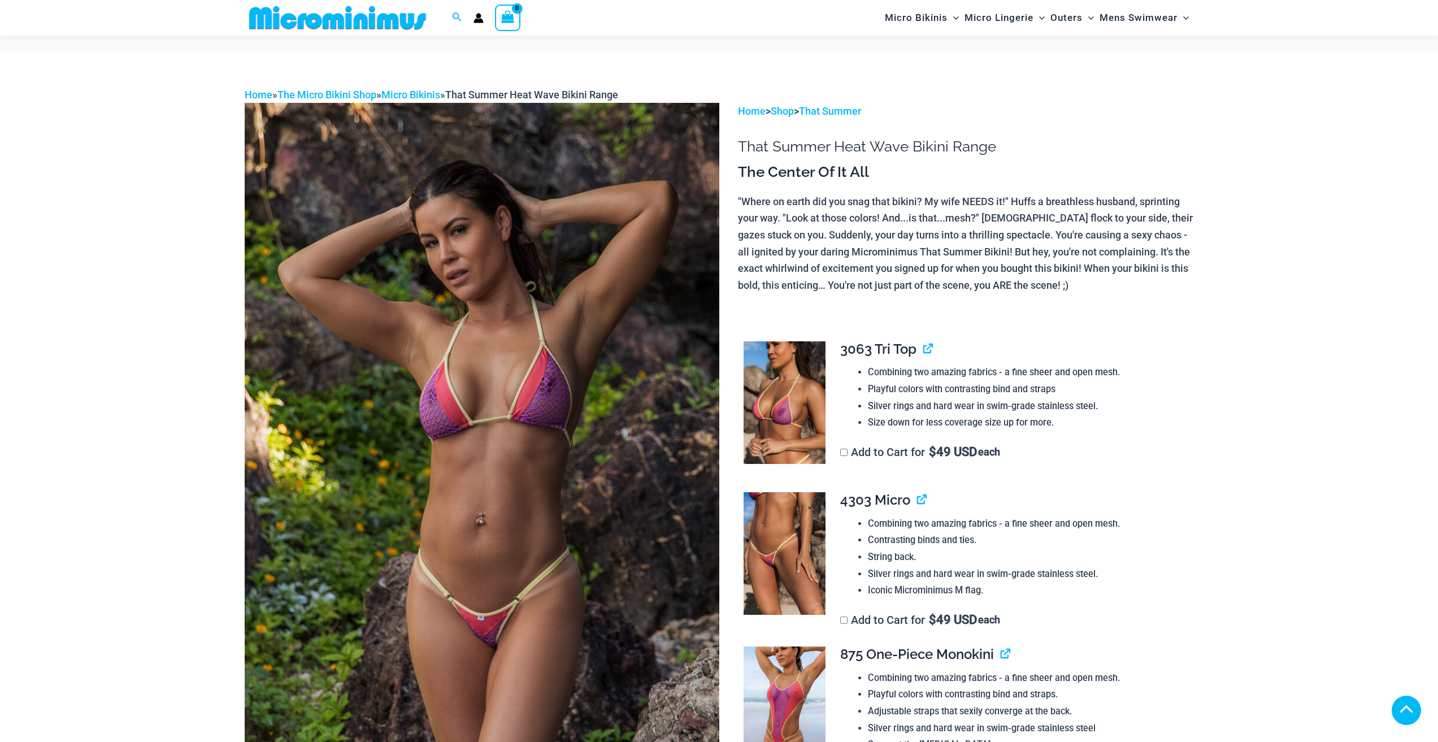
click at [795, 492] on img at bounding box center [784, 553] width 82 height 123
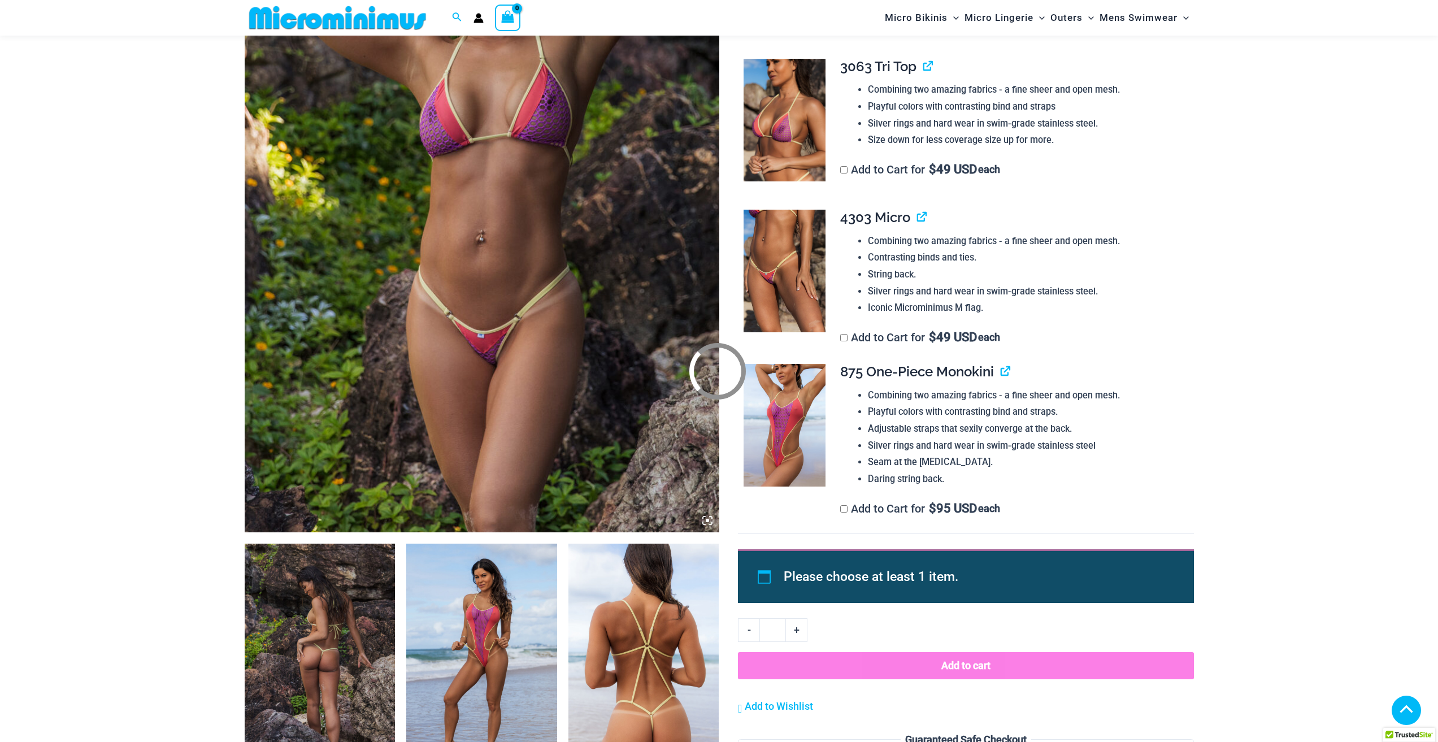
scroll to position [282, 0]
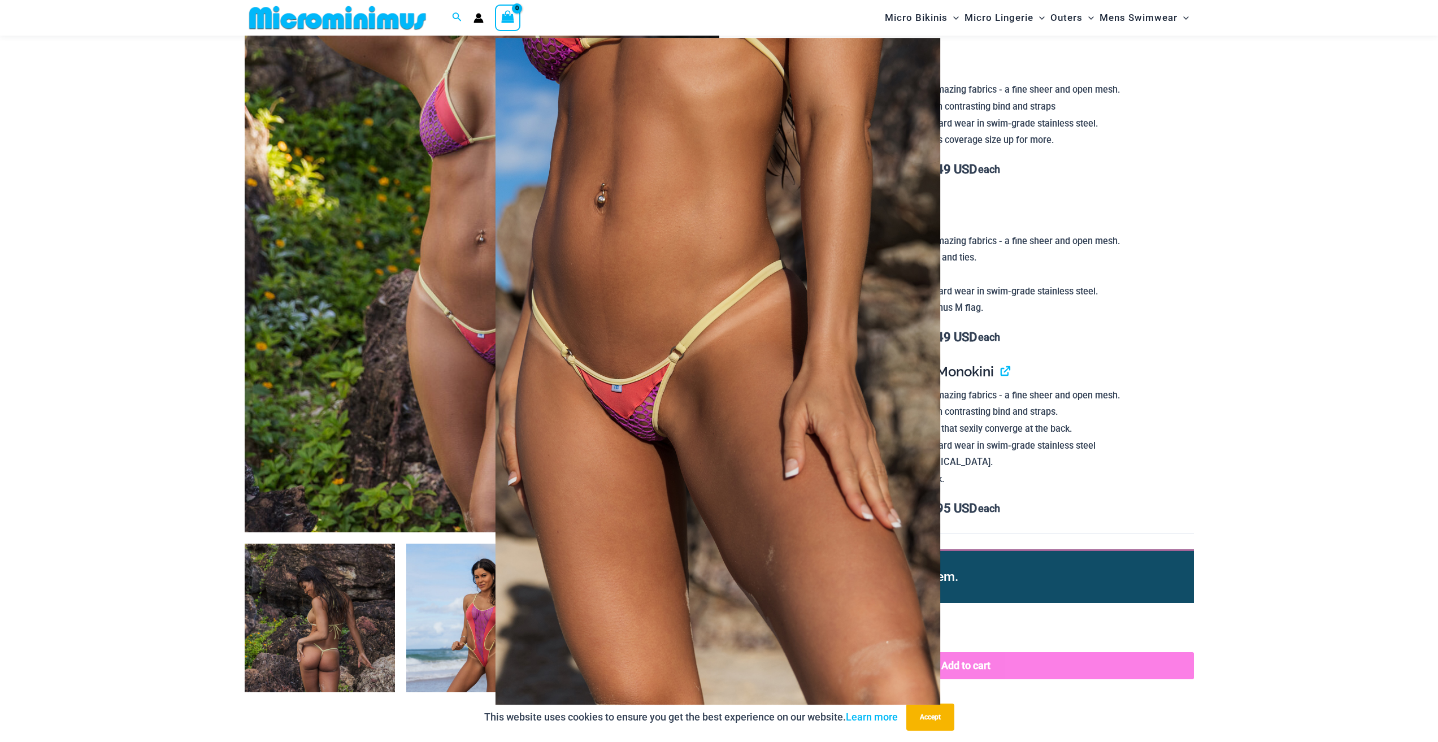
click at [548, 441] on img at bounding box center [717, 371] width 751 height 800
click at [1142, 391] on div at bounding box center [719, 371] width 1438 height 742
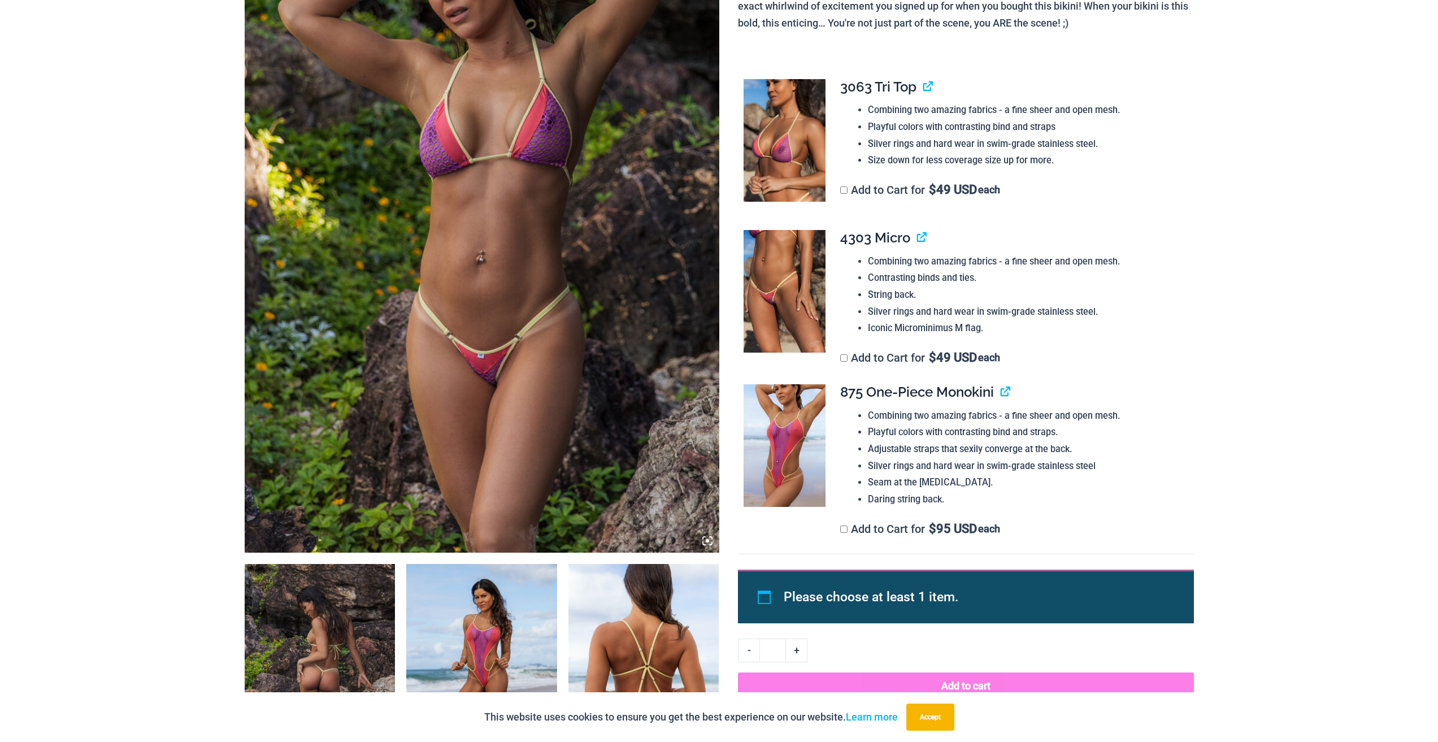
scroll to position [0, 0]
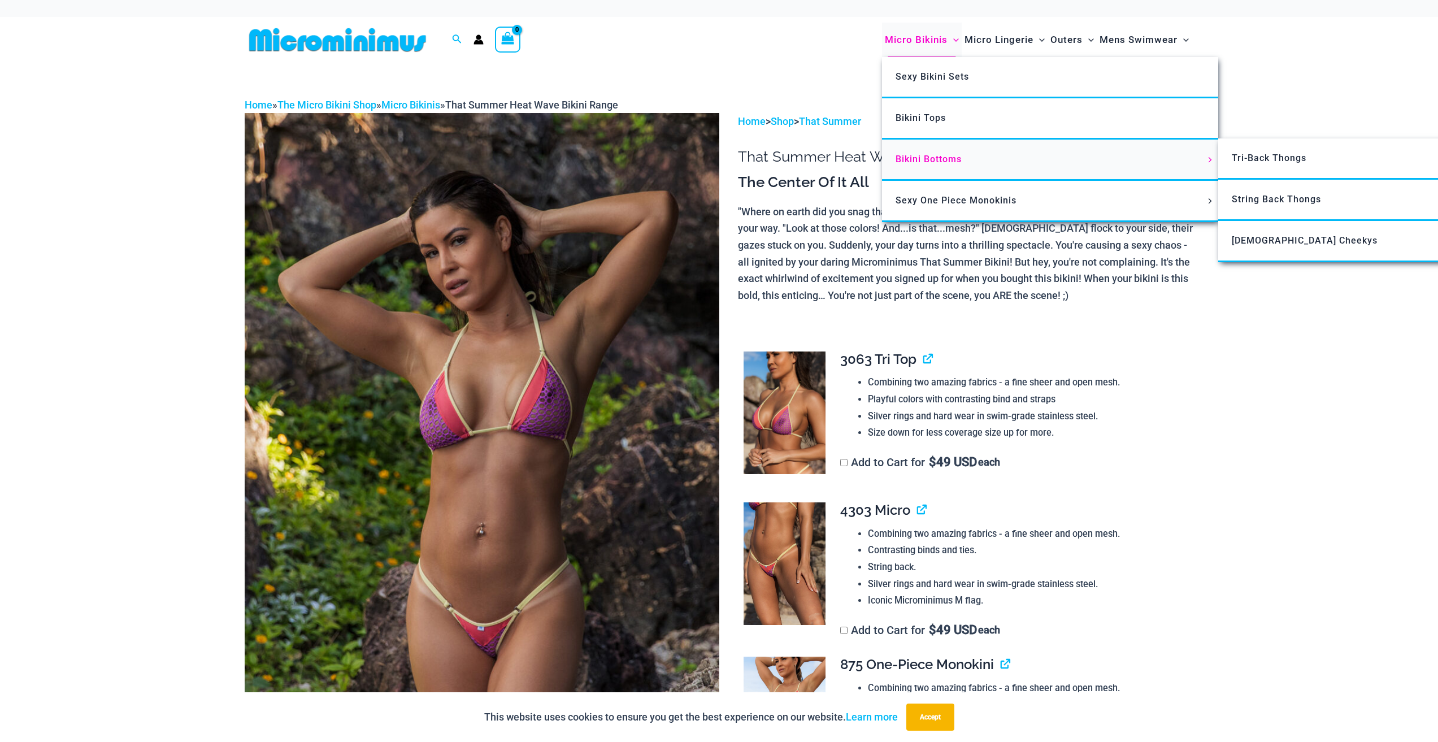
click at [938, 163] on span "Bikini Bottoms" at bounding box center [928, 159] width 66 height 11
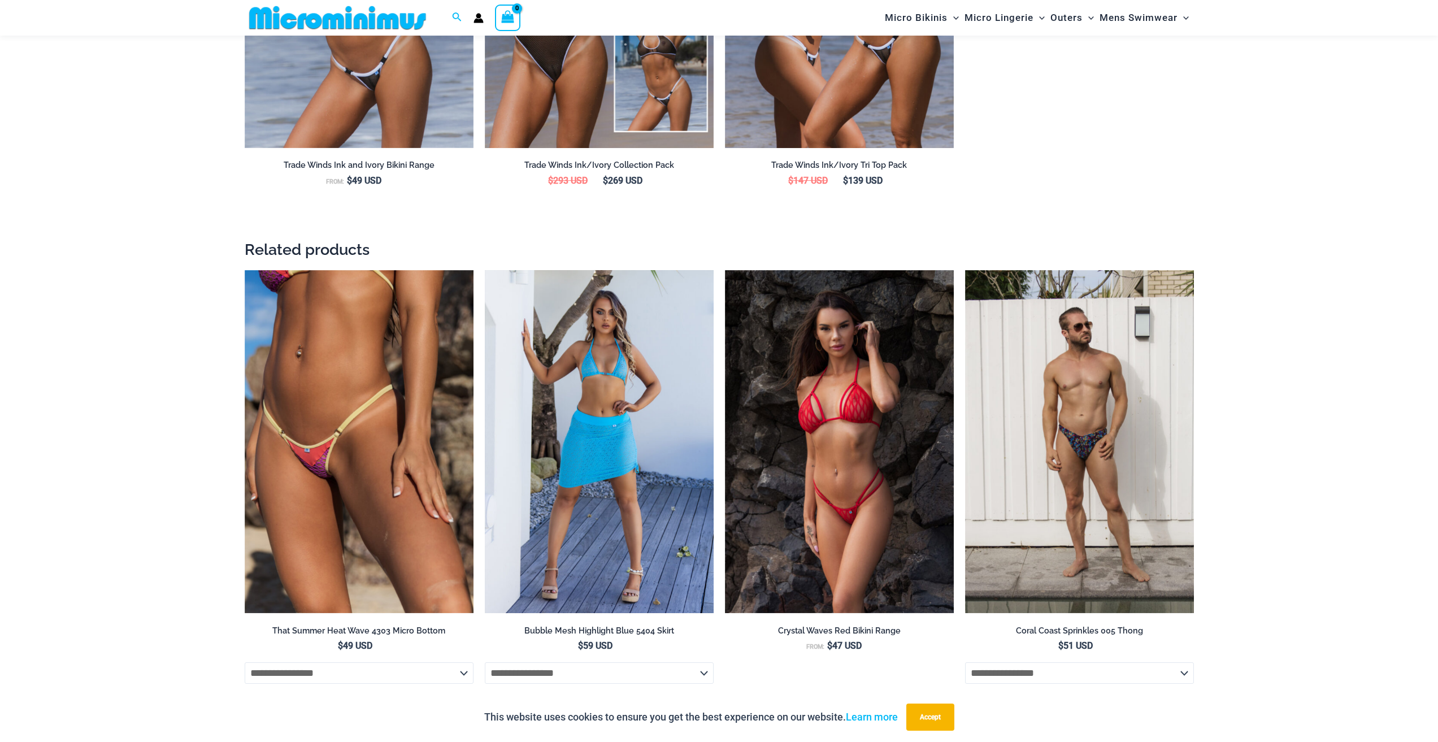
scroll to position [1920, 0]
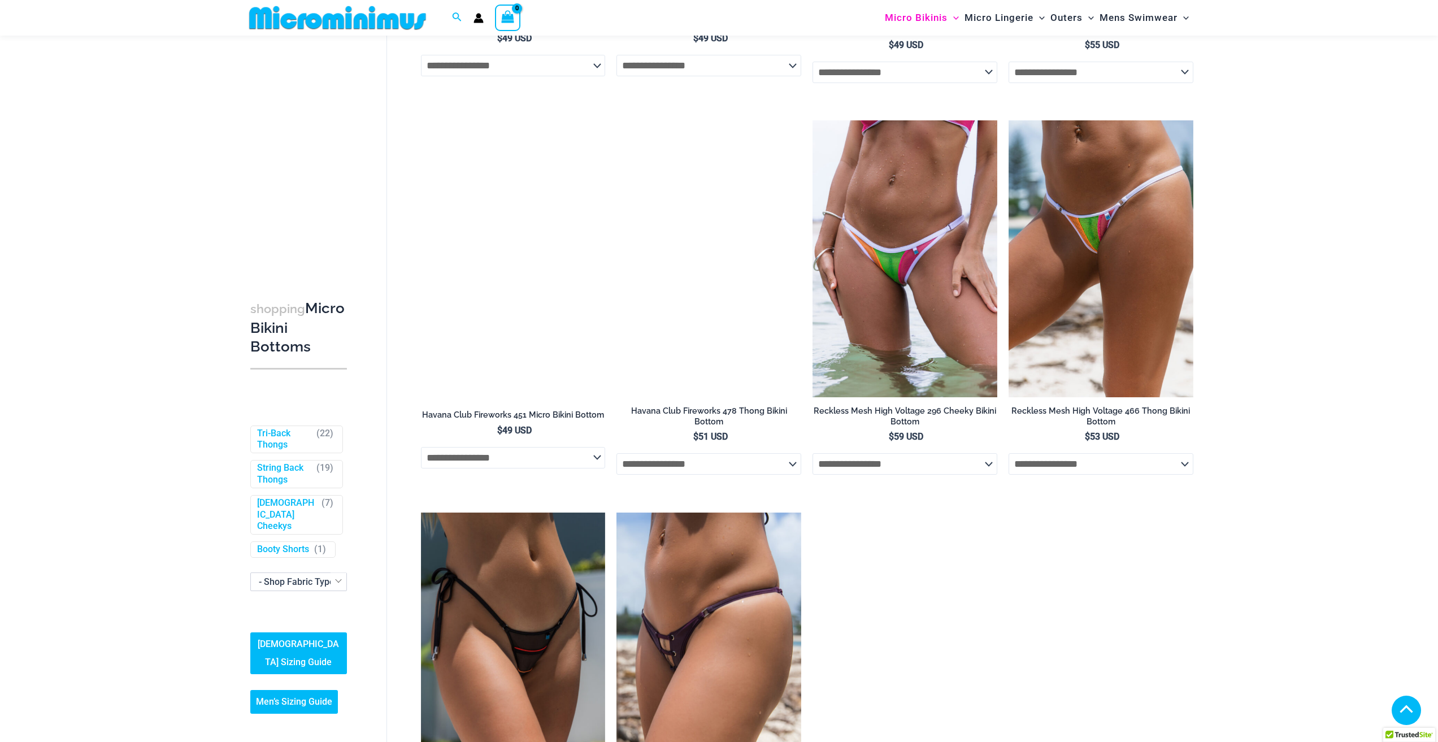
scroll to position [2588, 0]
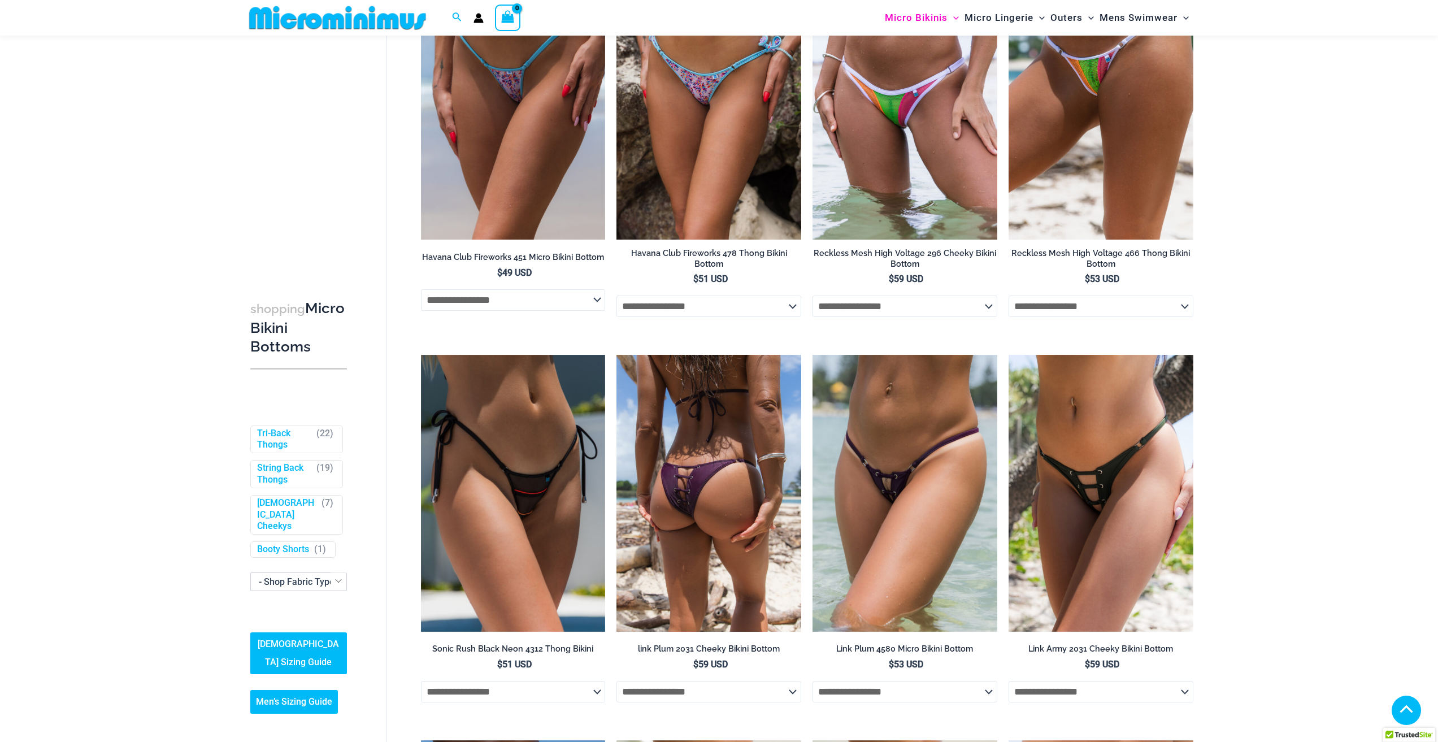
click at [665, 461] on img at bounding box center [708, 493] width 185 height 277
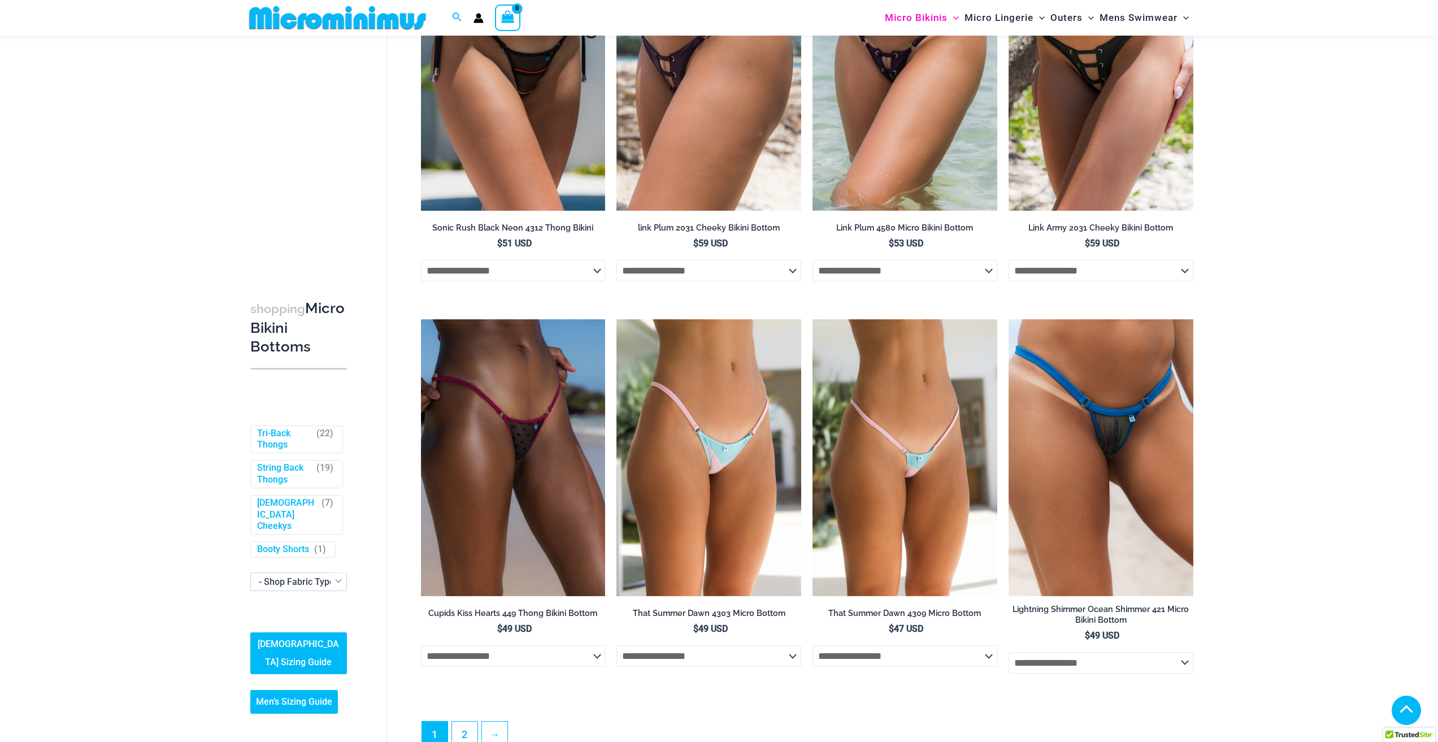
scroll to position [3153, 0]
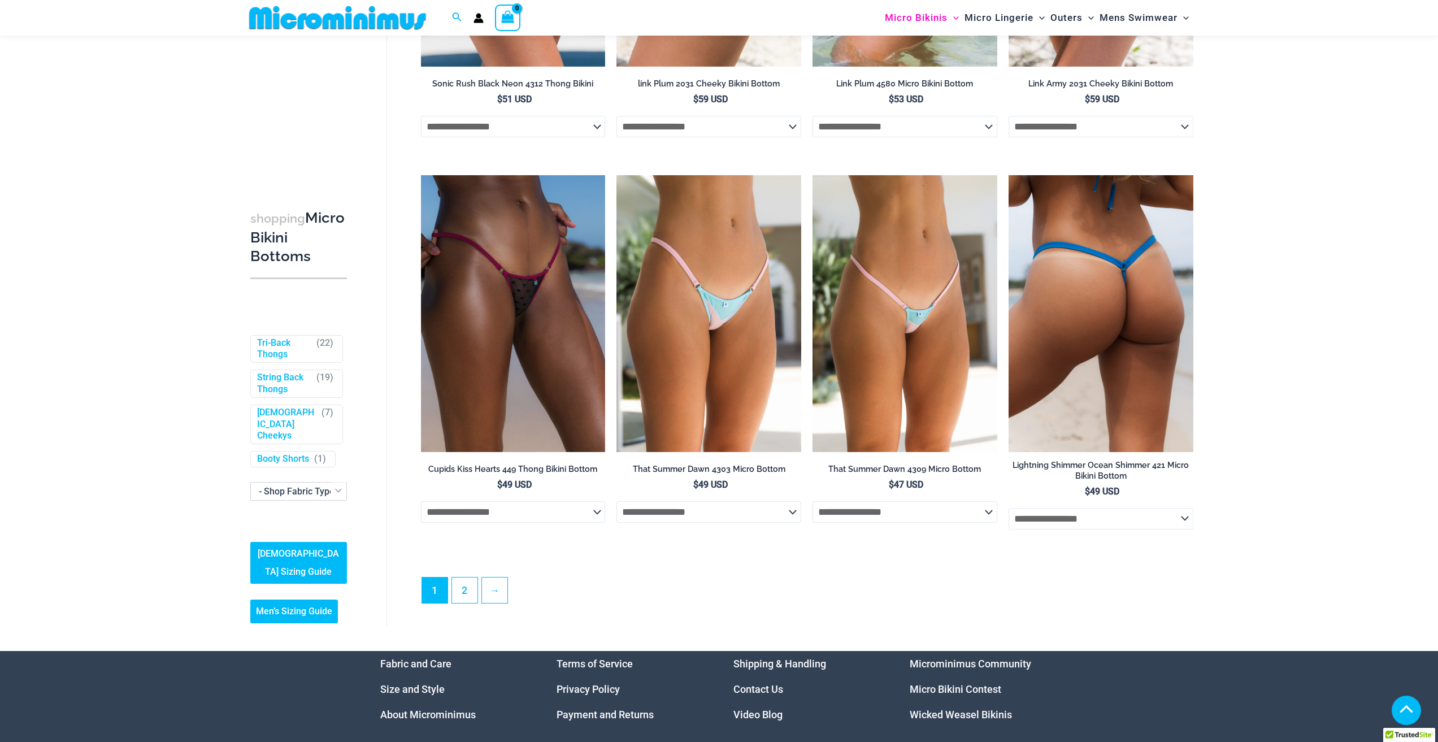
click at [1061, 329] on img at bounding box center [1100, 313] width 185 height 277
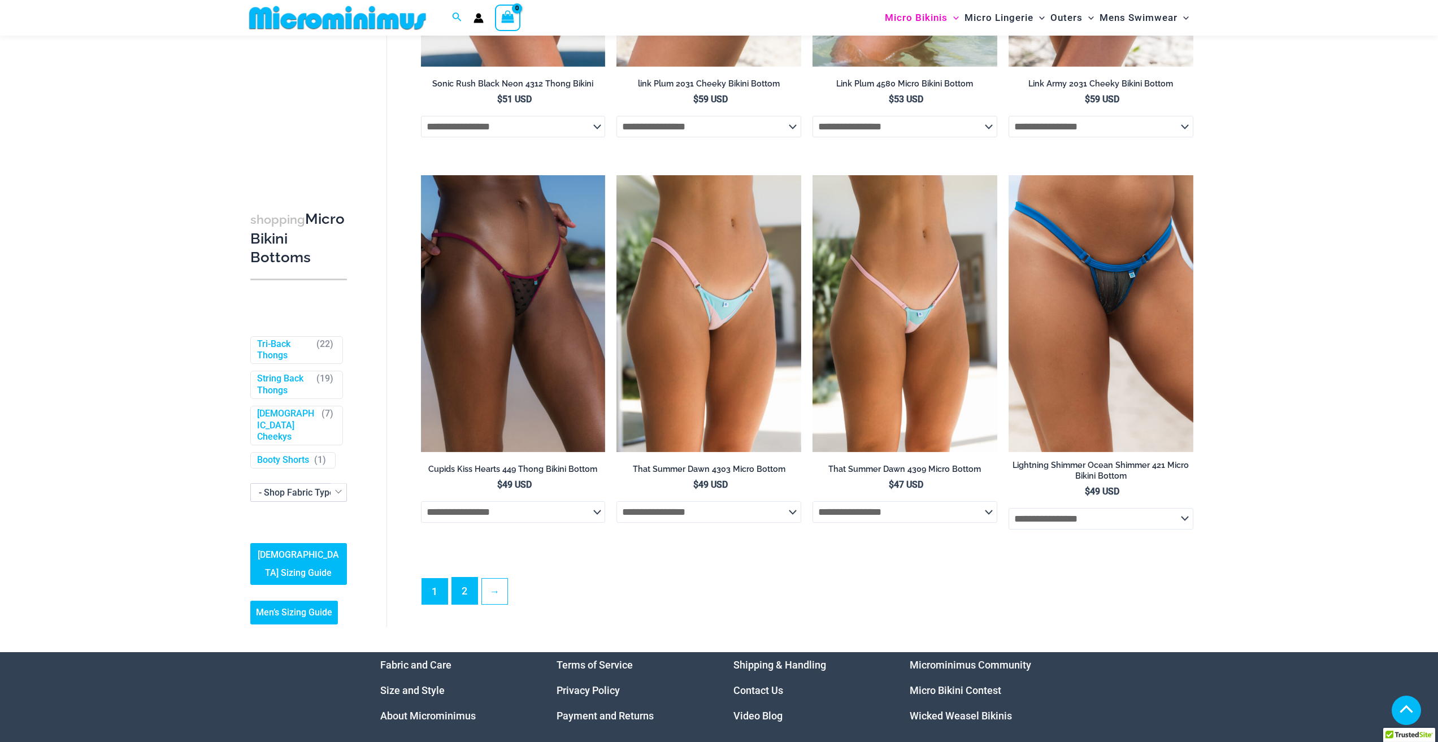
click at [469, 602] on link "2" at bounding box center [464, 590] width 25 height 27
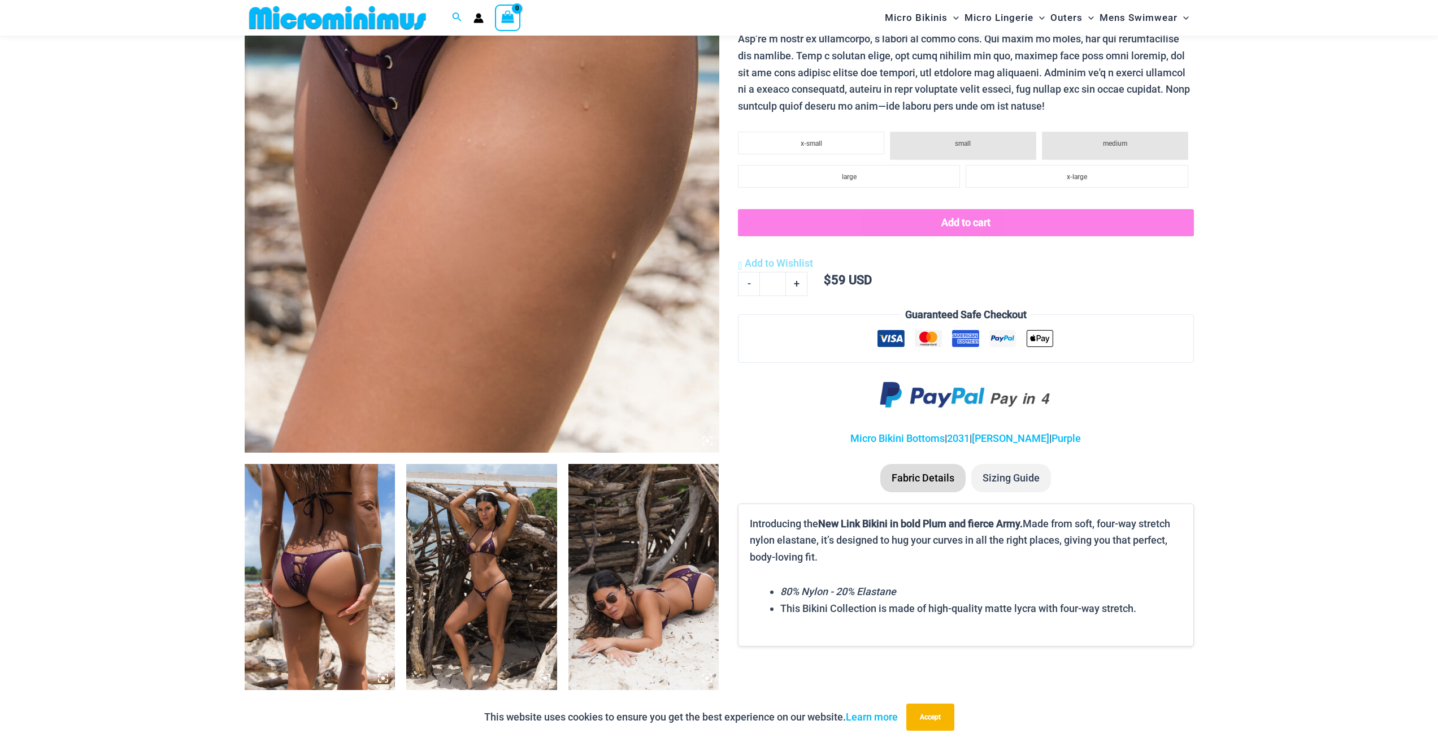
scroll to position [554, 0]
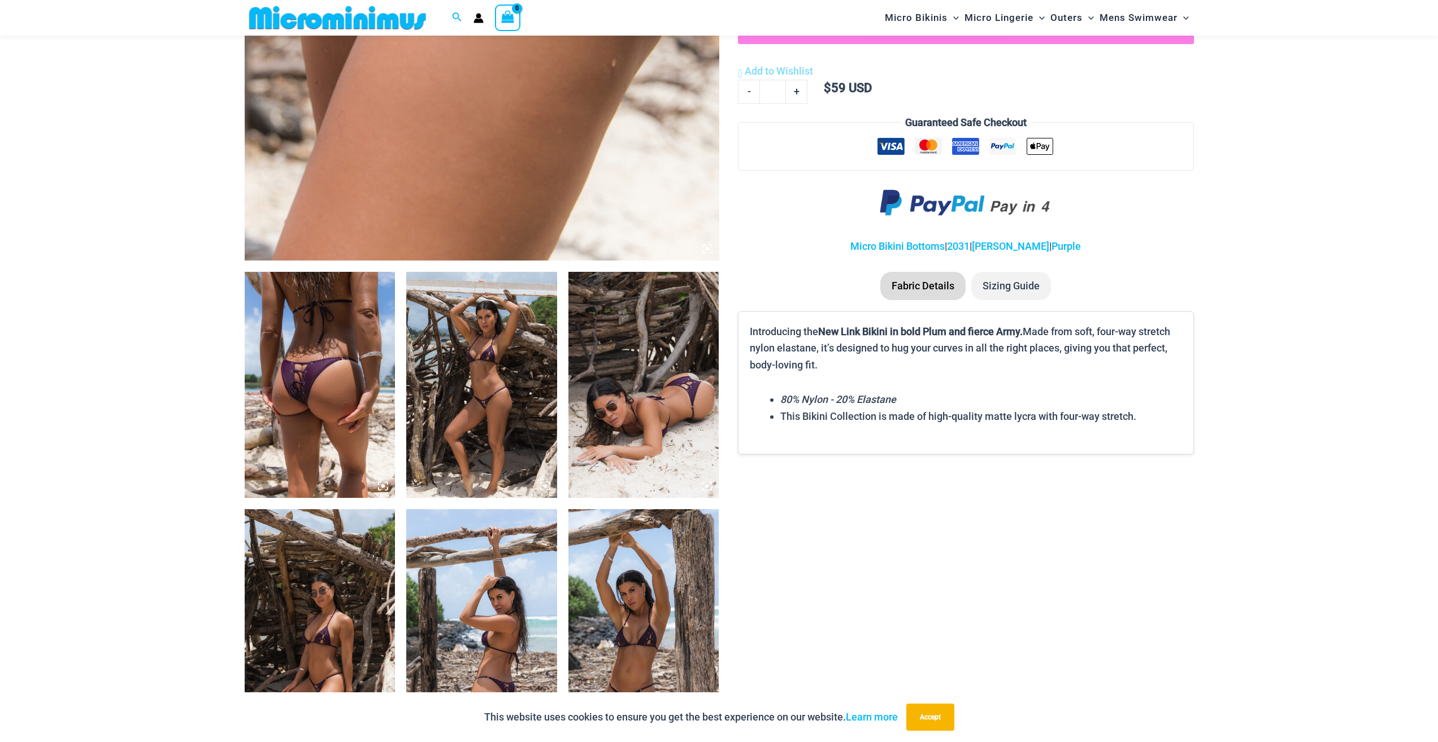
click at [529, 433] on img at bounding box center [481, 385] width 151 height 226
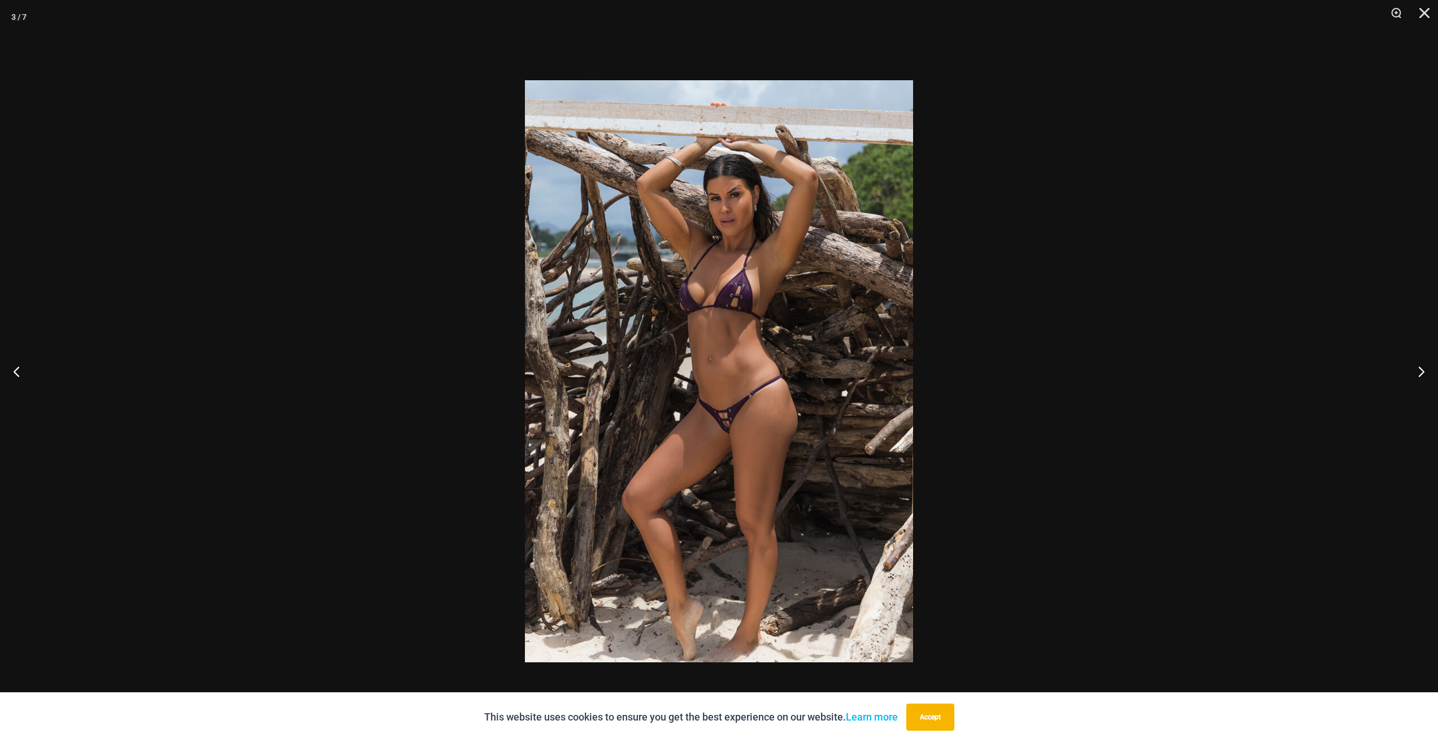
click at [1114, 426] on div at bounding box center [719, 371] width 1438 height 742
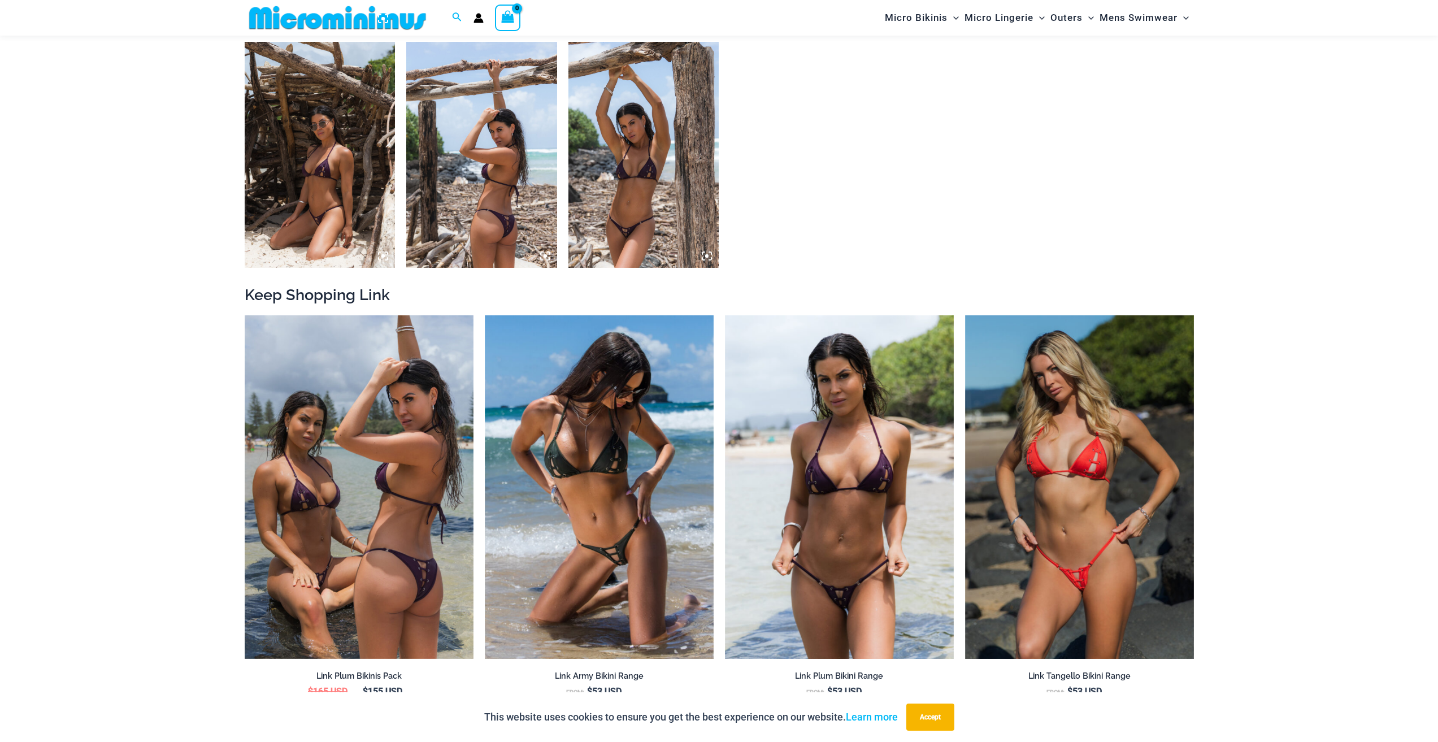
scroll to position [1119, 0]
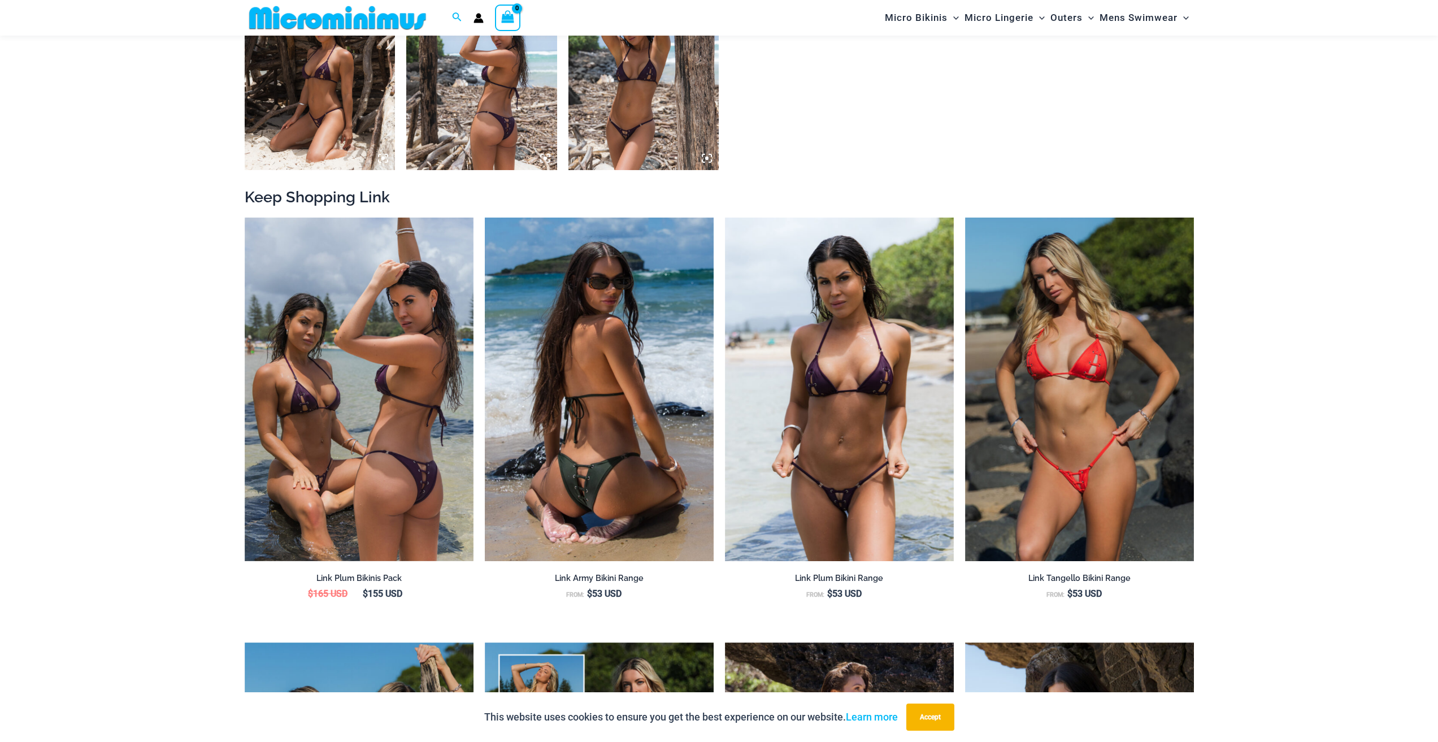
click at [491, 255] on img at bounding box center [599, 388] width 229 height 343
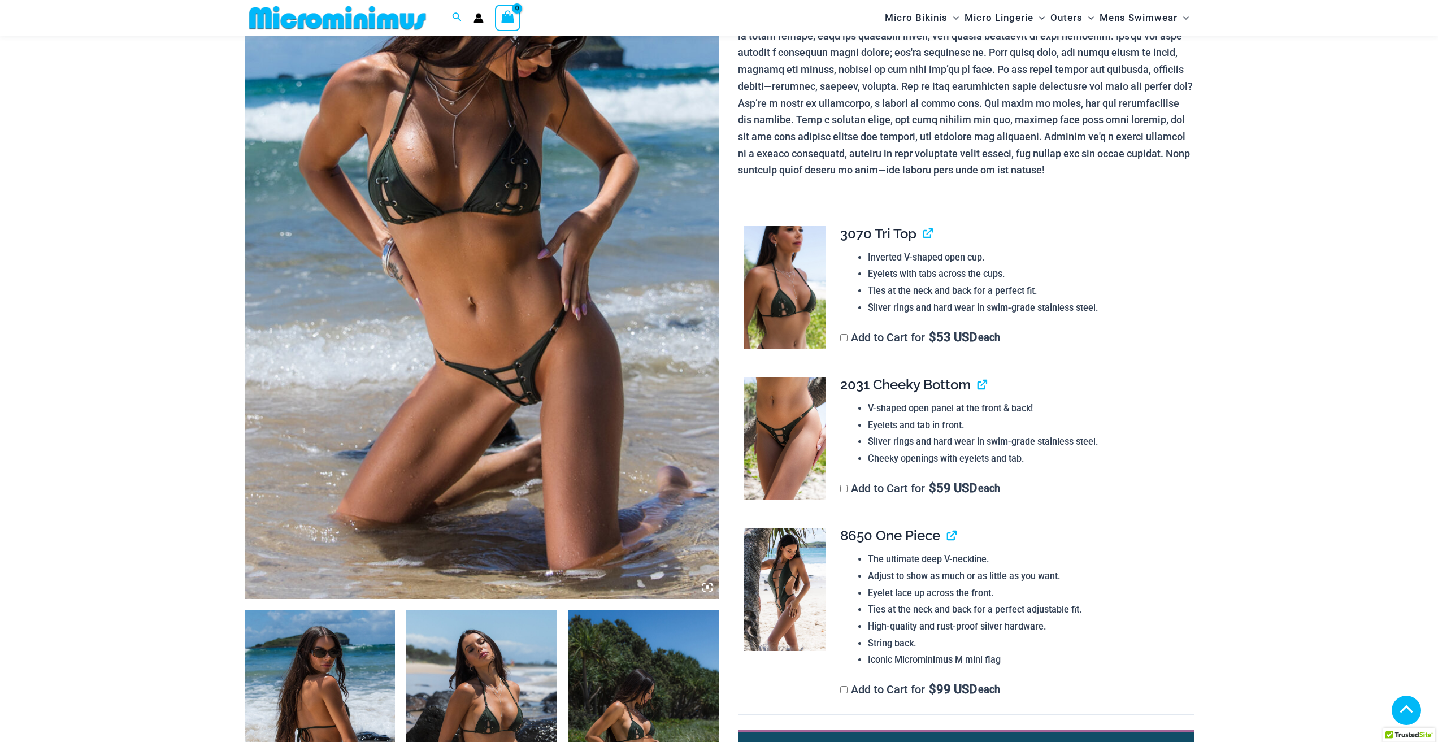
scroll to position [226, 0]
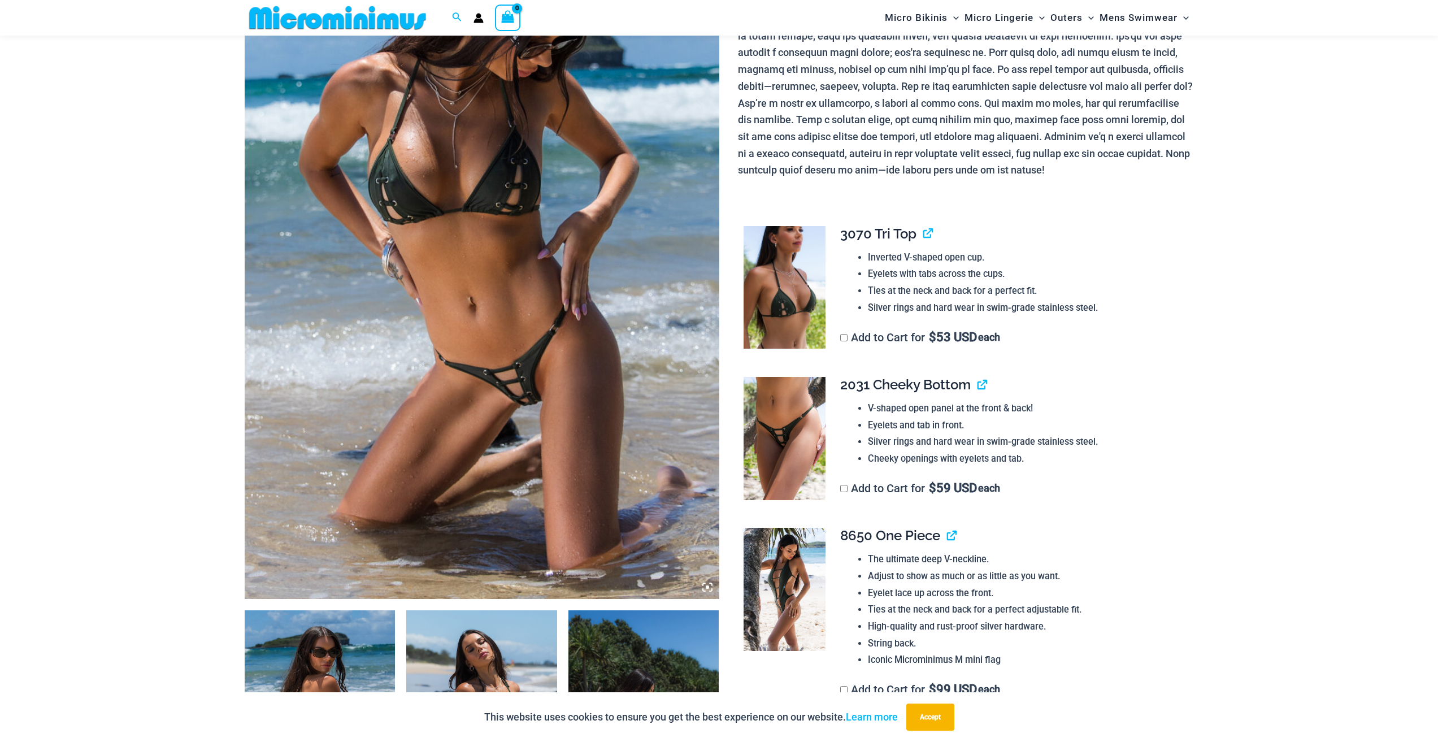
click at [767, 425] on img at bounding box center [784, 438] width 82 height 123
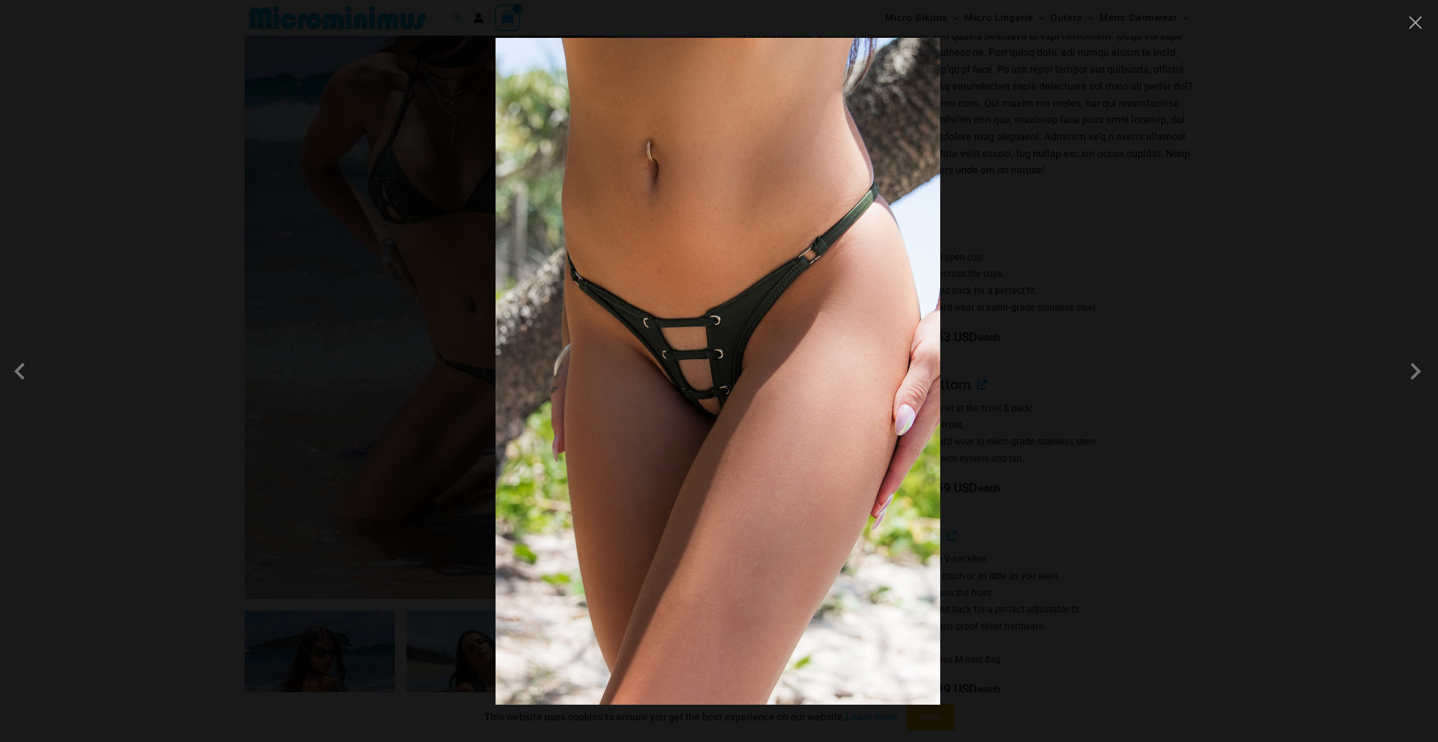
click at [1133, 437] on div at bounding box center [719, 371] width 1438 height 742
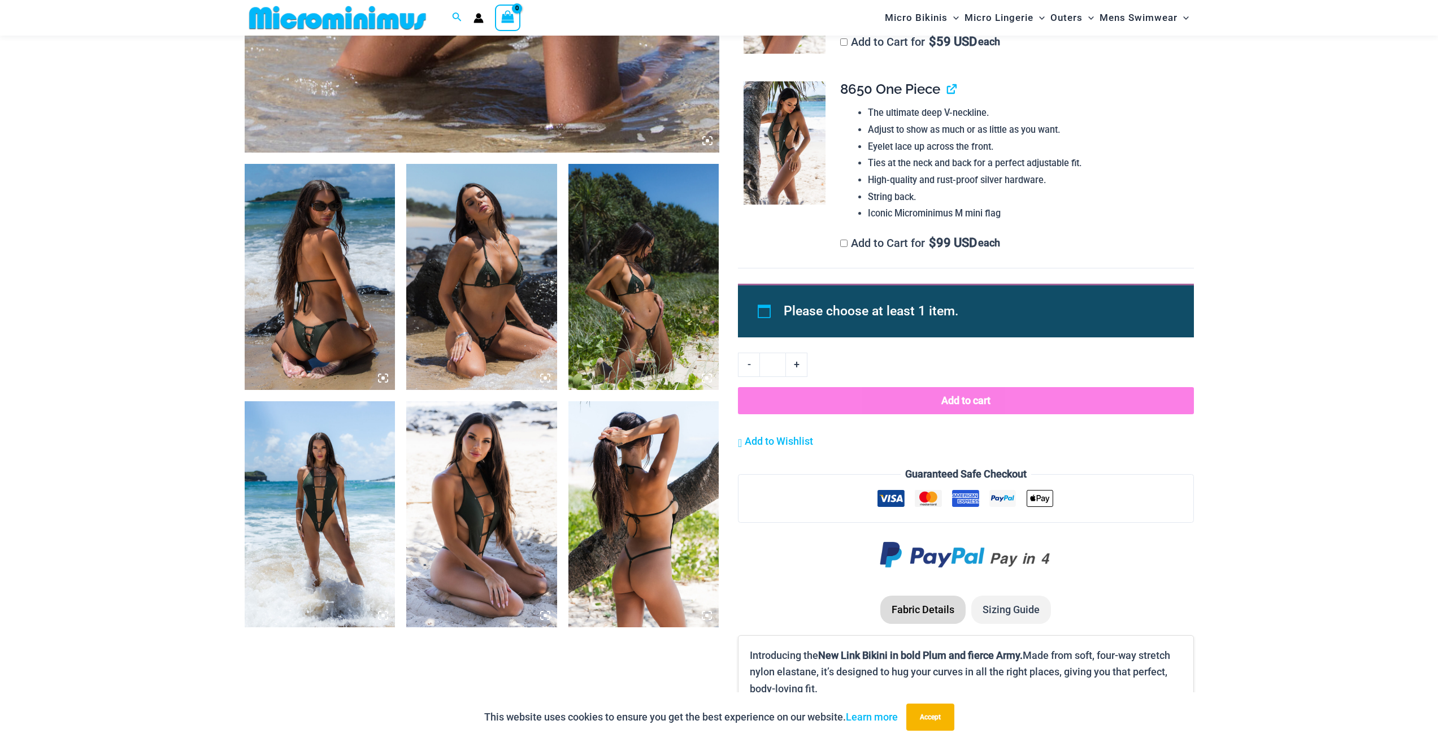
scroll to position [837, 0]
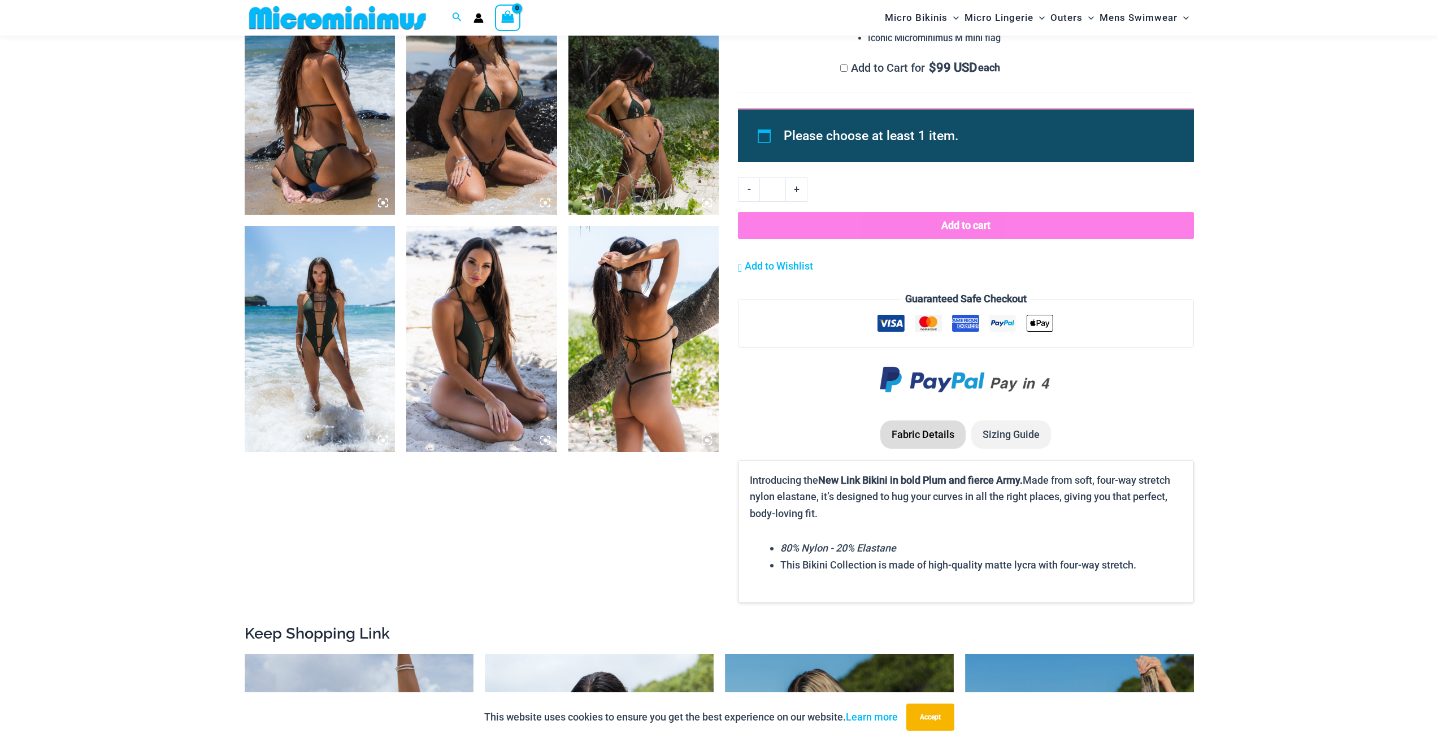
click at [0, 1] on div "Search for: Search Search No products in the cart. No products in the cart. Con…" at bounding box center [719, 18] width 1438 height 36
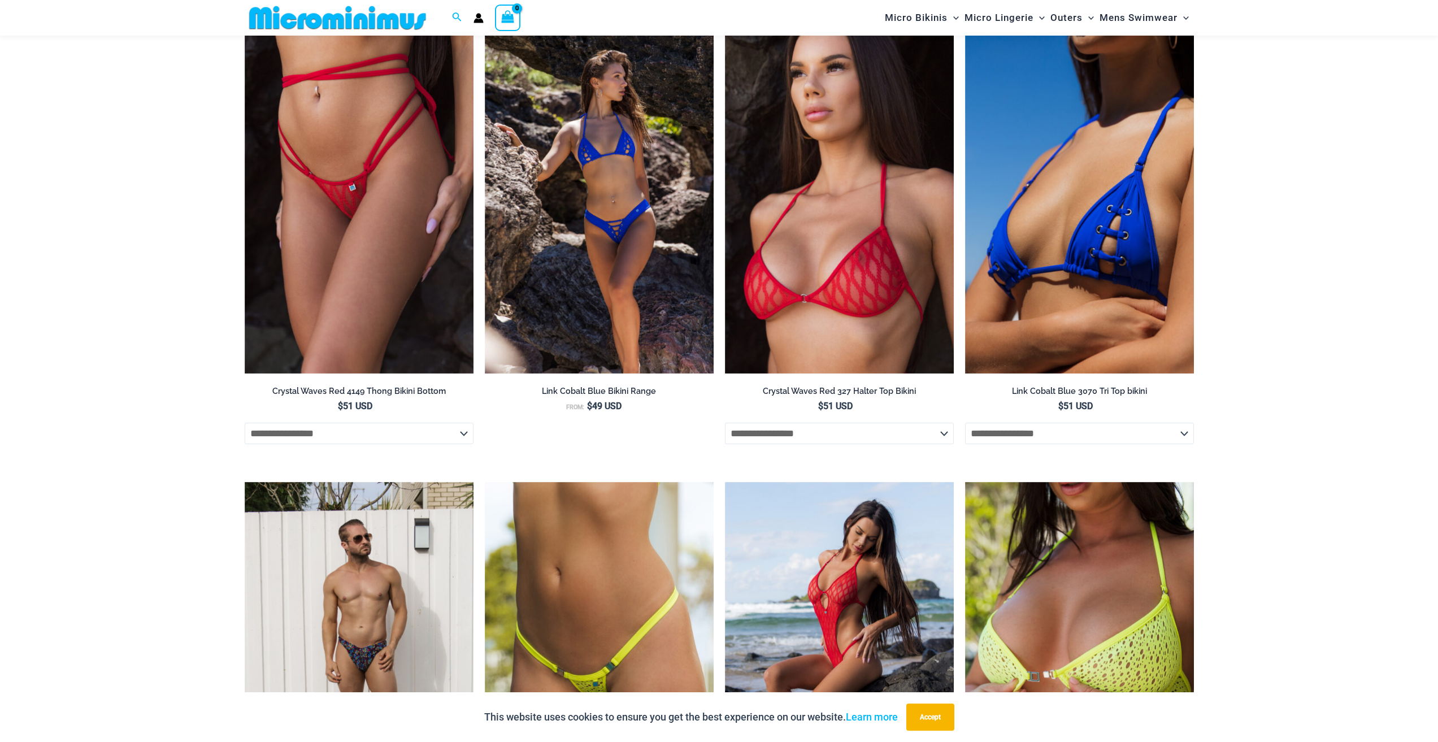
scroll to position [1967, 0]
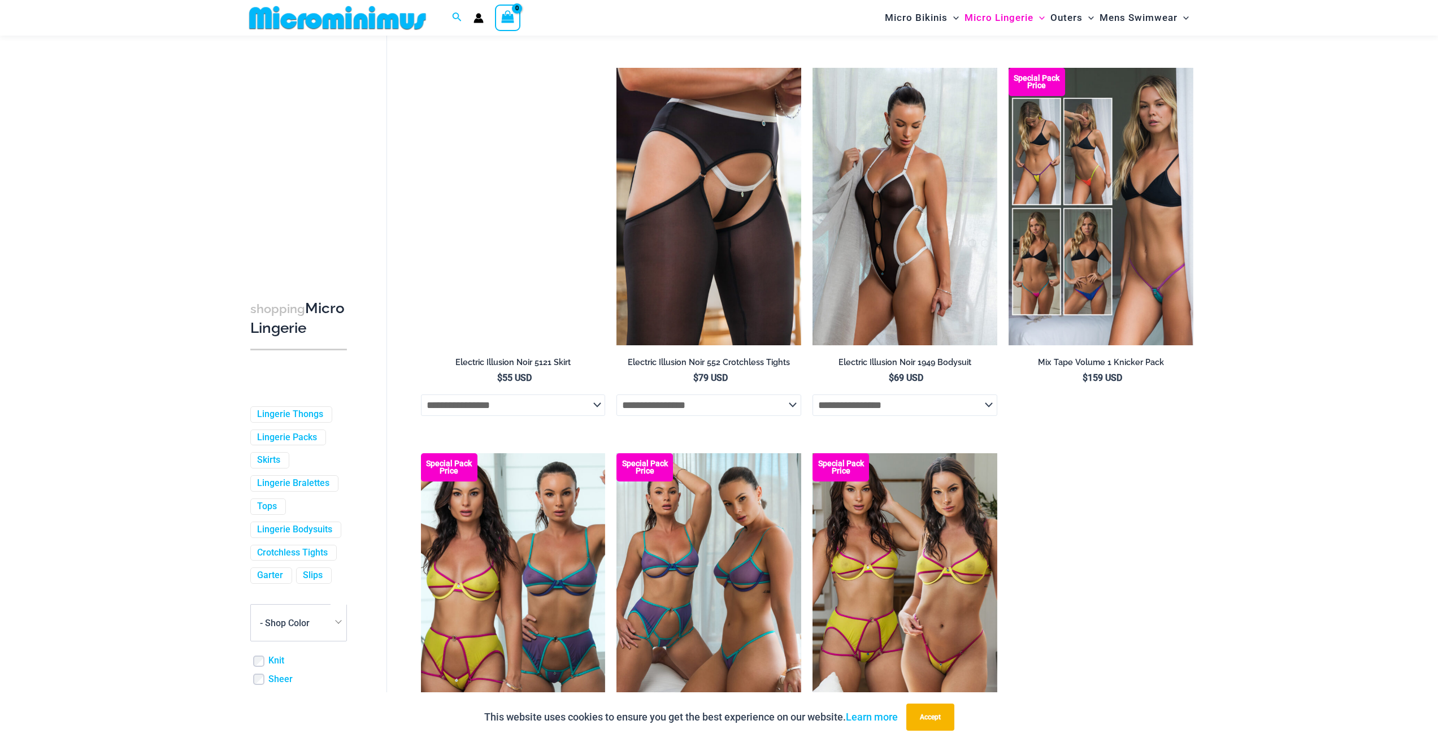
scroll to position [2707, 0]
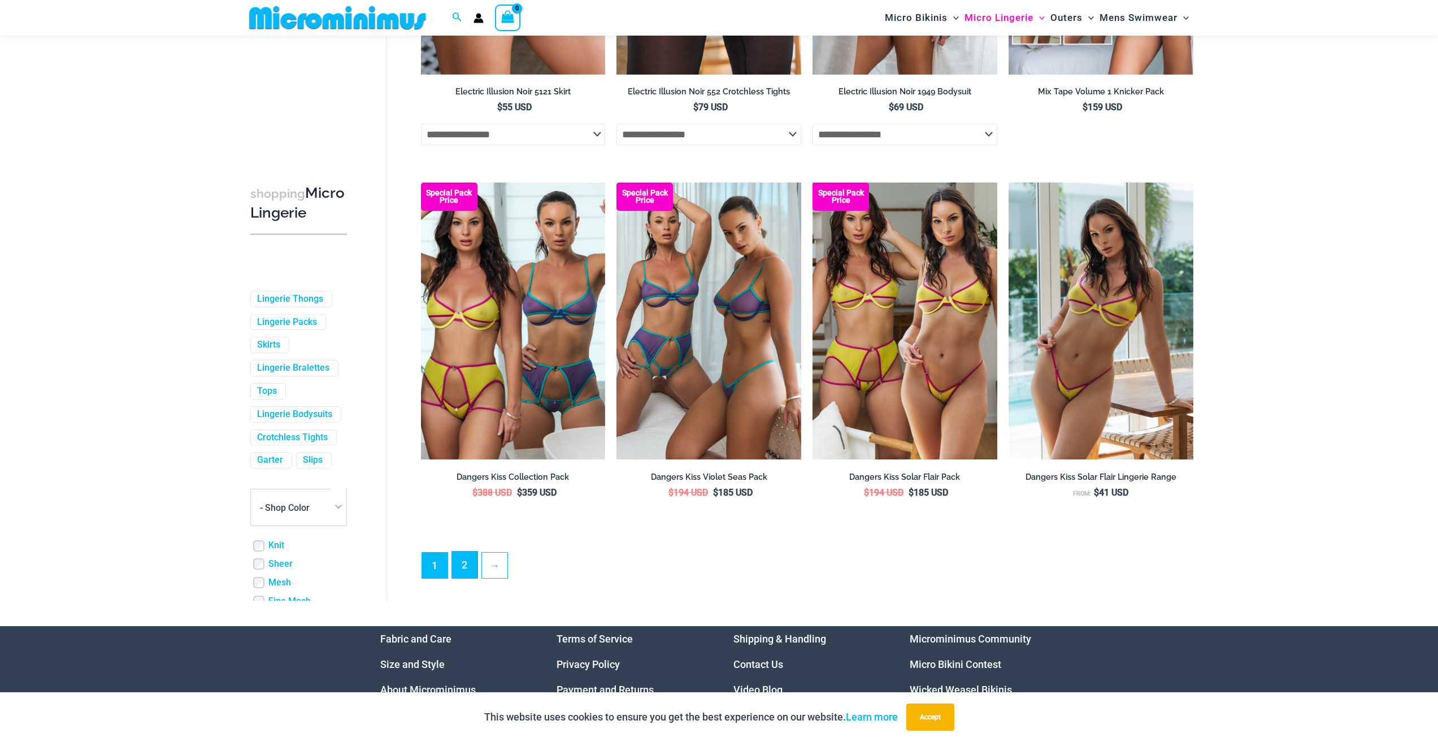
click at [472, 572] on link "2" at bounding box center [464, 564] width 25 height 27
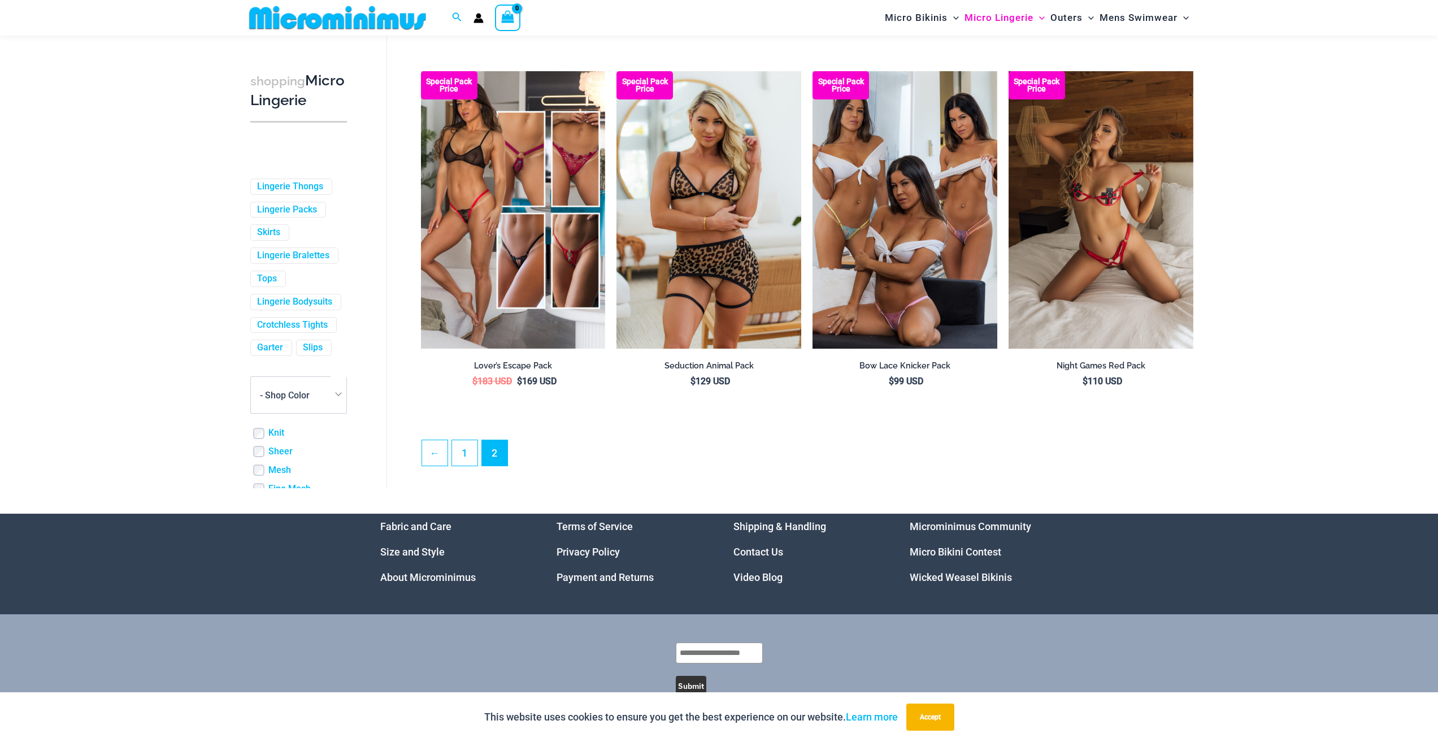
scroll to position [2798, 0]
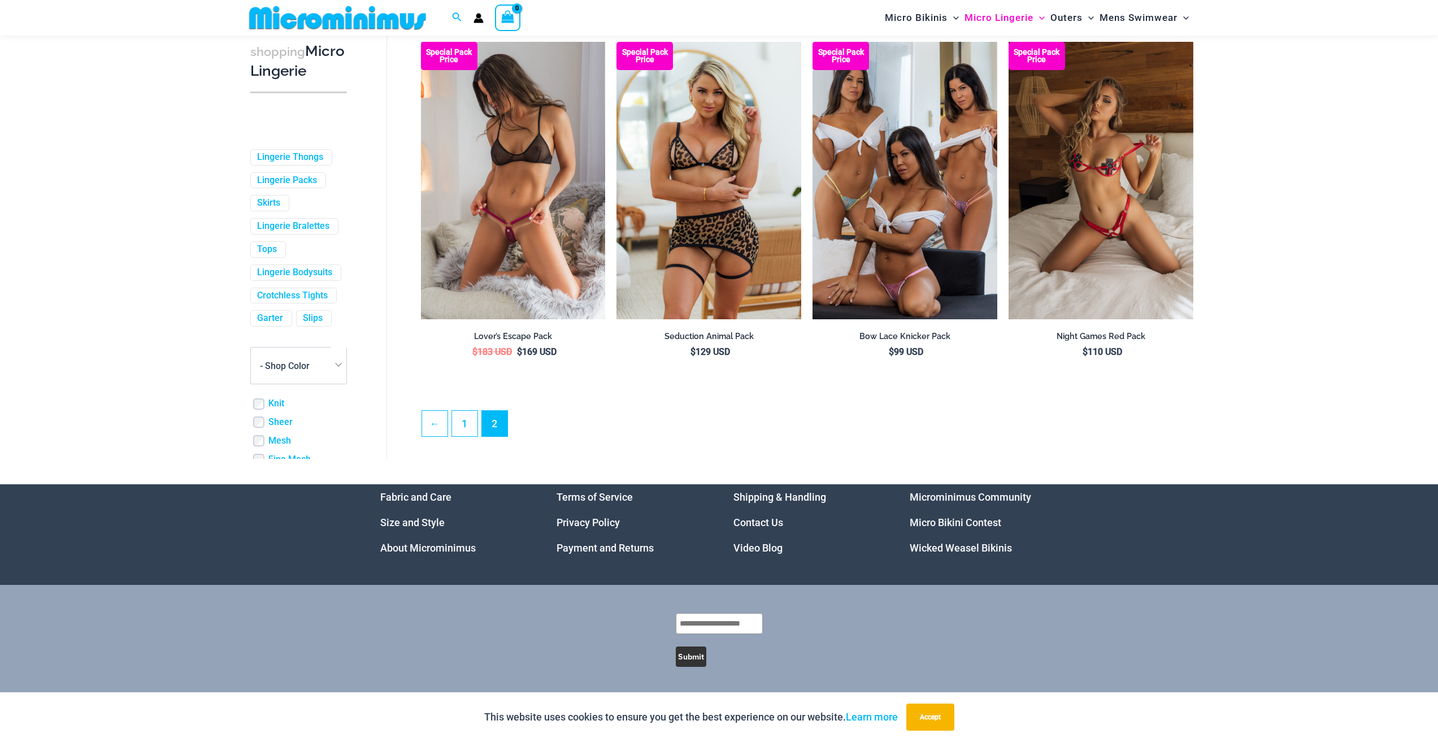
click at [567, 274] on img at bounding box center [513, 180] width 185 height 277
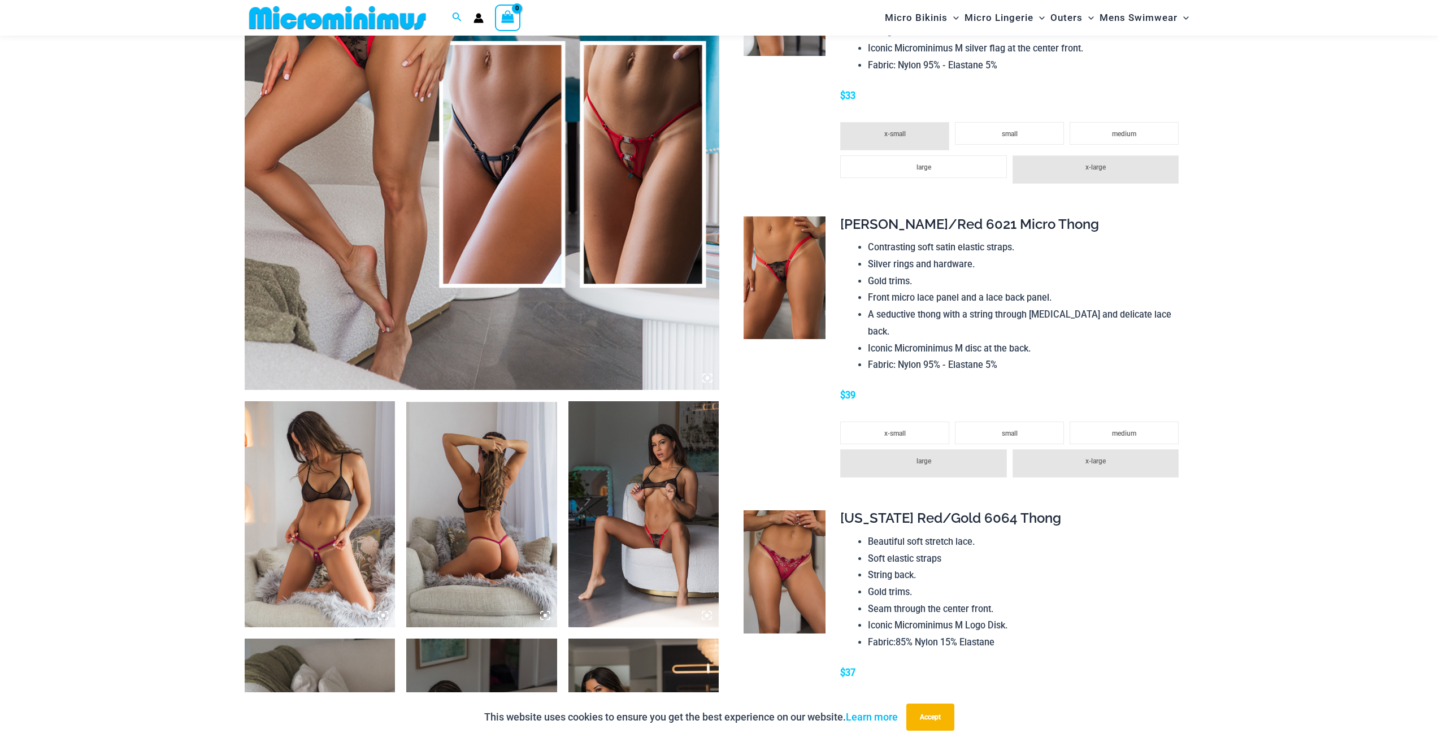
scroll to position [555, 0]
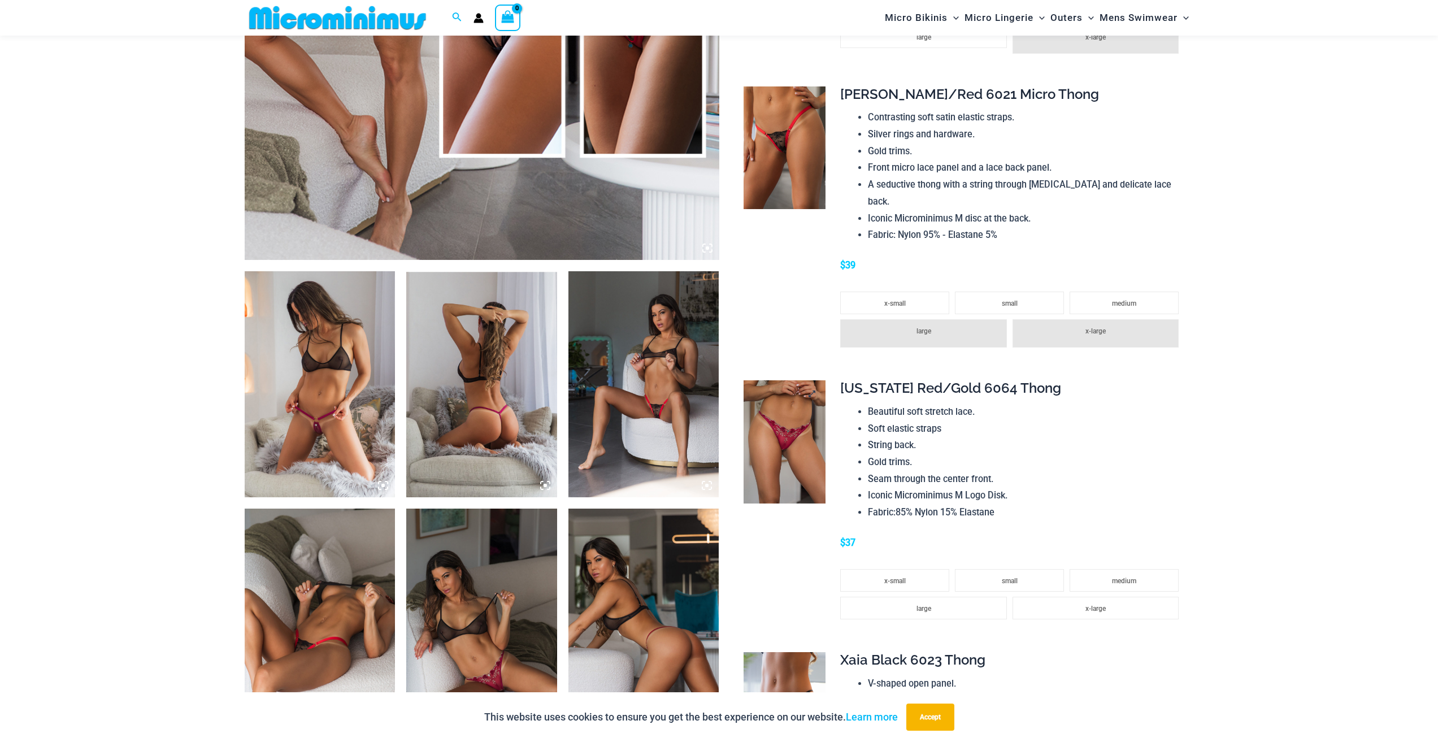
click at [755, 442] on img at bounding box center [784, 441] width 82 height 123
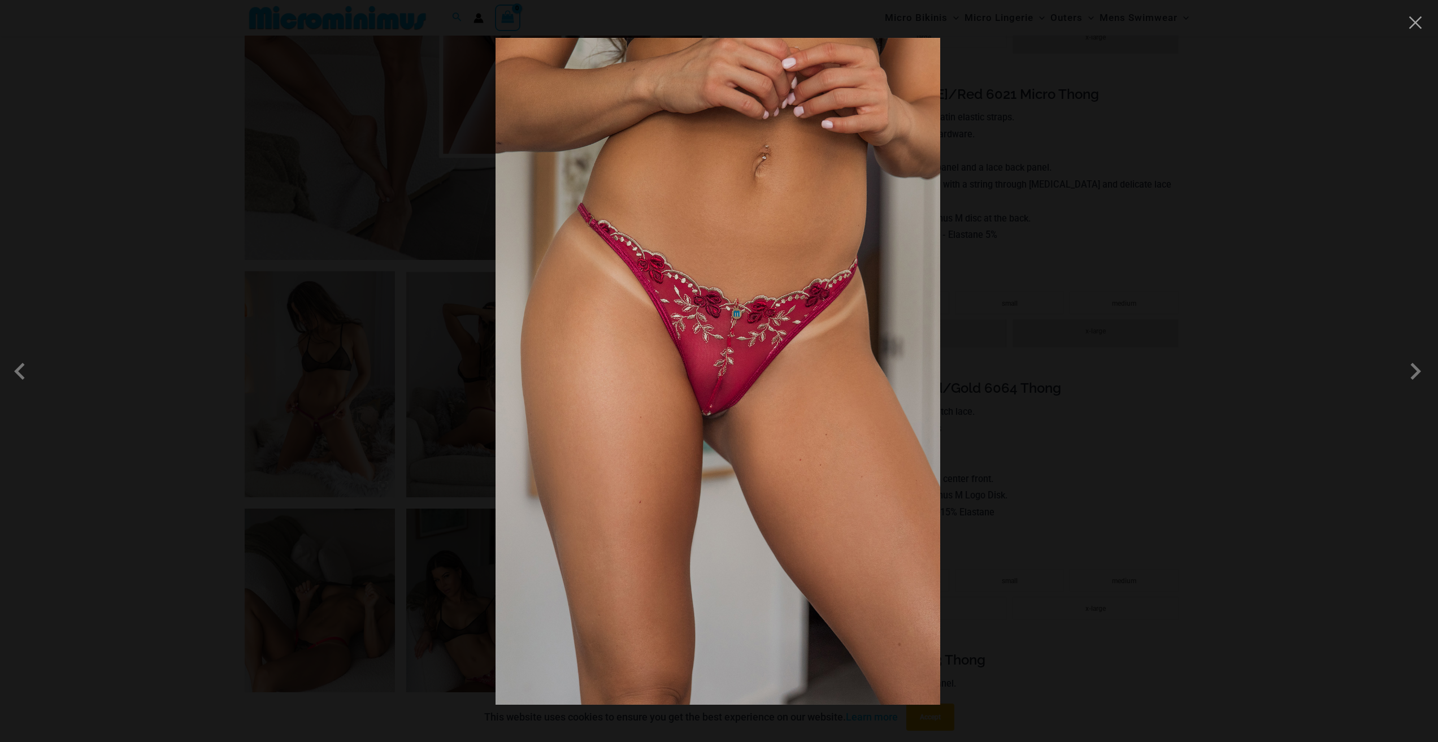
click at [1089, 488] on div at bounding box center [719, 371] width 1438 height 742
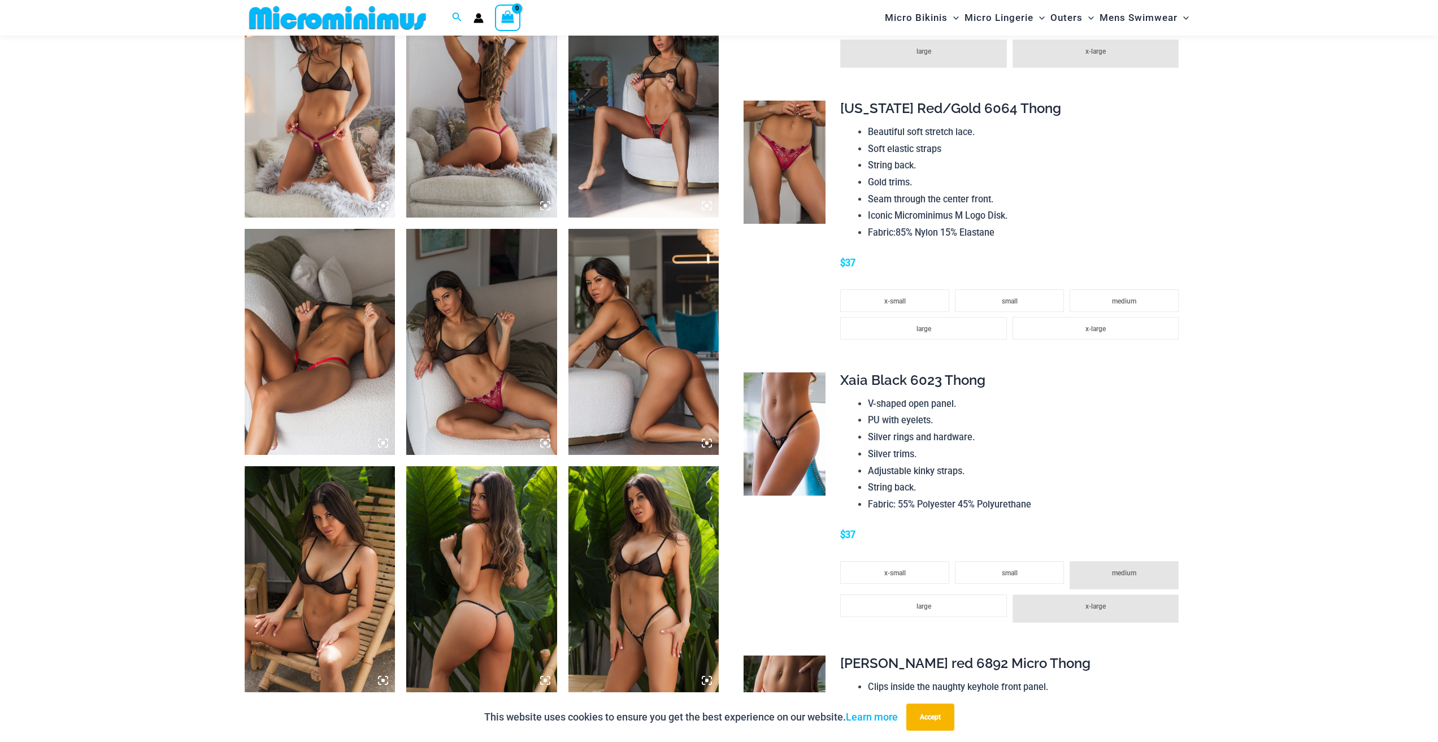
scroll to position [837, 0]
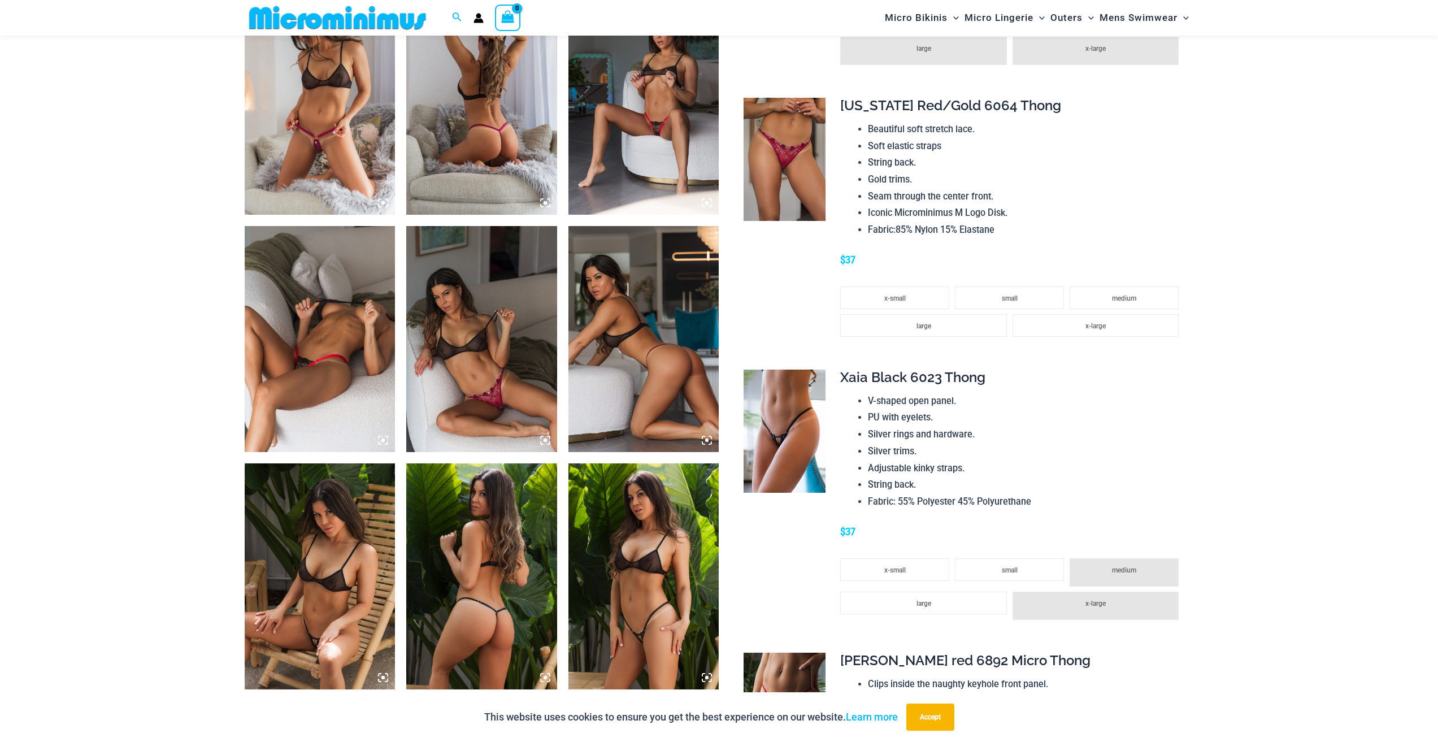
click at [802, 429] on img at bounding box center [784, 430] width 82 height 123
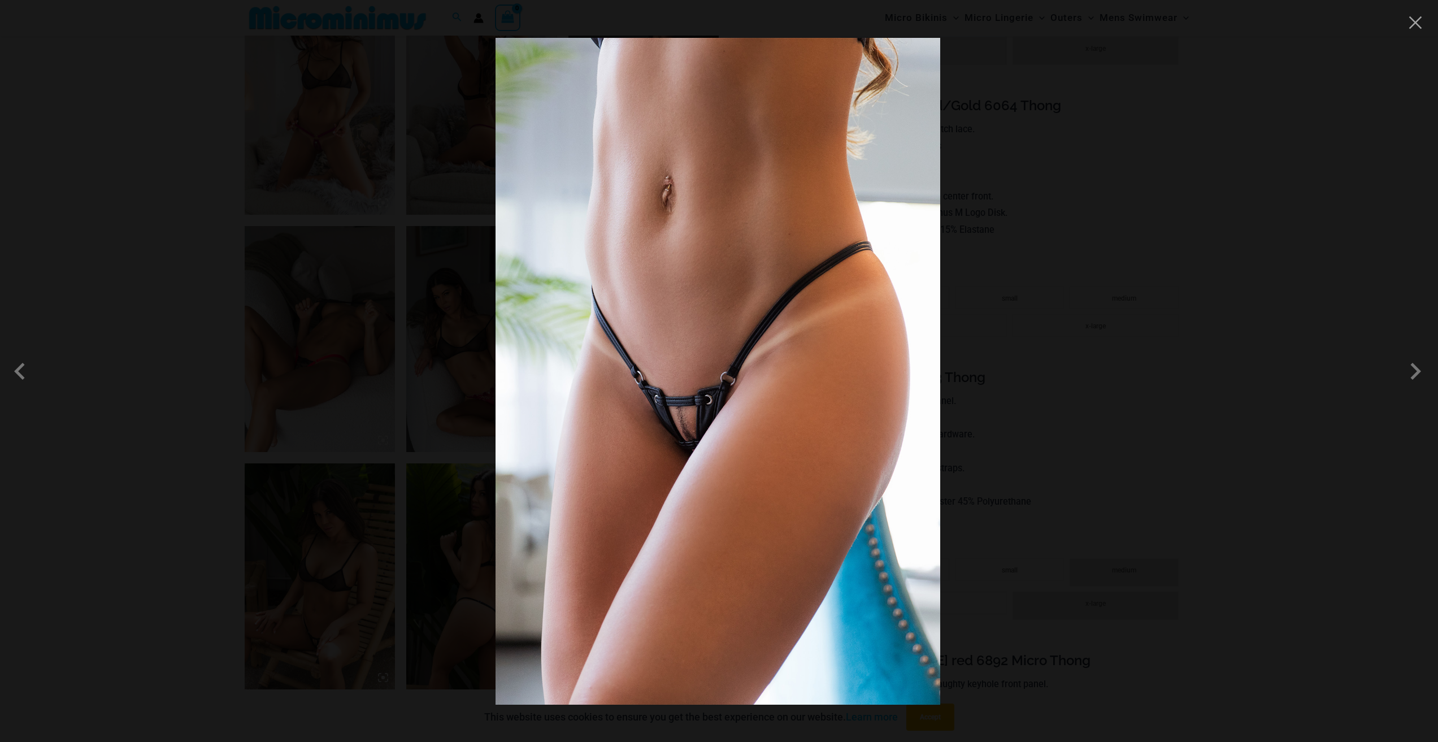
click at [1061, 442] on div at bounding box center [719, 371] width 1438 height 742
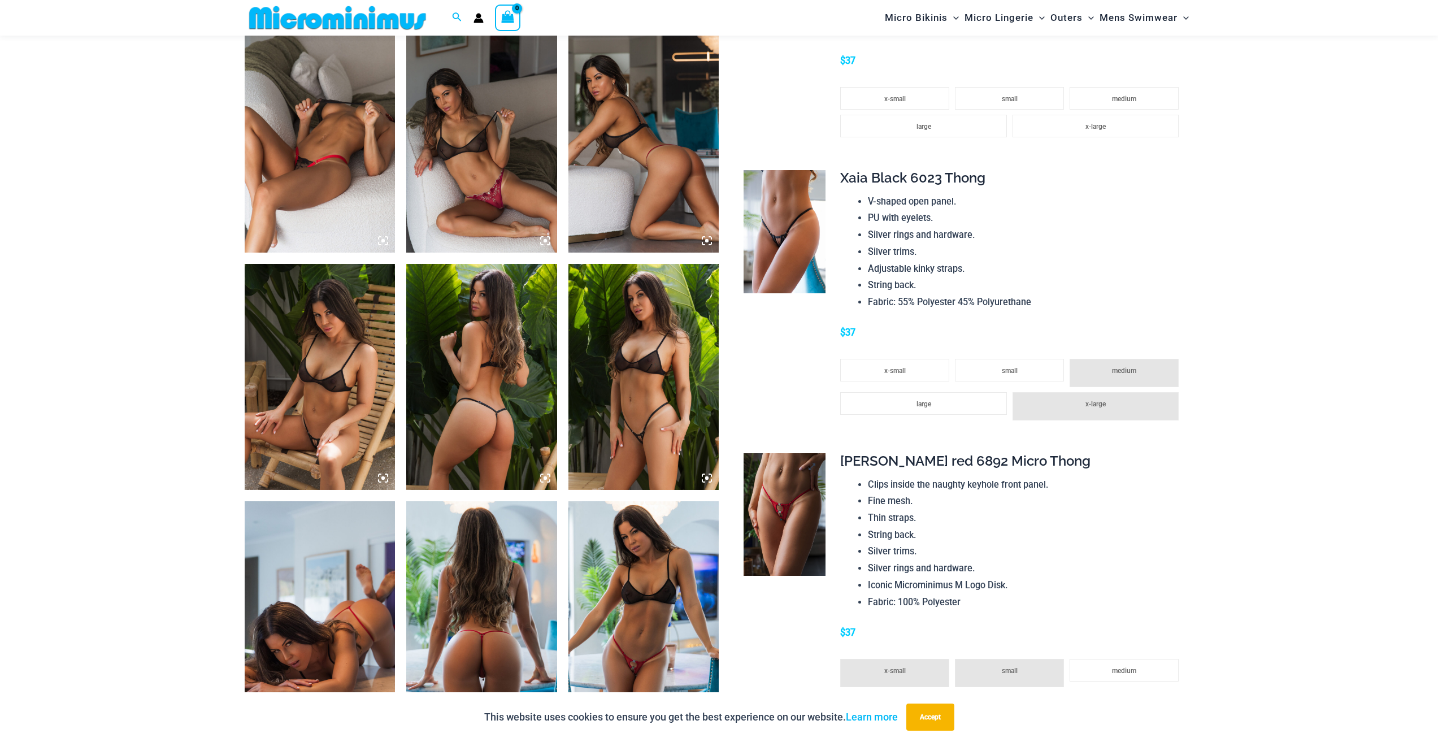
scroll to position [1063, 0]
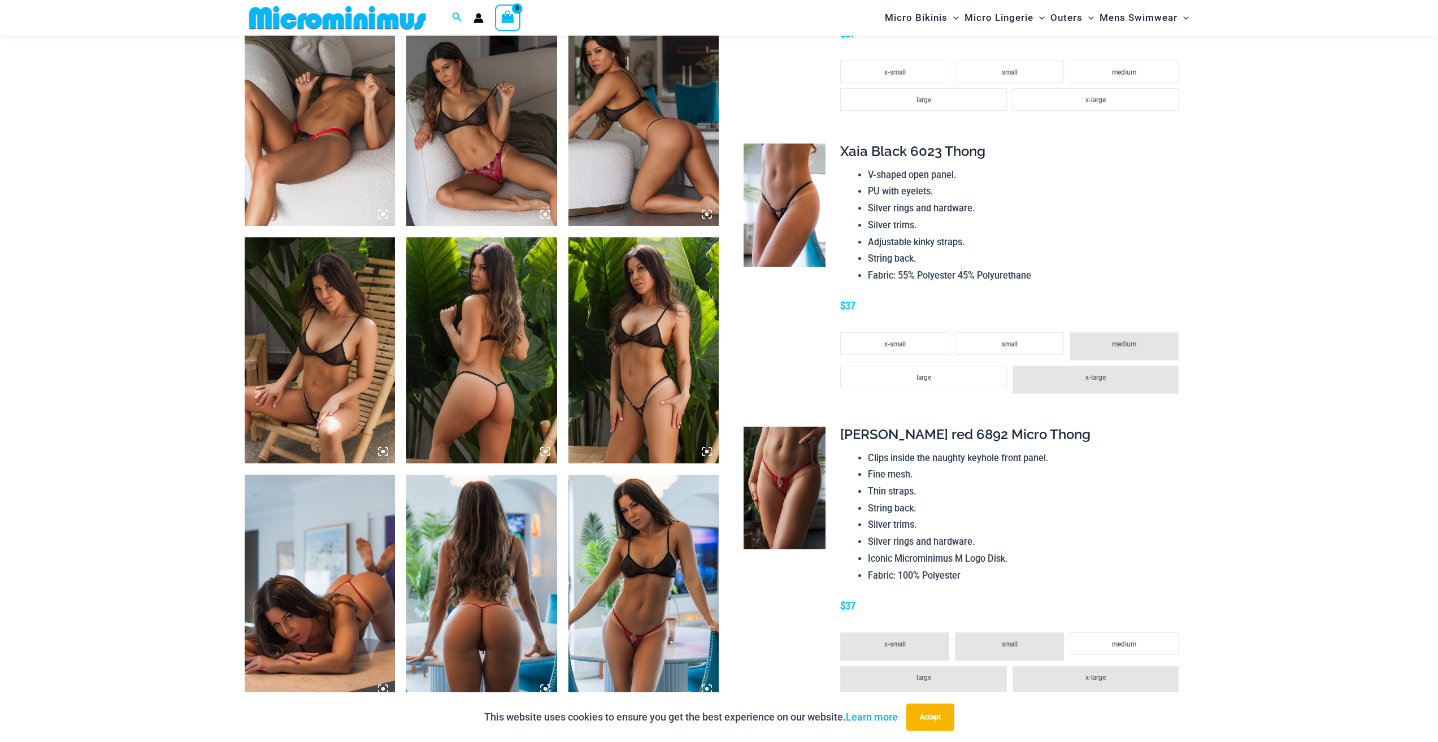
click at [807, 490] on img at bounding box center [784, 487] width 82 height 123
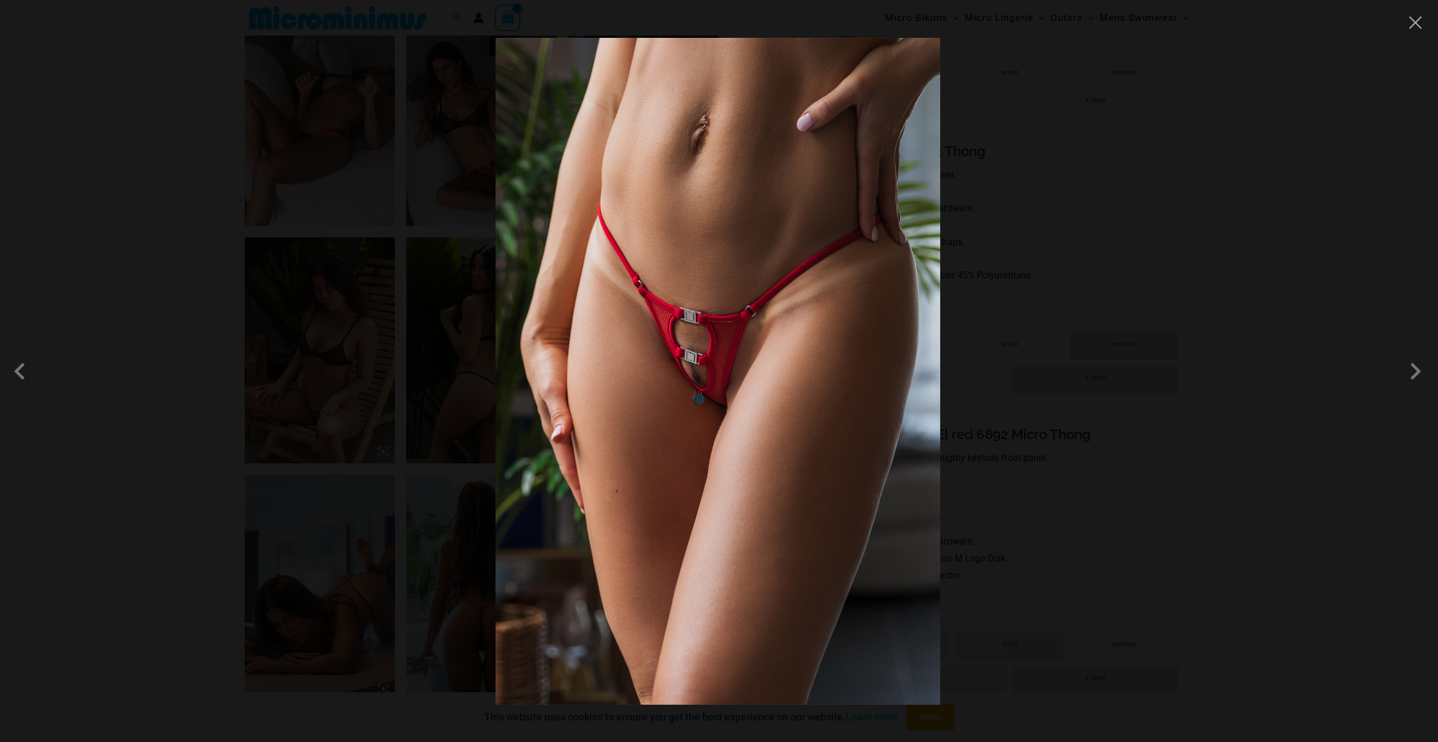
click at [1197, 529] on div at bounding box center [719, 371] width 1438 height 742
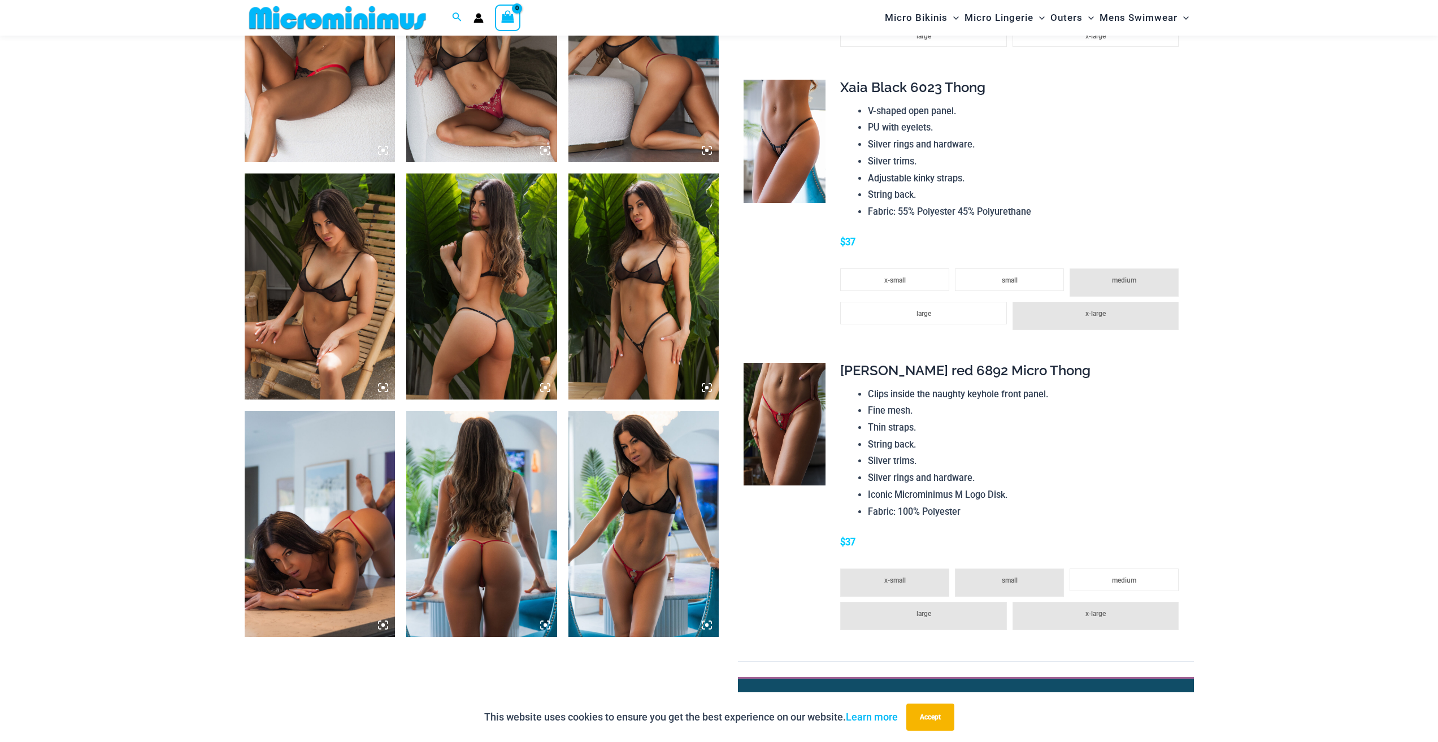
scroll to position [1289, 0]
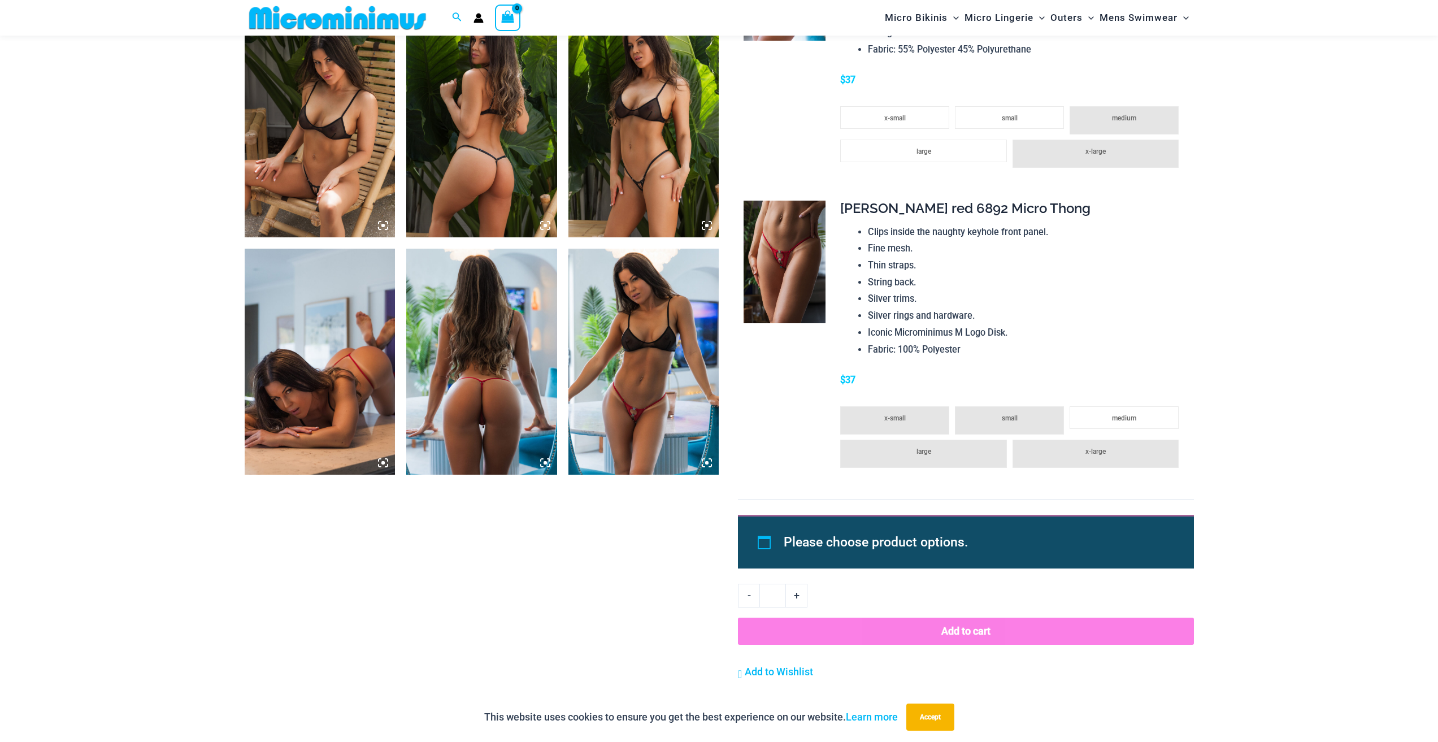
click at [434, 341] on img at bounding box center [481, 362] width 151 height 226
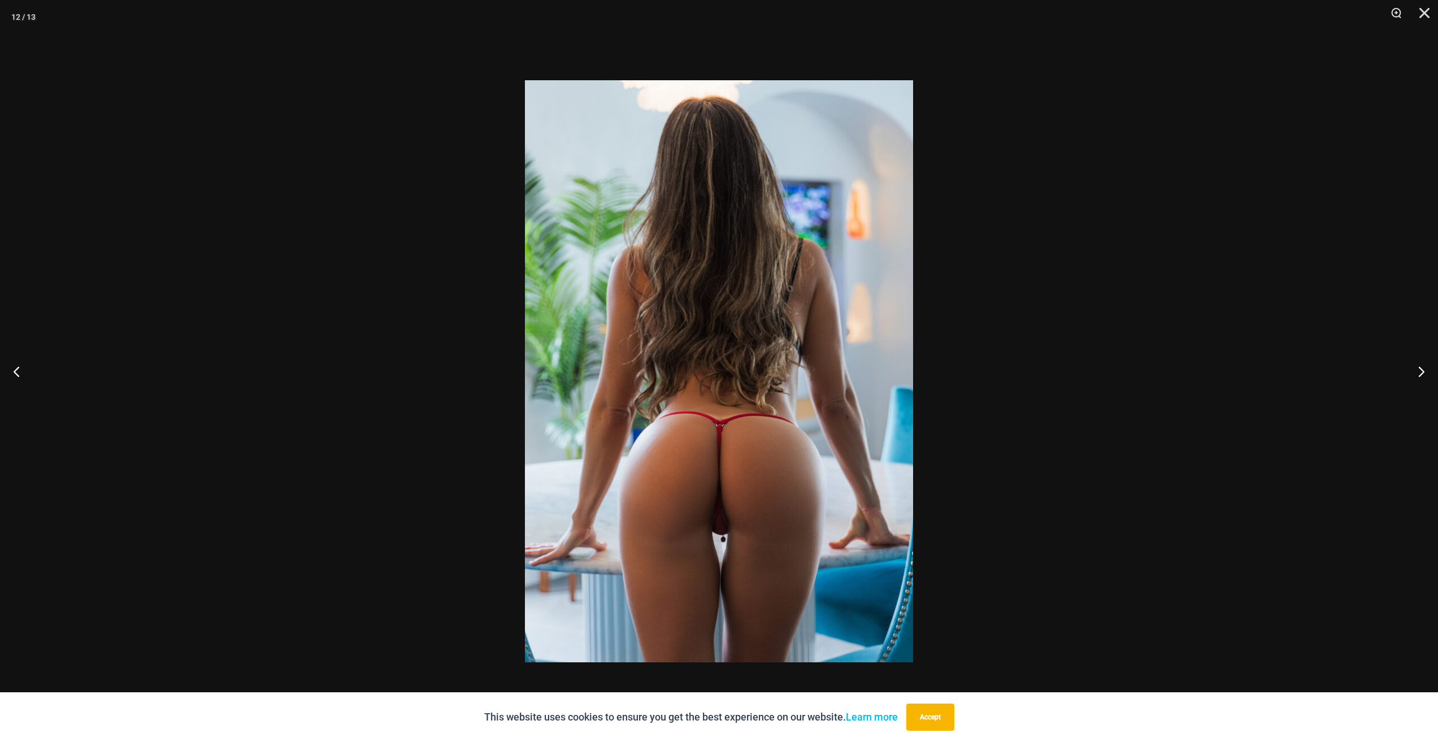
click at [1168, 472] on div at bounding box center [719, 371] width 1438 height 742
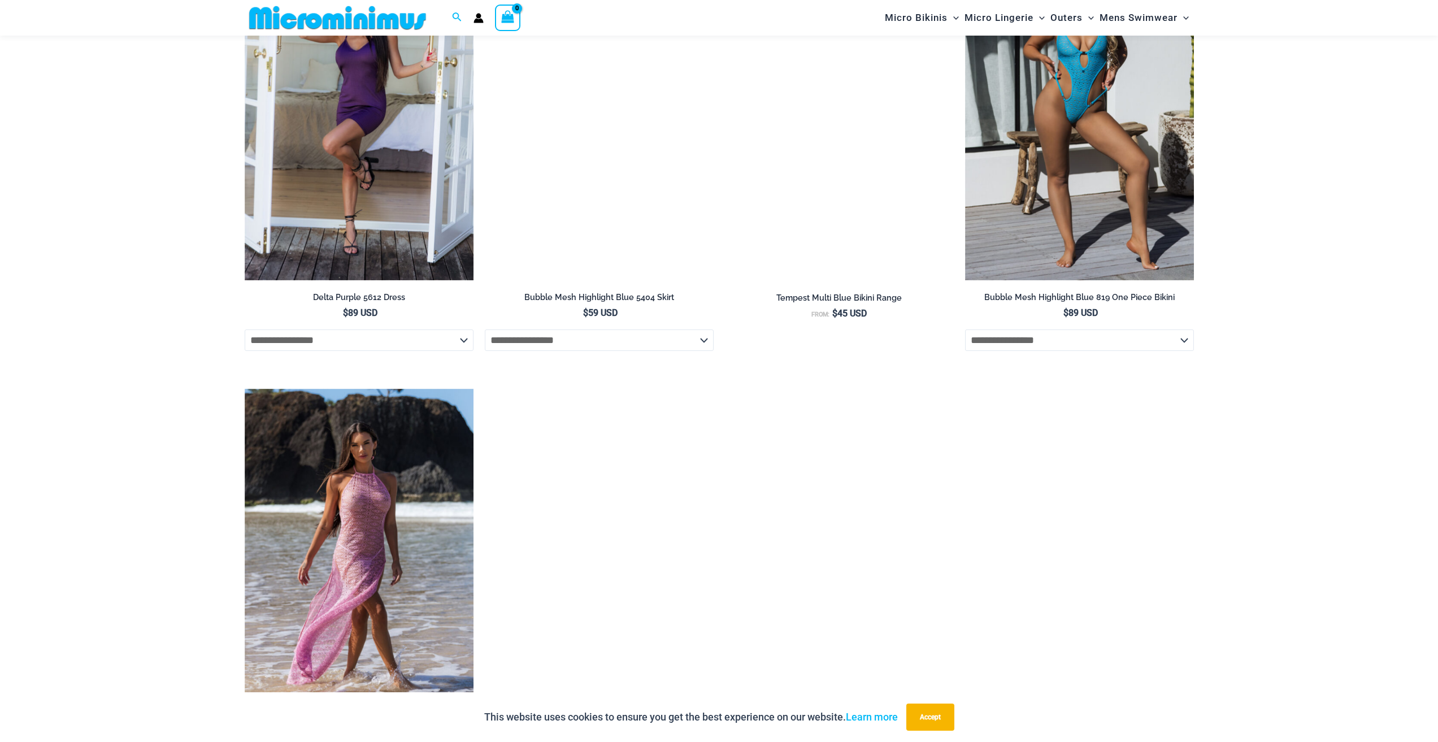
scroll to position [4000, 0]
